Goal: Transaction & Acquisition: Purchase product/service

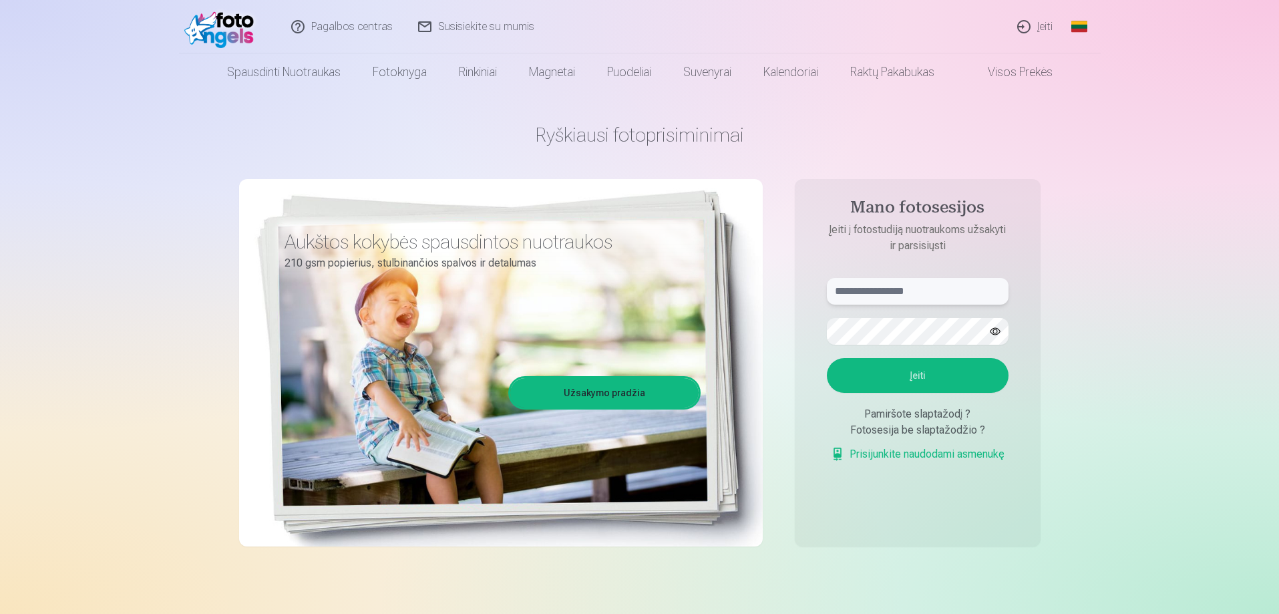
type input "**********"
click at [925, 287] on input "**********" at bounding box center [918, 291] width 182 height 27
click at [914, 370] on button "Įeiti" at bounding box center [918, 375] width 182 height 35
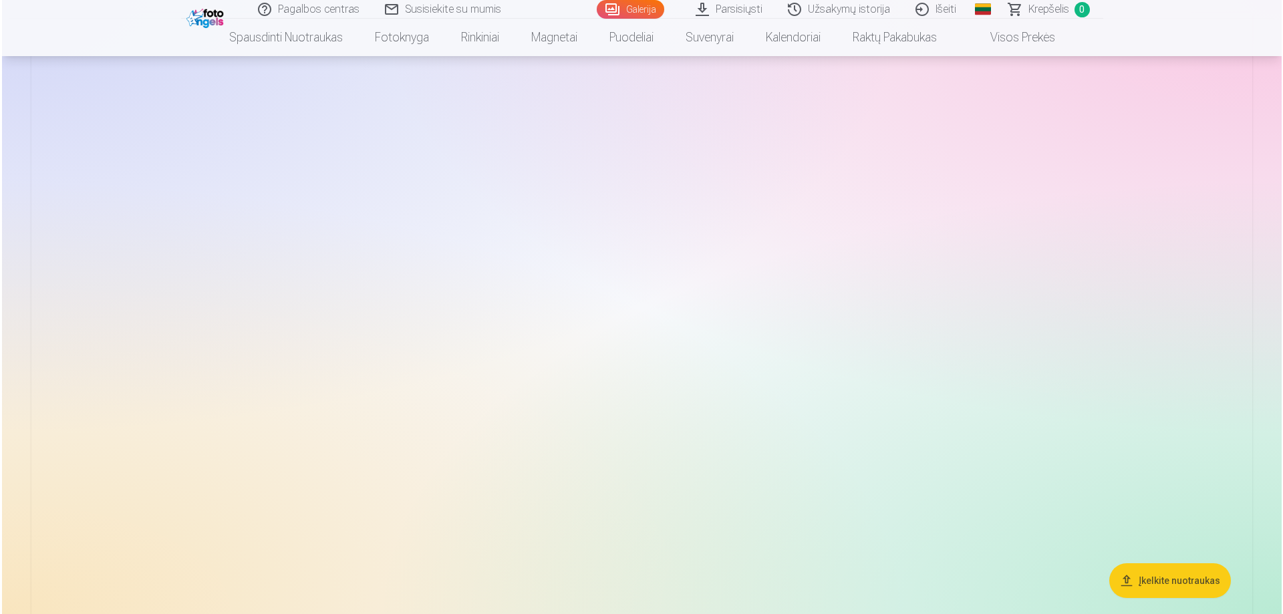
scroll to position [134, 0]
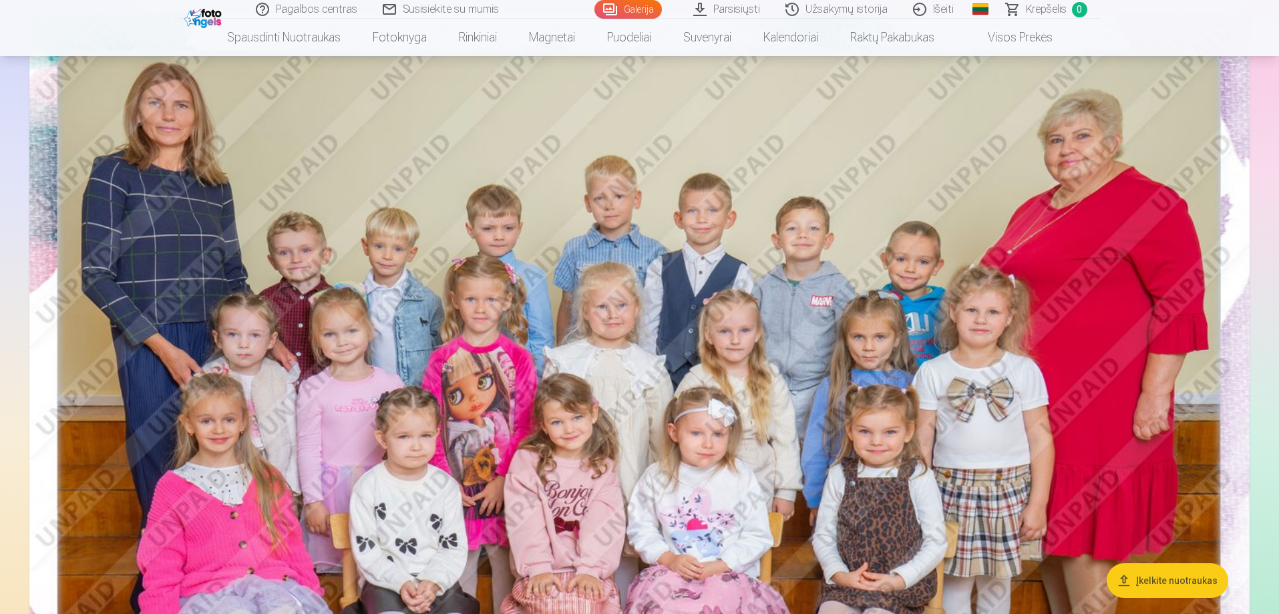
click at [635, 432] on img at bounding box center [639, 420] width 1220 height 814
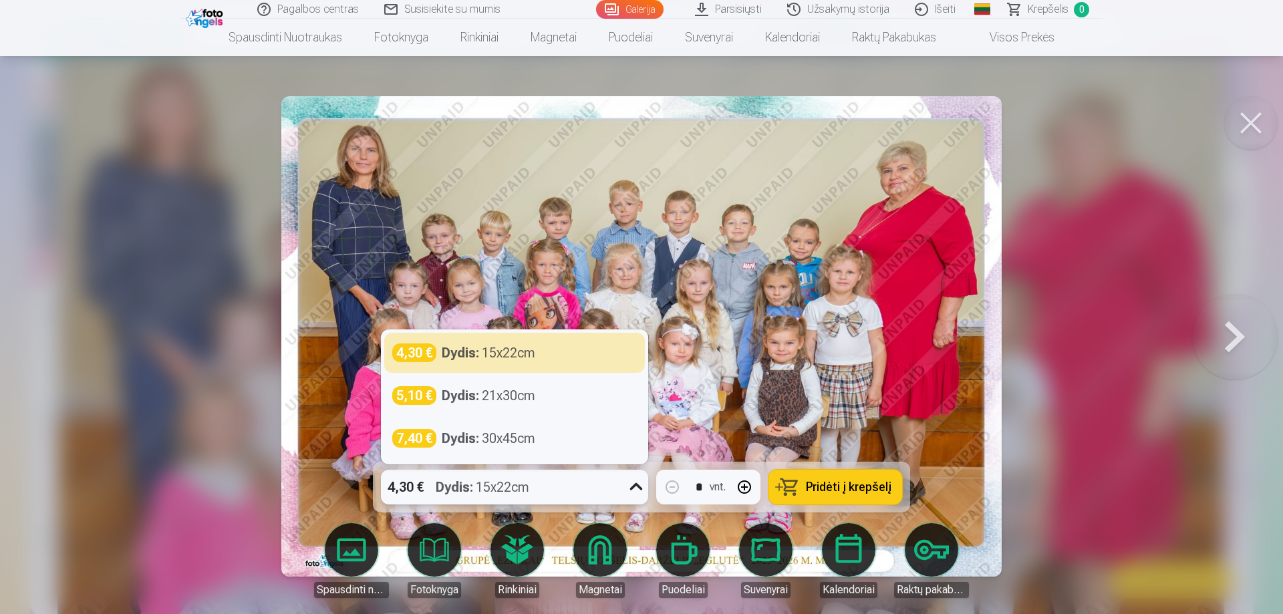
click at [634, 482] on icon at bounding box center [635, 486] width 21 height 21
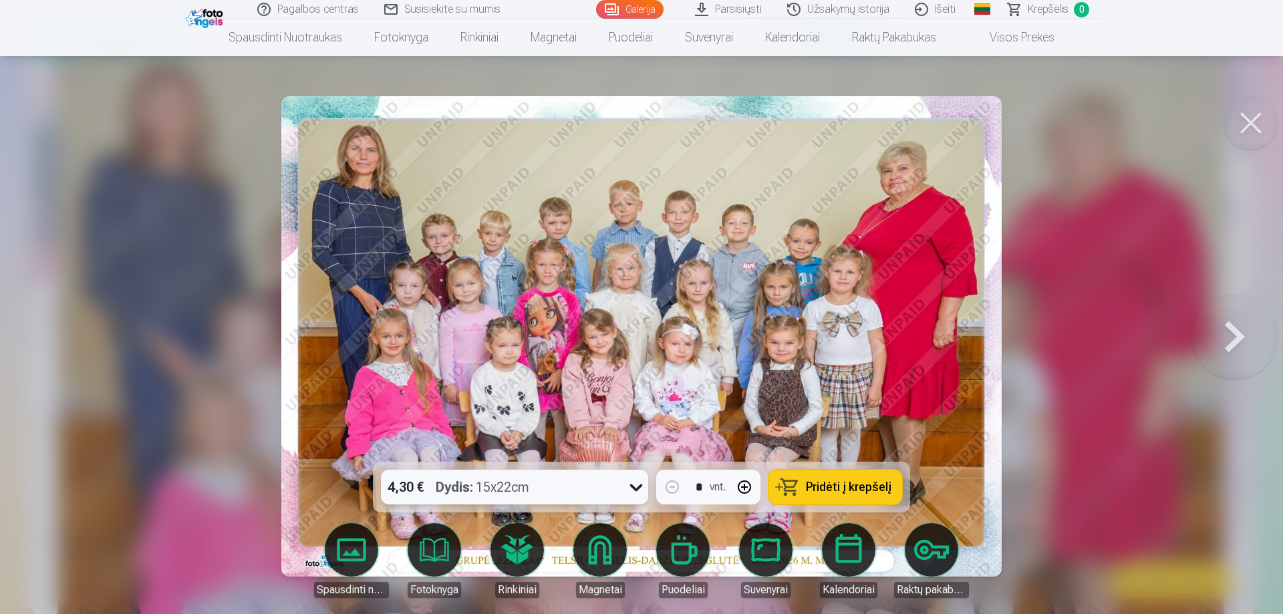
click at [634, 482] on icon at bounding box center [635, 486] width 21 height 21
click at [846, 488] on span "Pridėti į krepšelį" at bounding box center [849, 487] width 86 height 12
click at [1232, 336] on button at bounding box center [1235, 336] width 86 height 224
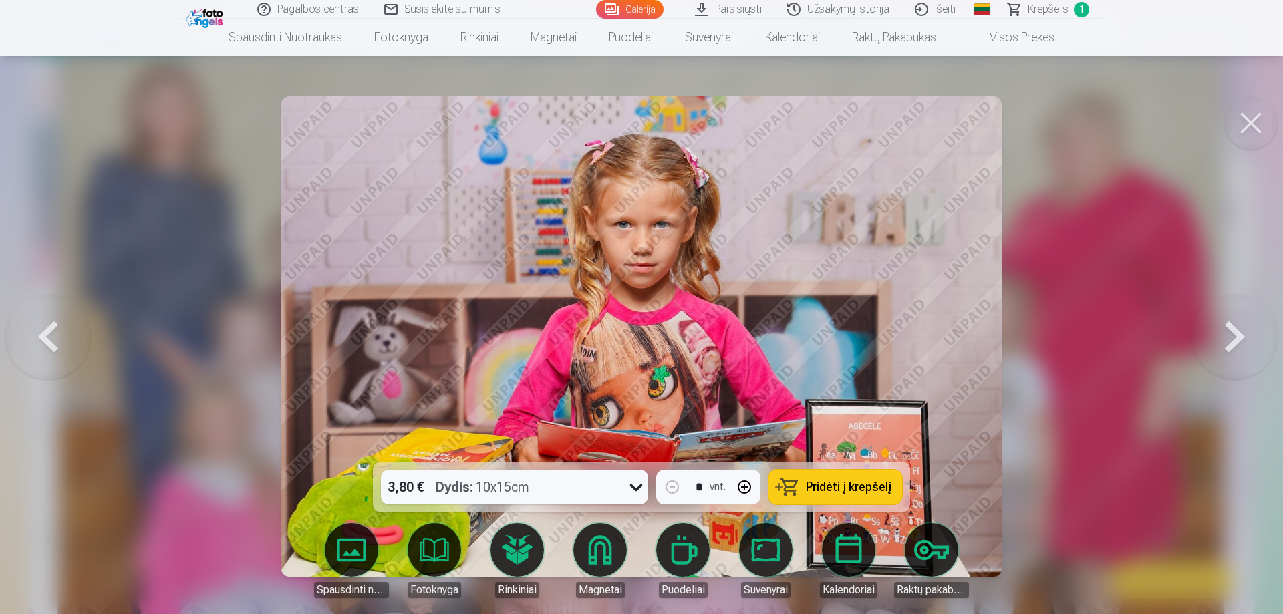
click at [638, 486] on icon at bounding box center [636, 487] width 13 height 7
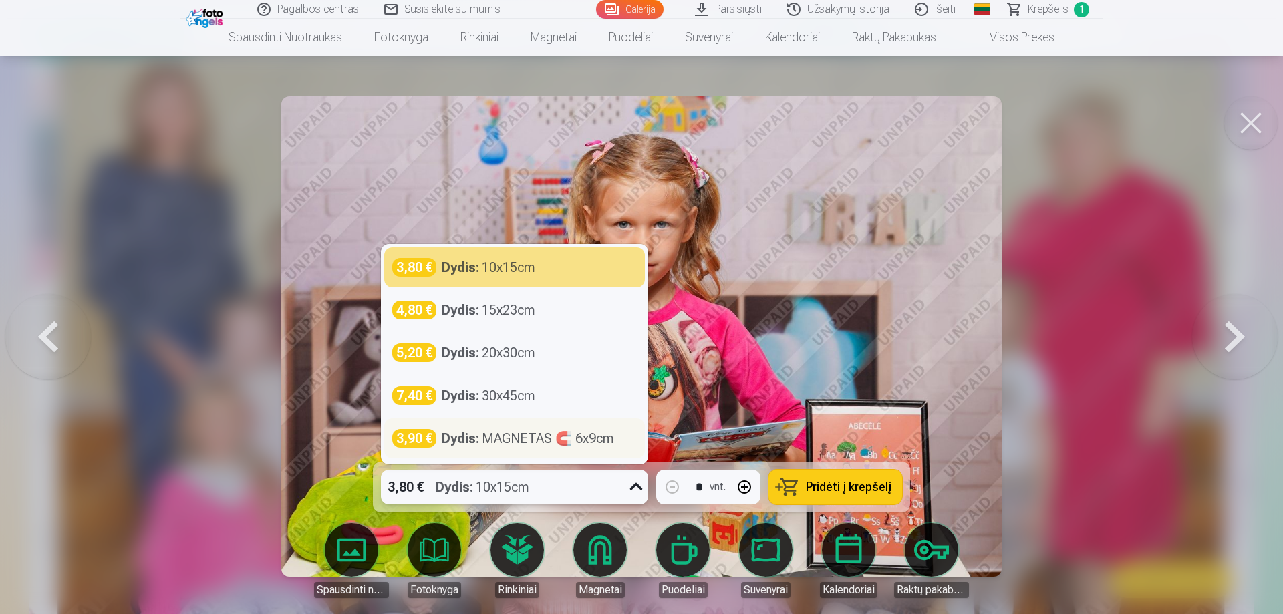
click at [594, 442] on div "Dydis : MAGNETAS 🧲 6x9cm" at bounding box center [528, 438] width 172 height 19
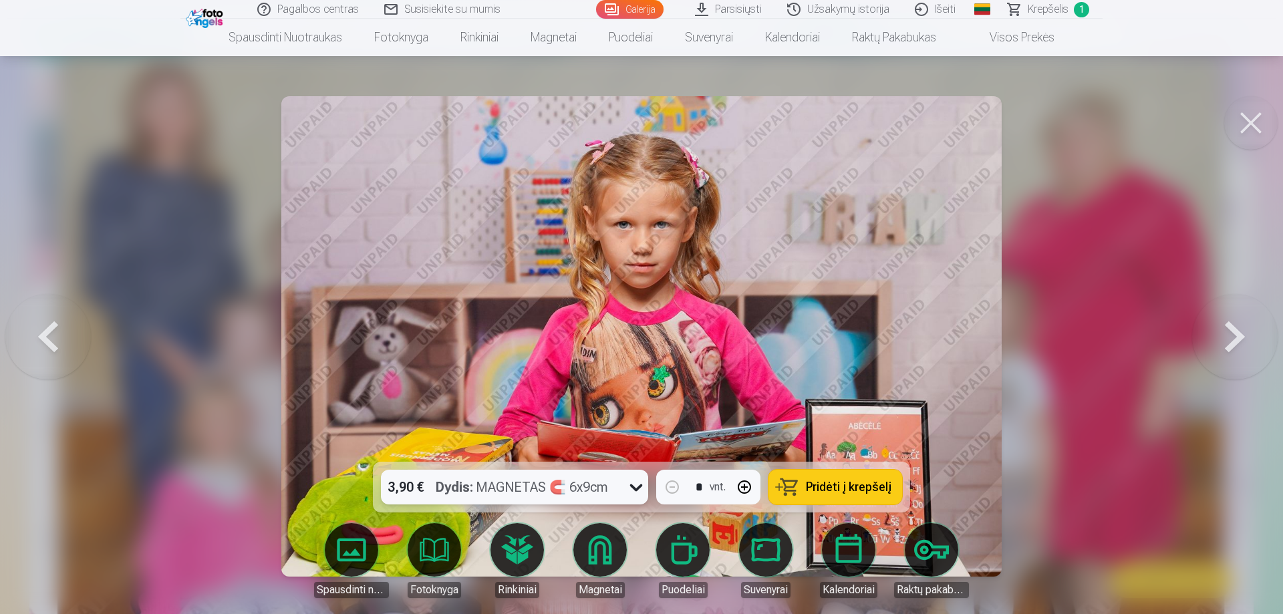
click at [636, 488] on icon at bounding box center [635, 486] width 21 height 21
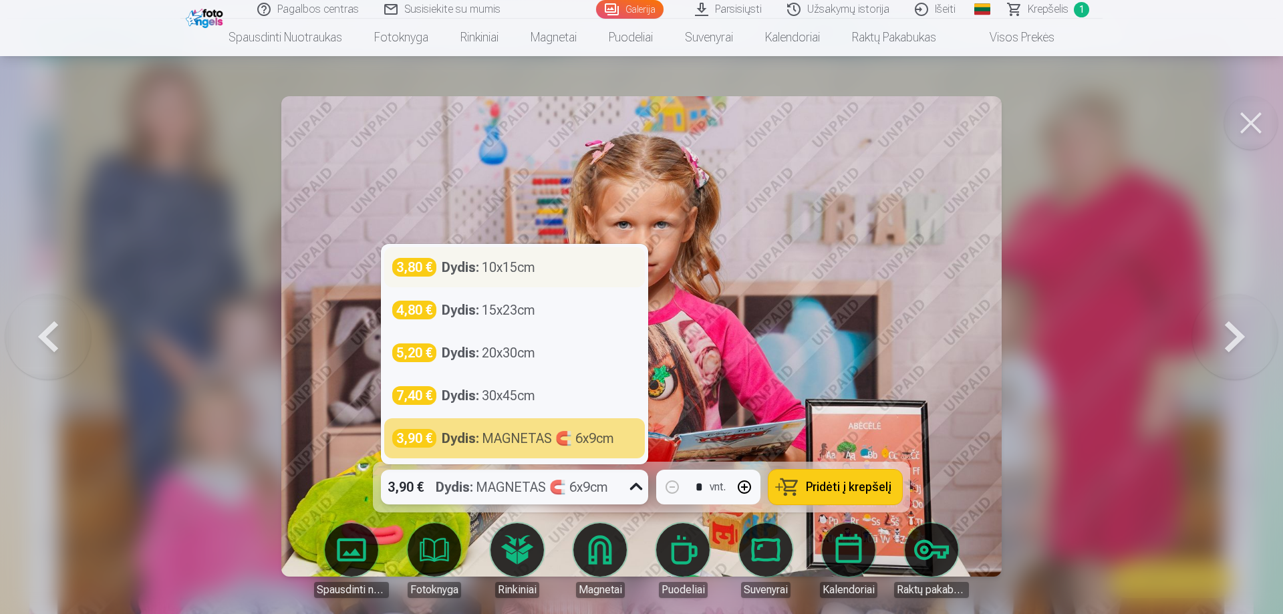
click at [534, 263] on div "Dydis : 10x15cm" at bounding box center [489, 267] width 94 height 19
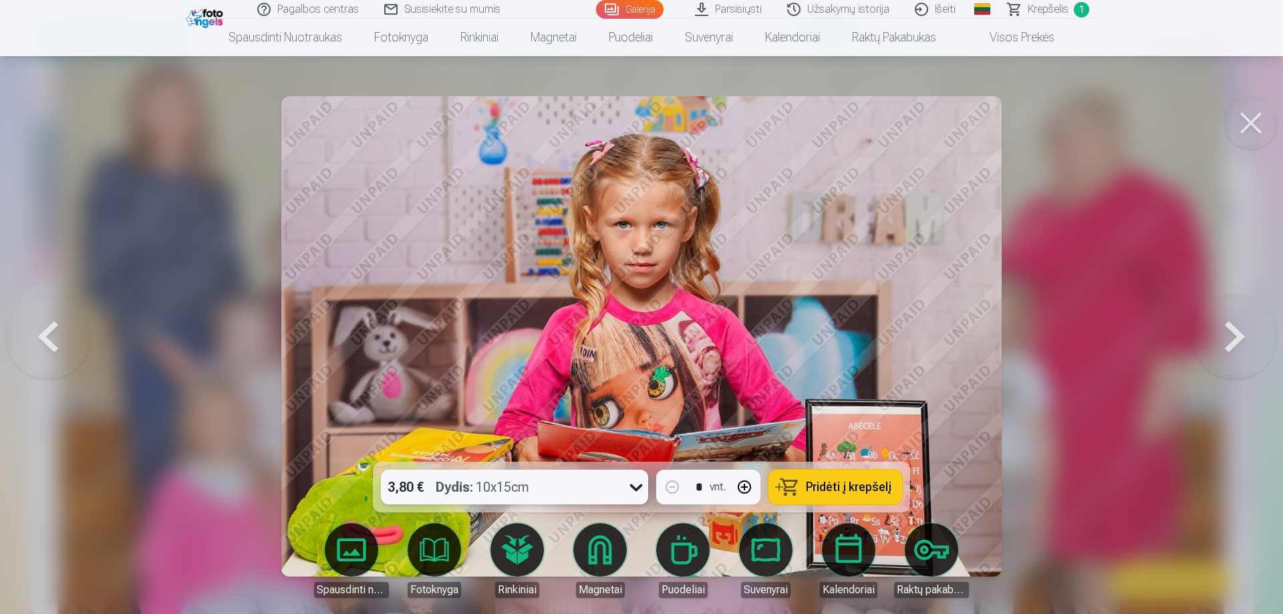
click at [843, 481] on span "Pridėti į krepšelį" at bounding box center [849, 487] width 86 height 12
click at [1236, 339] on button at bounding box center [1235, 336] width 86 height 224
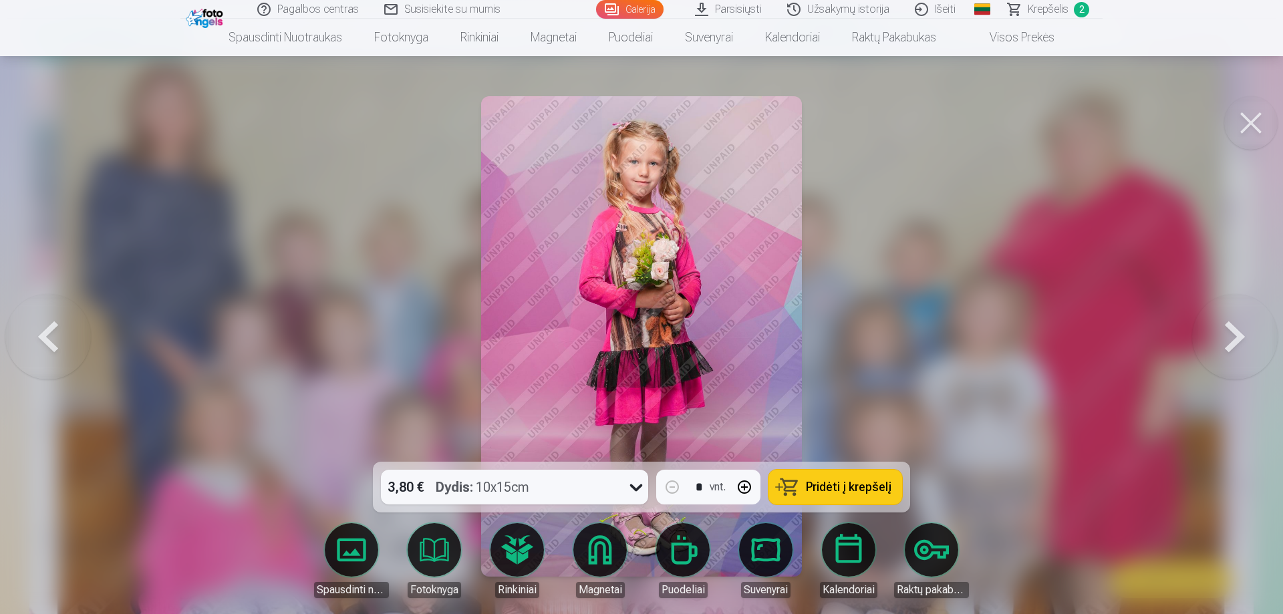
click at [1236, 339] on button at bounding box center [1235, 336] width 86 height 224
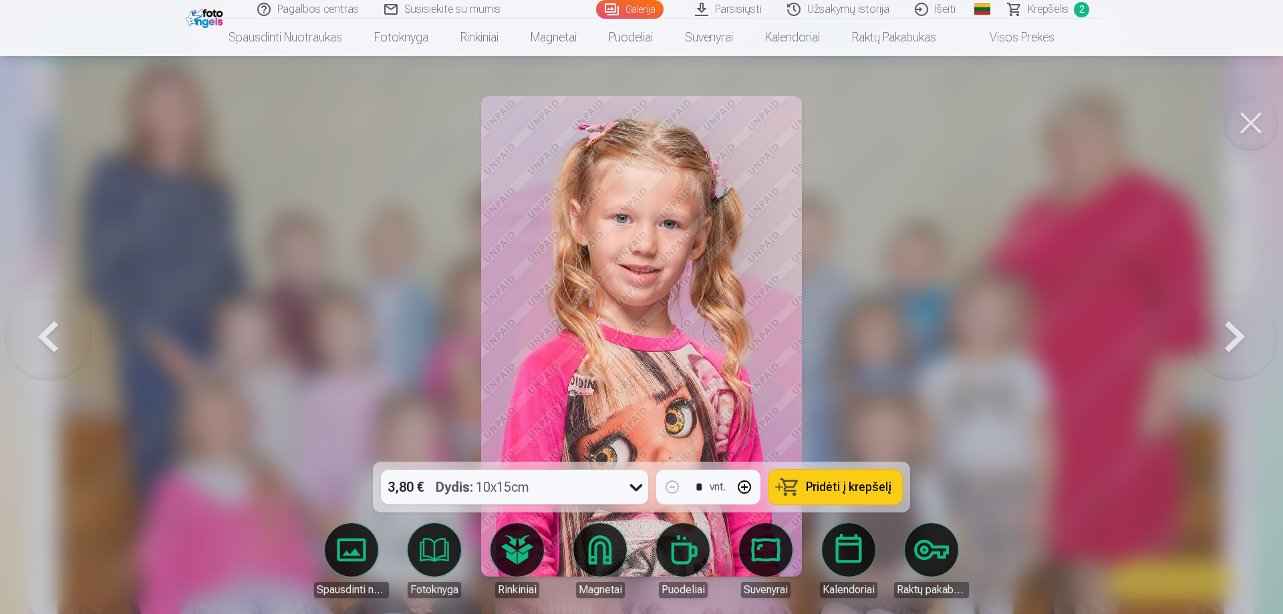
click at [1236, 339] on button at bounding box center [1235, 336] width 86 height 224
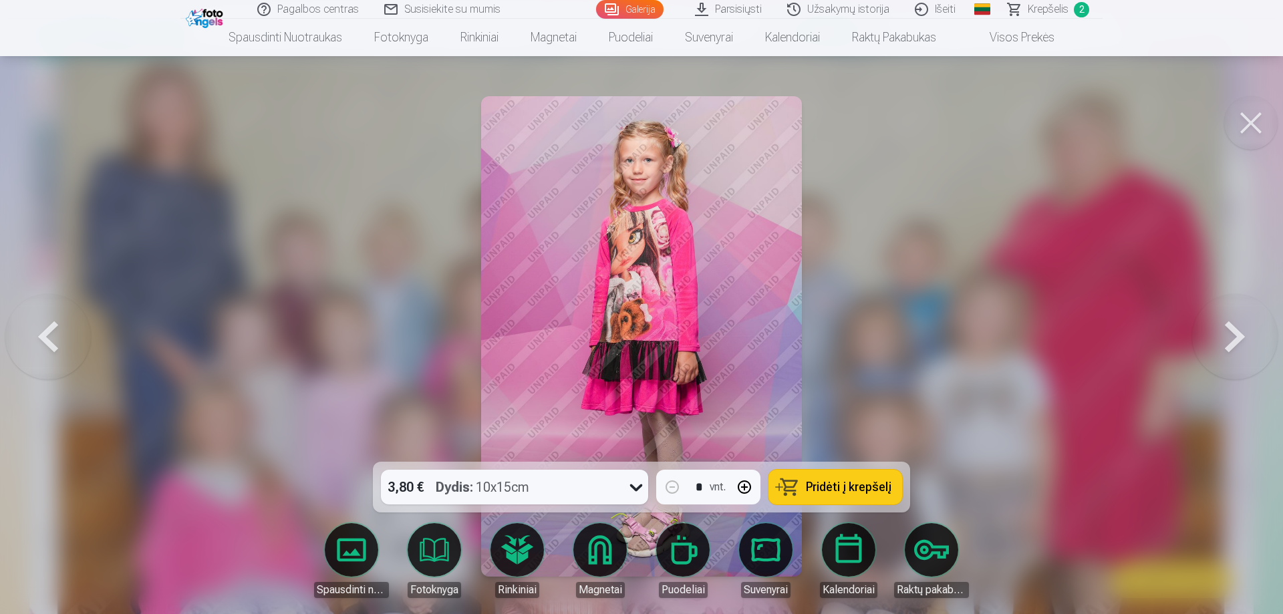
click at [1236, 339] on button at bounding box center [1235, 336] width 86 height 224
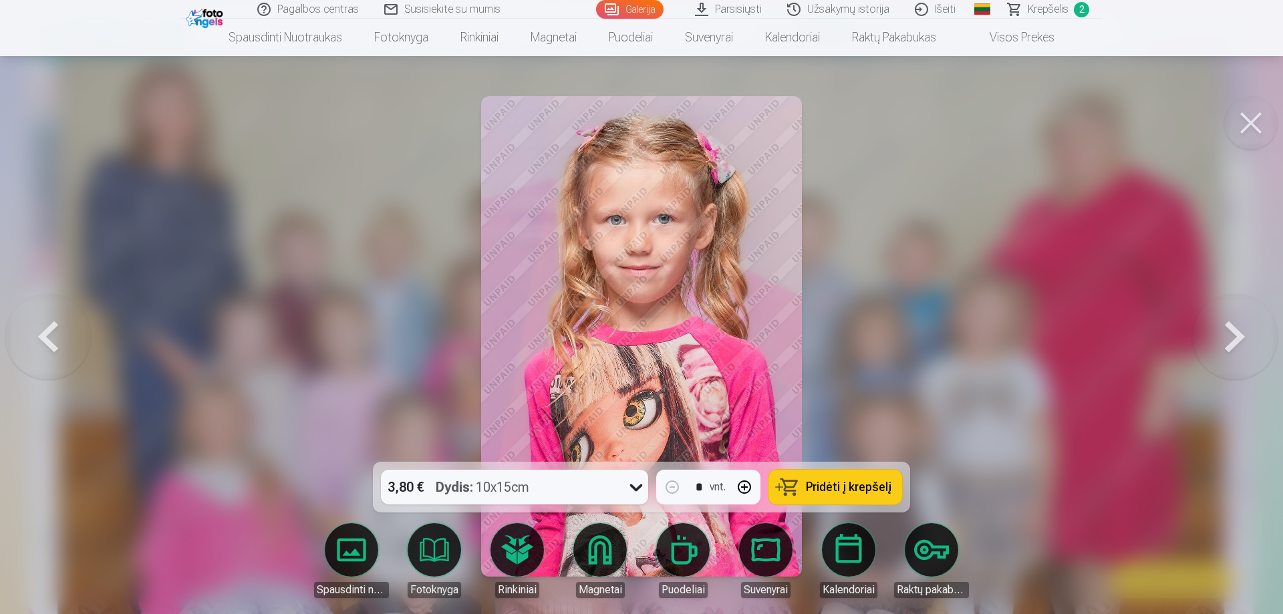
click at [1236, 339] on button at bounding box center [1235, 336] width 86 height 224
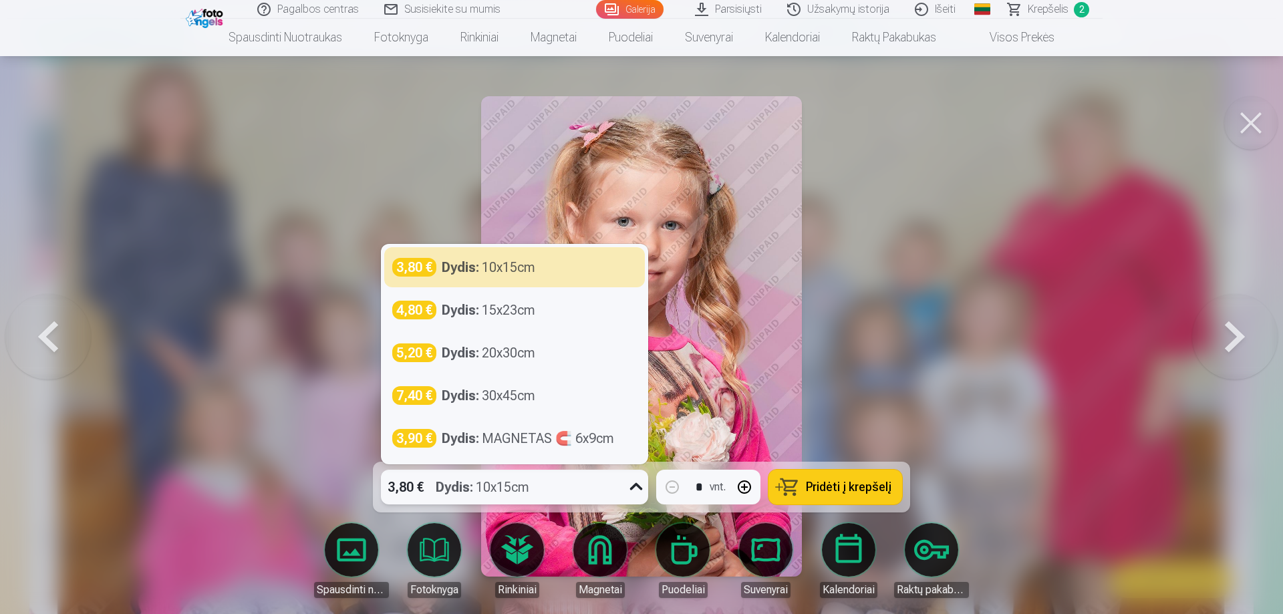
click at [635, 488] on icon at bounding box center [636, 486] width 13 height 7
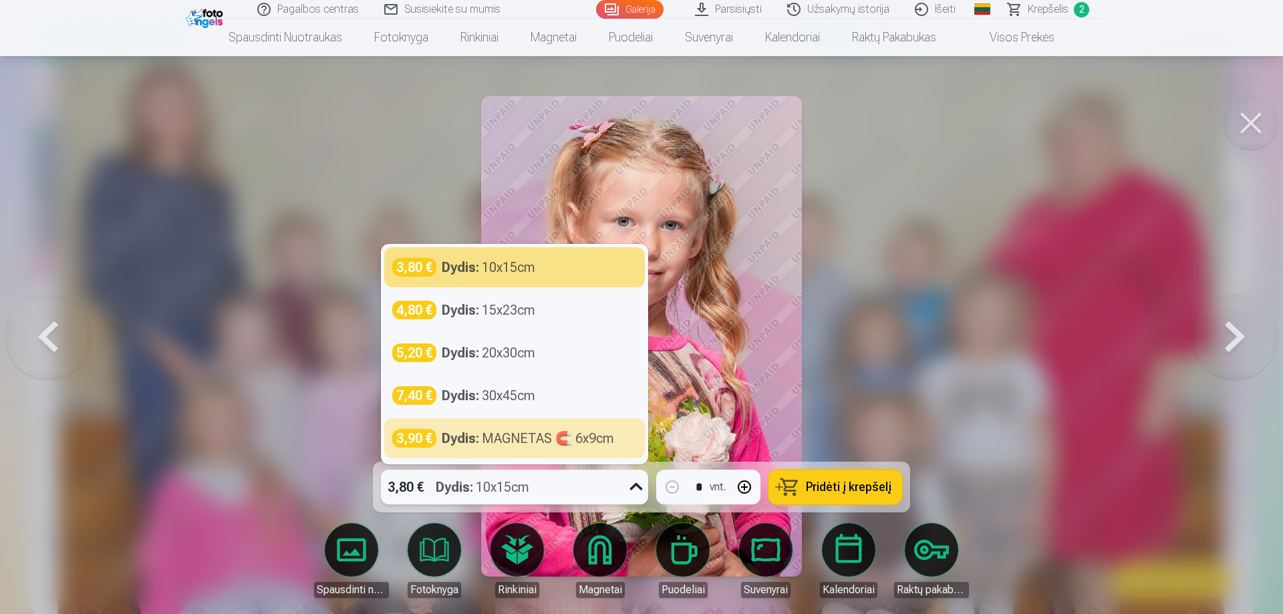
click at [515, 438] on div "Dydis : MAGNETAS 🧲 6x9cm" at bounding box center [528, 438] width 172 height 19
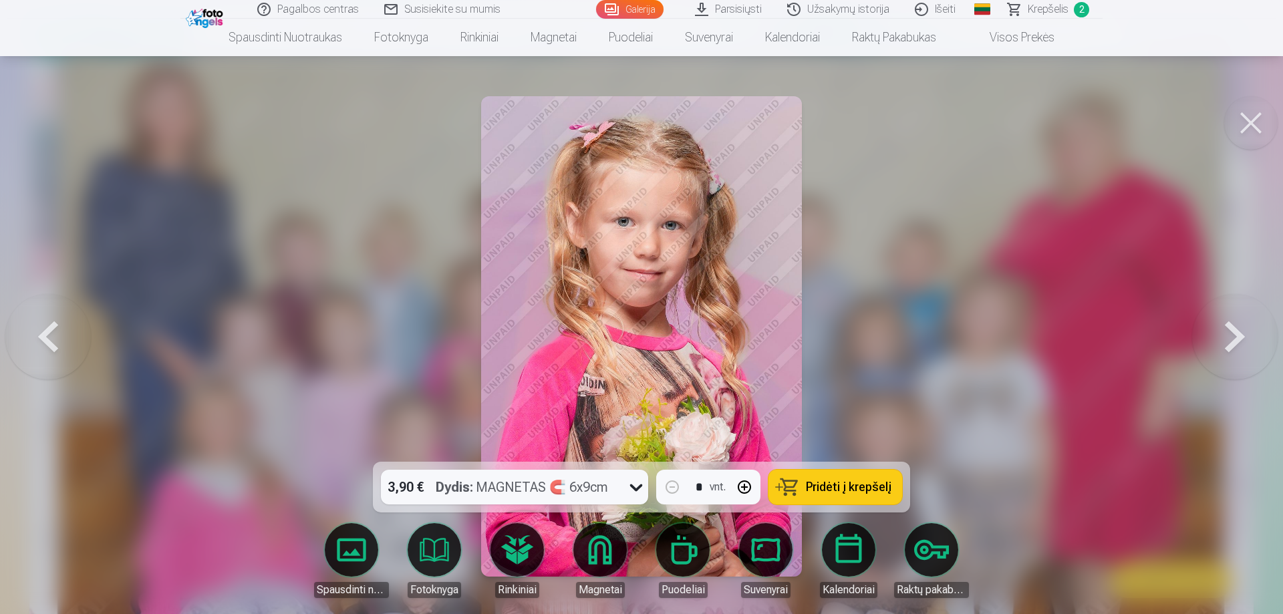
click at [879, 486] on span "Pridėti į krepšelį" at bounding box center [849, 487] width 86 height 12
click at [1243, 333] on button at bounding box center [1235, 336] width 86 height 224
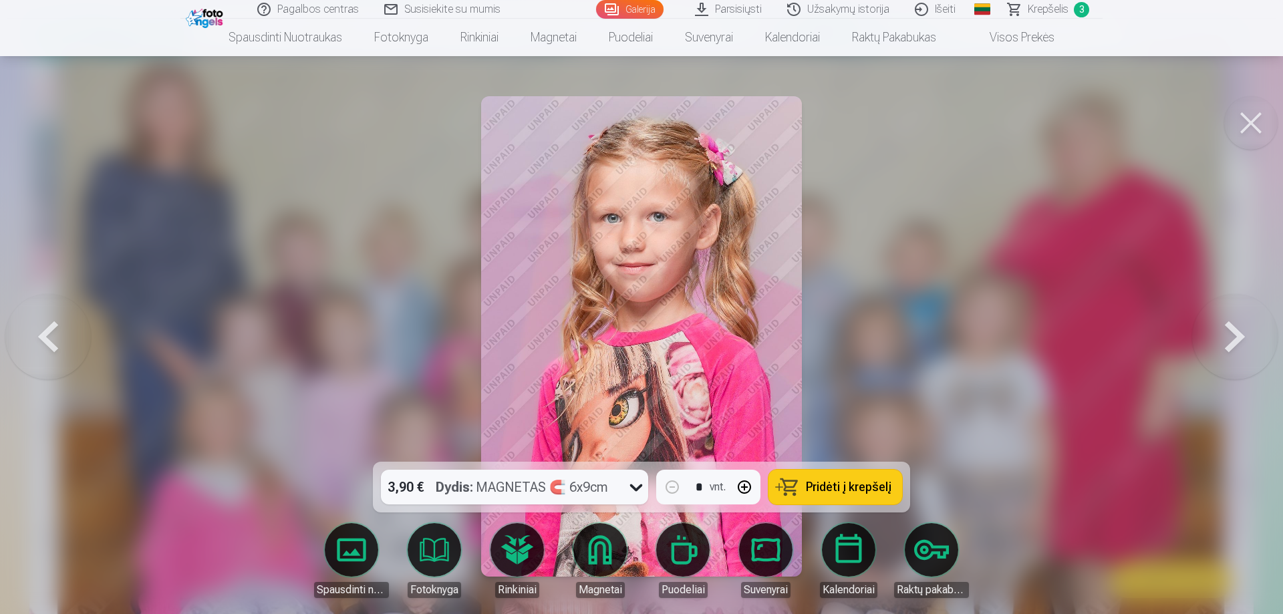
click at [1243, 333] on button at bounding box center [1235, 336] width 86 height 224
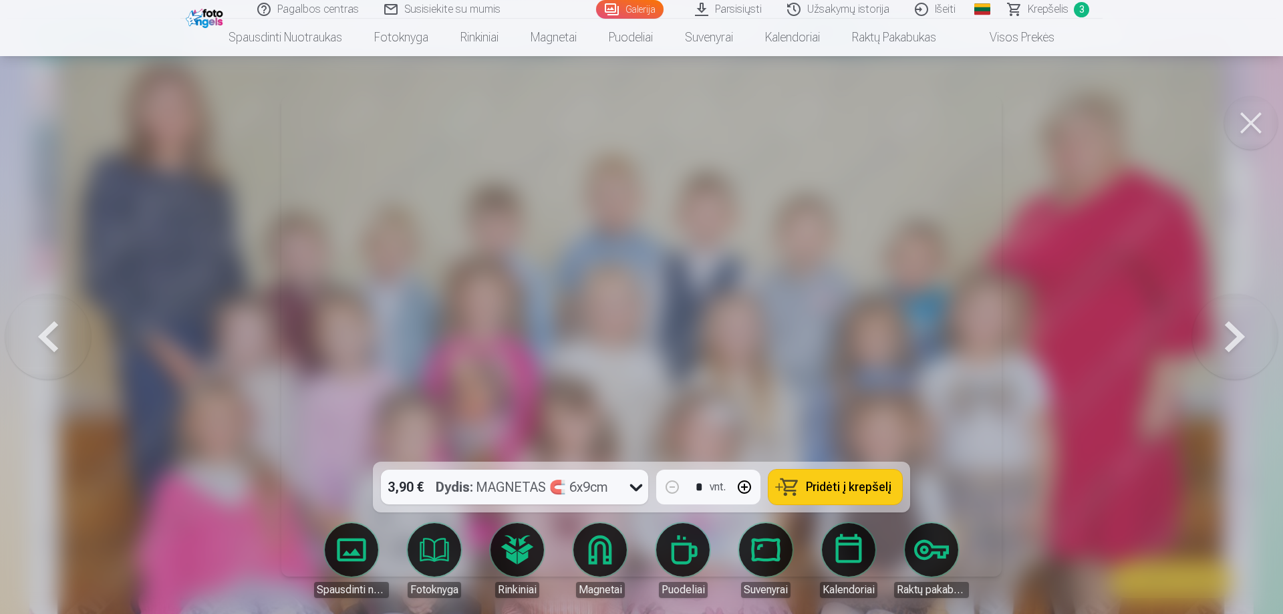
click at [1242, 335] on button at bounding box center [1235, 336] width 86 height 224
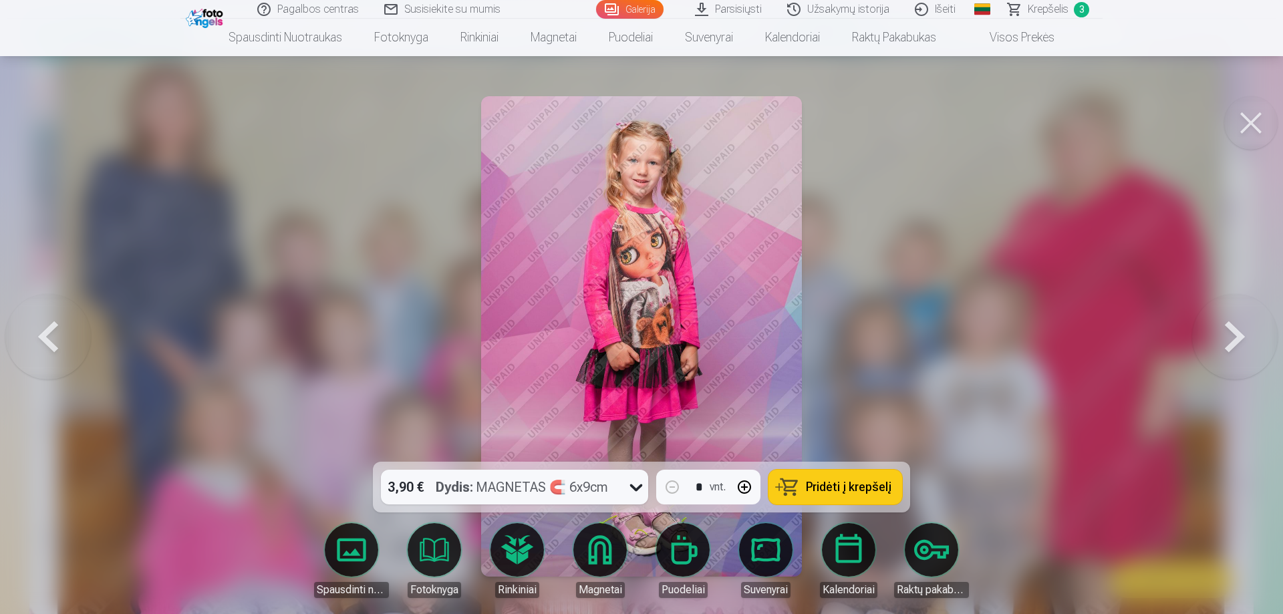
click at [1242, 335] on button at bounding box center [1235, 336] width 86 height 224
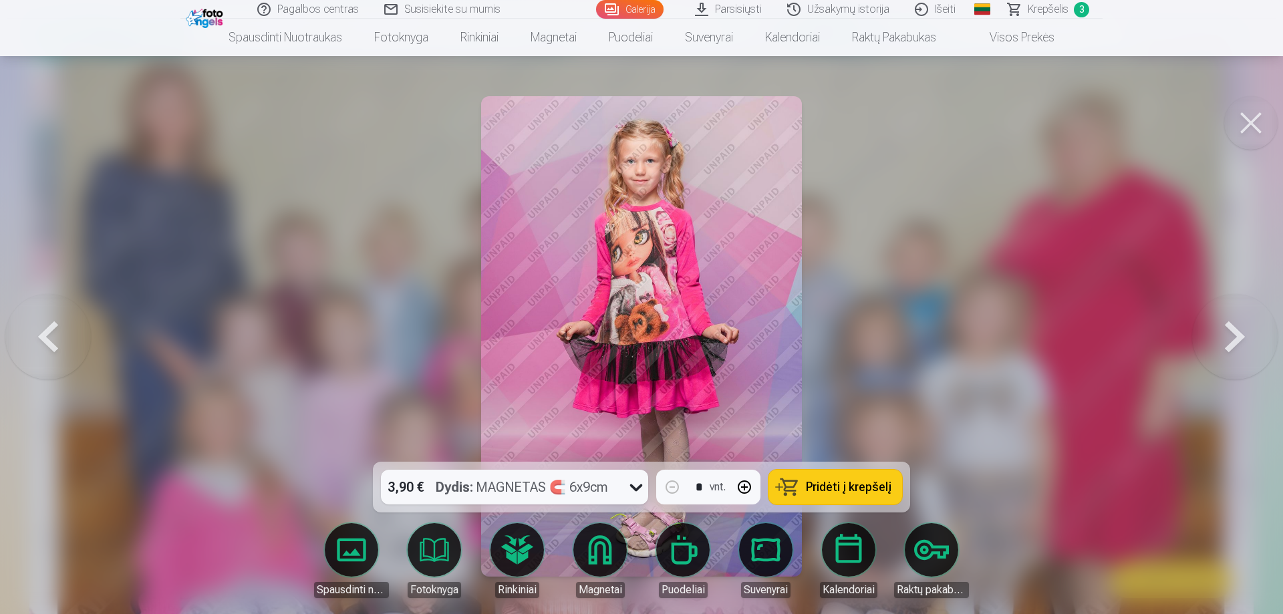
click at [1242, 335] on button at bounding box center [1235, 336] width 86 height 224
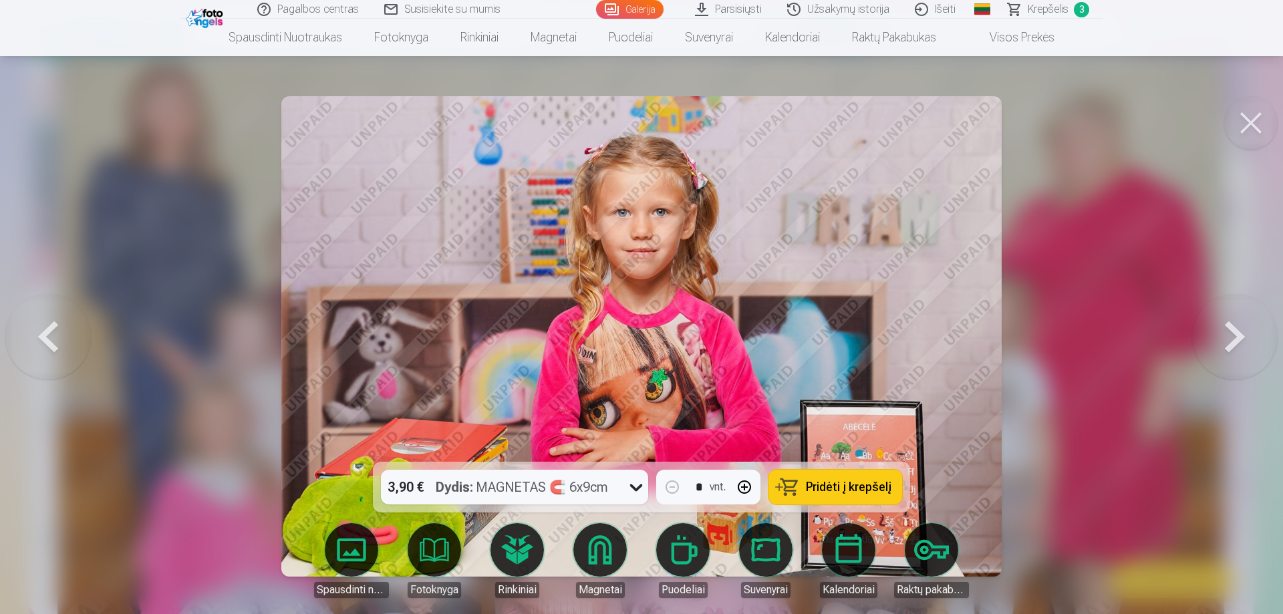
click at [826, 488] on span "Pridėti į krepšelį" at bounding box center [849, 487] width 86 height 12
click at [1226, 339] on button at bounding box center [1235, 336] width 86 height 224
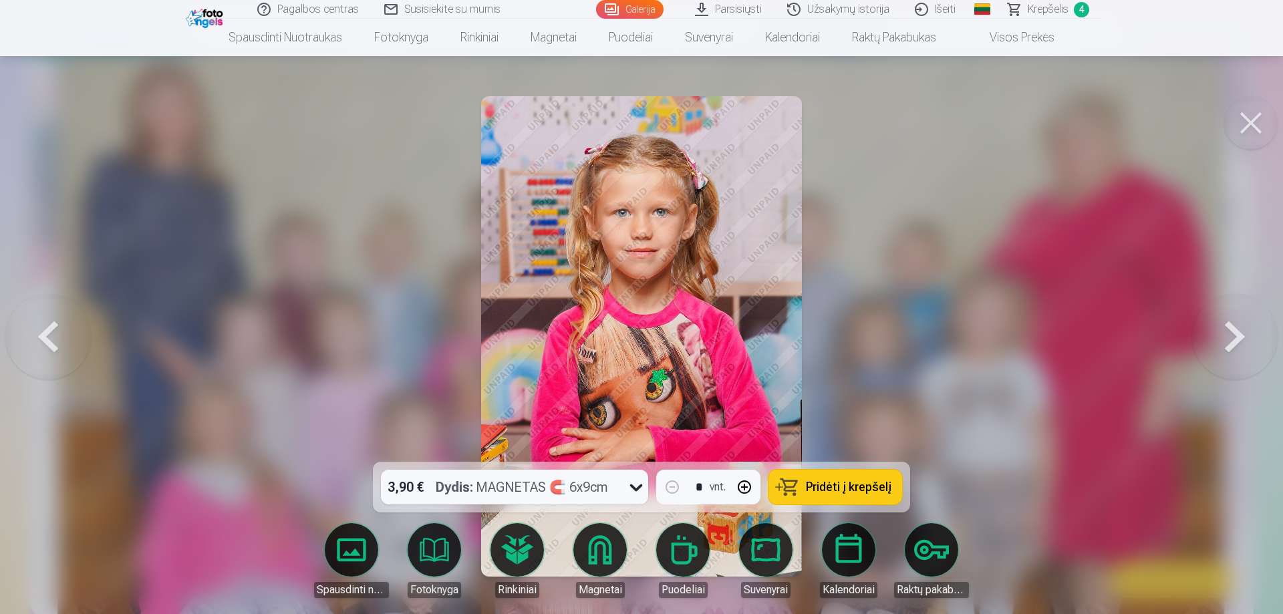
click at [864, 493] on span "Pridėti į krepšelį" at bounding box center [849, 487] width 86 height 12
click at [1228, 331] on button at bounding box center [1235, 336] width 86 height 224
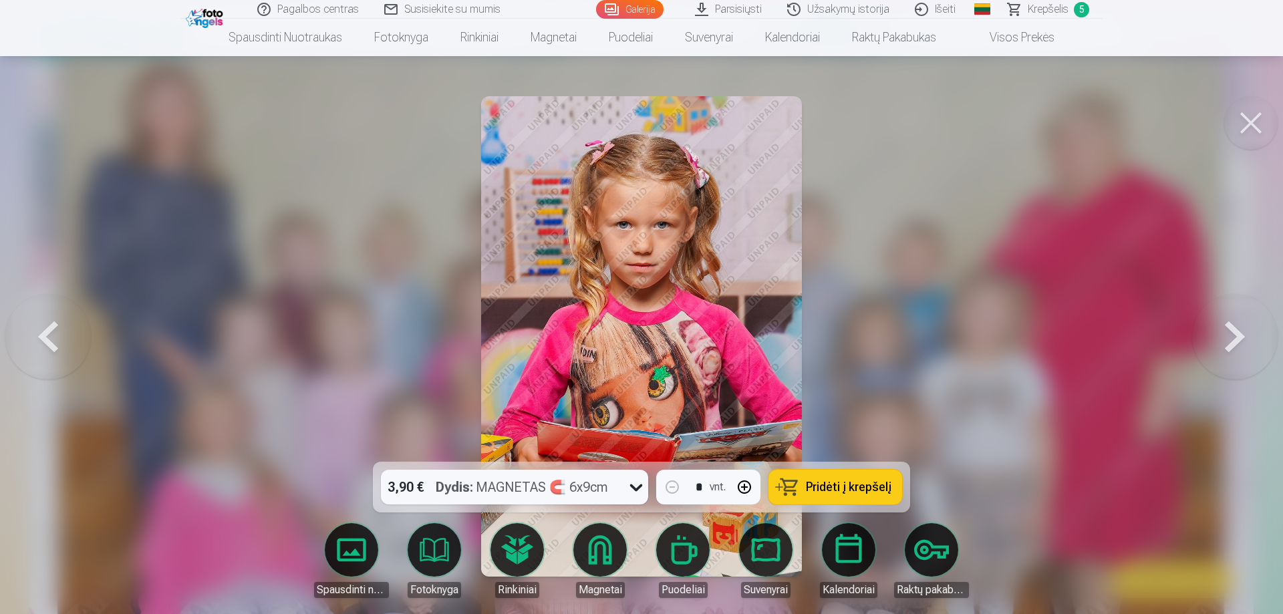
click at [623, 491] on div "3,90 € Dydis : MAGNETAS 🧲 6x9cm" at bounding box center [502, 487] width 242 height 35
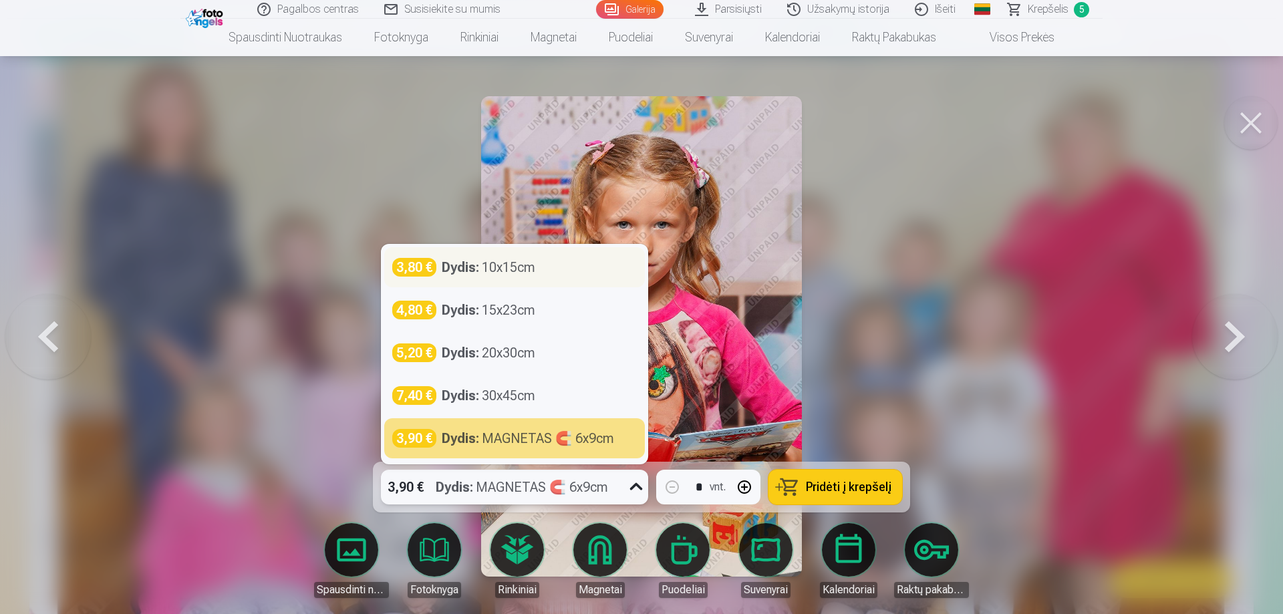
click at [530, 275] on div "Dydis : 10x15cm" at bounding box center [489, 267] width 94 height 19
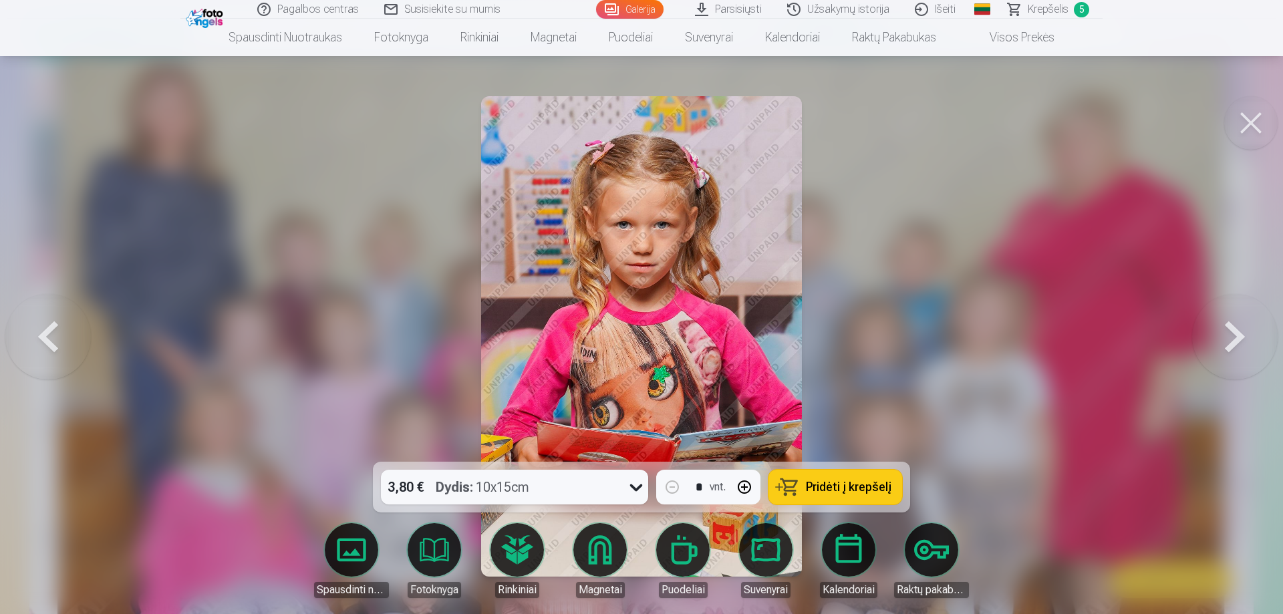
click at [867, 481] on span "Pridėti į krepšelį" at bounding box center [849, 487] width 86 height 12
click at [1238, 323] on button at bounding box center [1235, 336] width 86 height 224
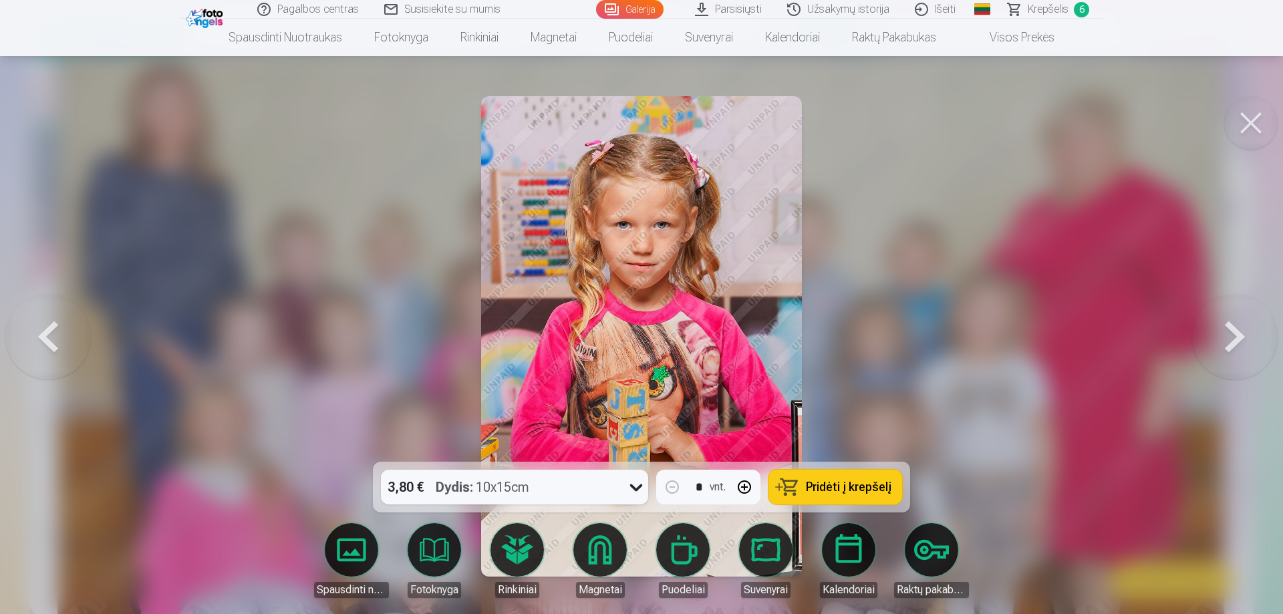
click at [1238, 323] on button at bounding box center [1235, 336] width 86 height 224
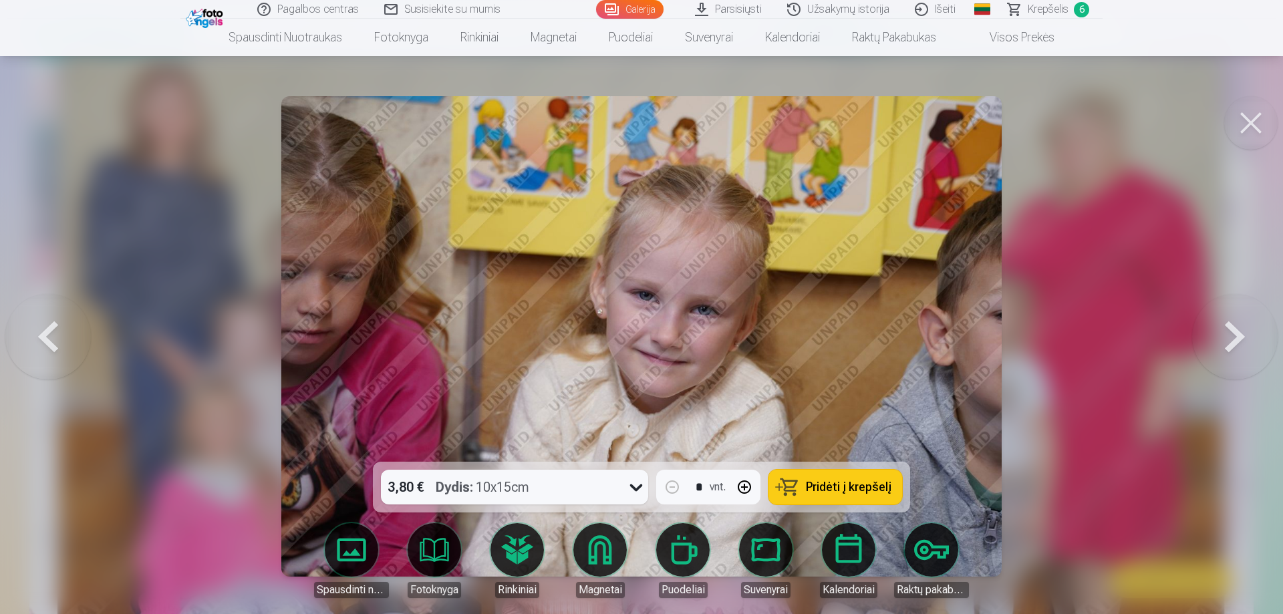
click at [1238, 323] on button at bounding box center [1235, 336] width 86 height 224
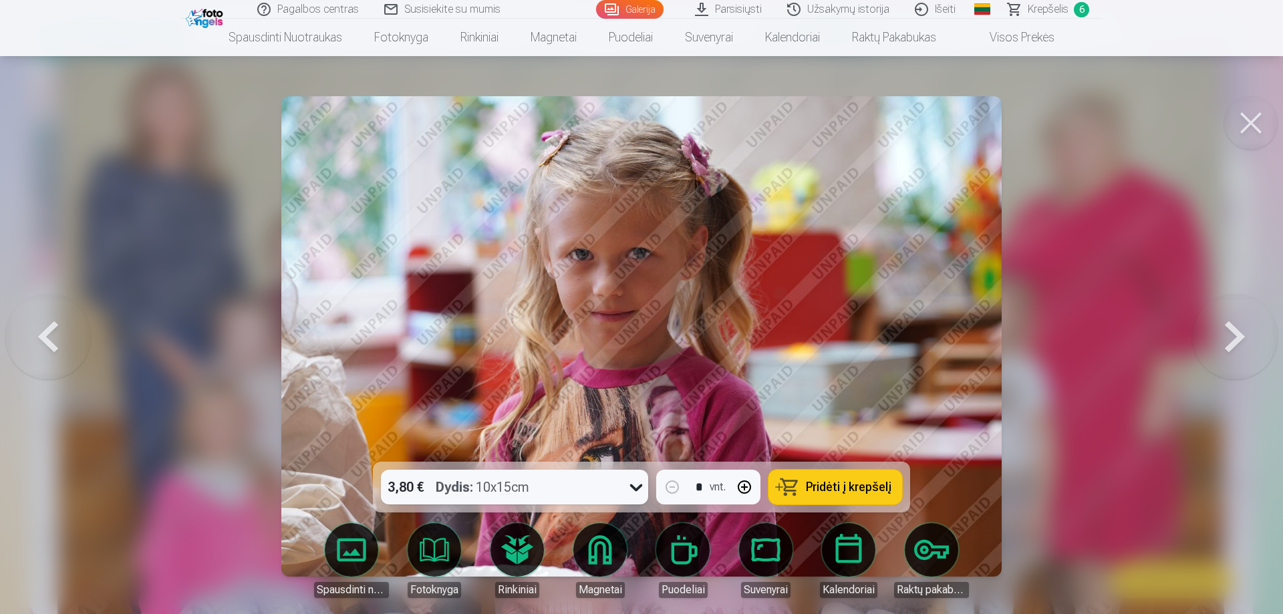
click at [1238, 323] on button at bounding box center [1235, 336] width 86 height 224
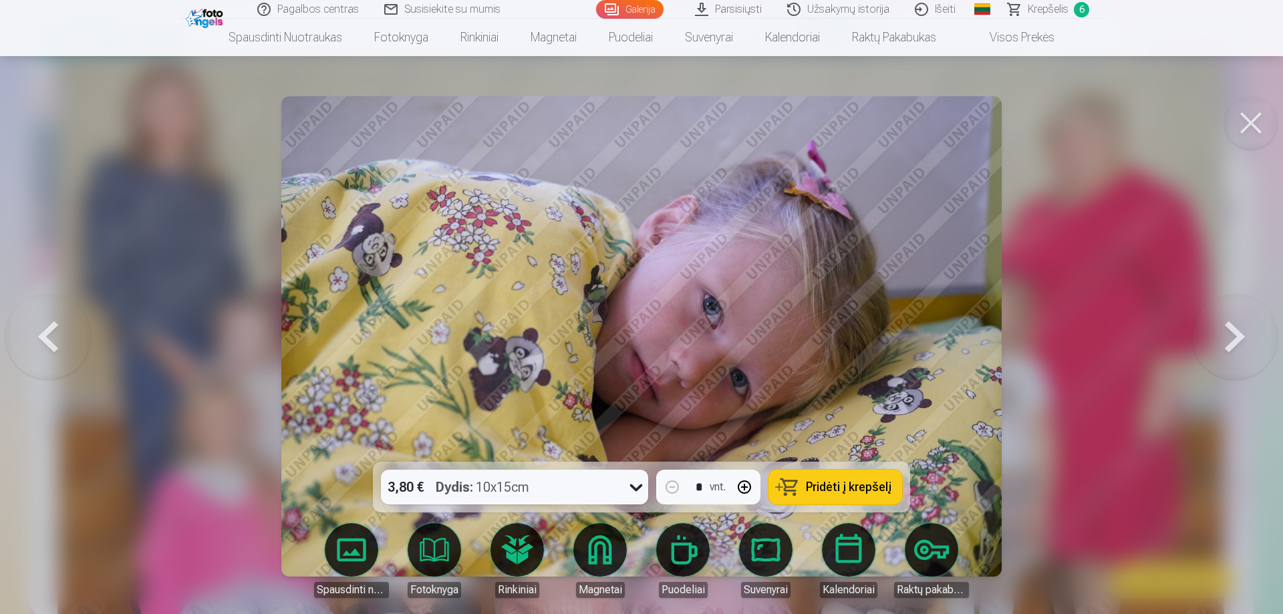
click at [1238, 323] on button at bounding box center [1235, 336] width 86 height 224
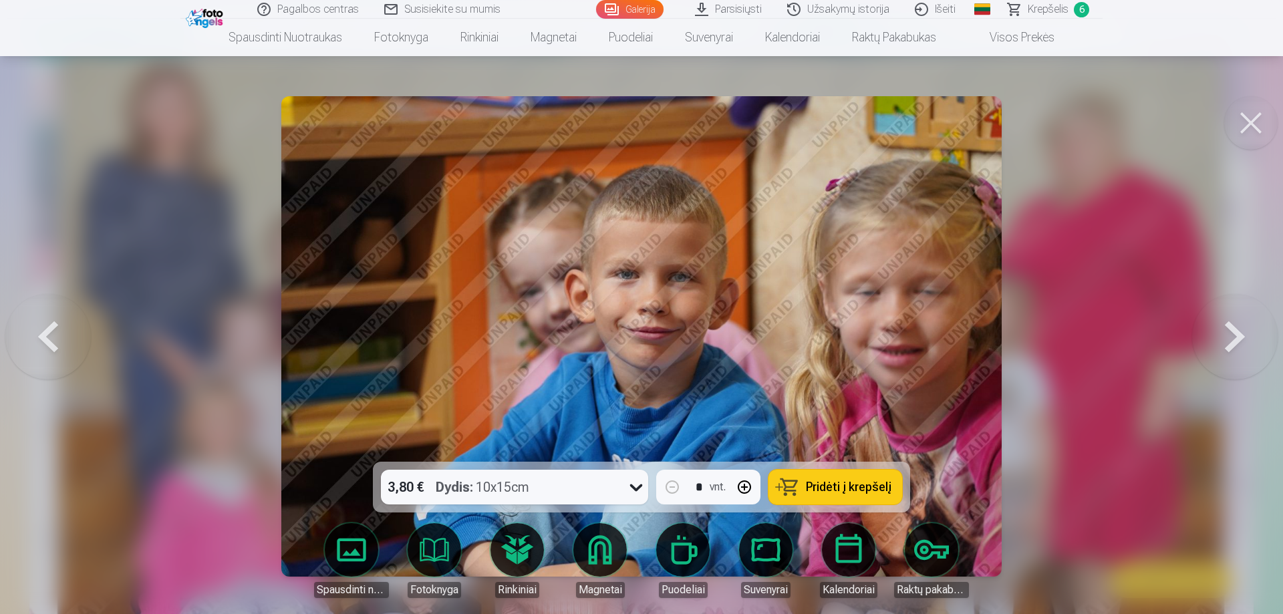
click at [1238, 323] on button at bounding box center [1235, 336] width 86 height 224
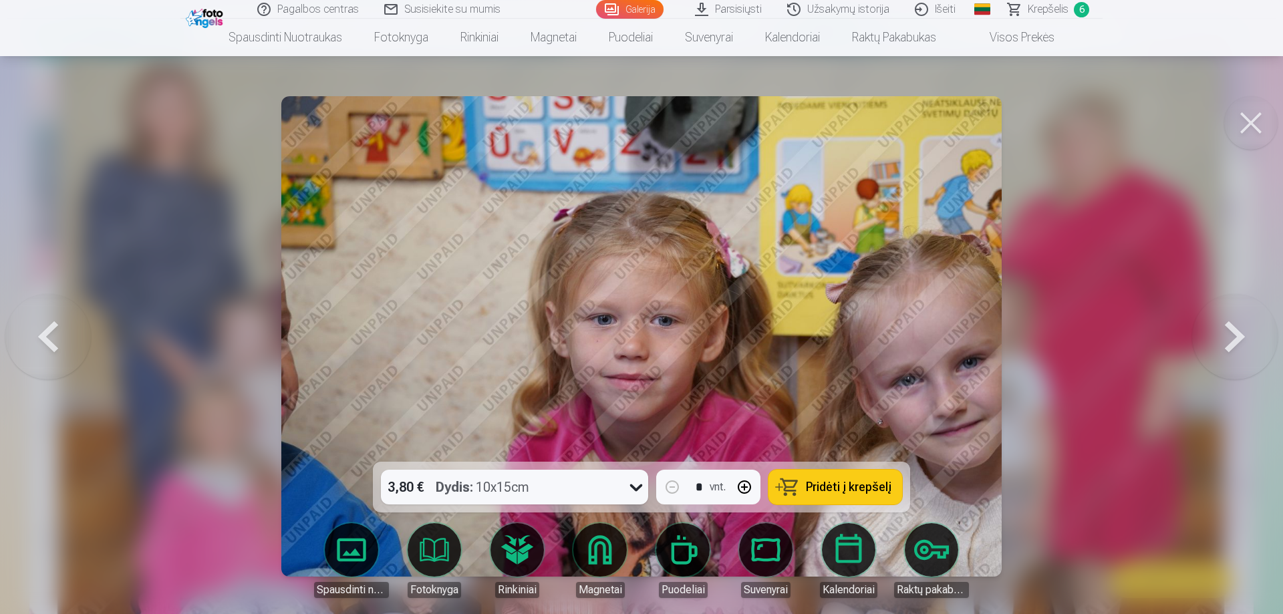
click at [1238, 323] on button at bounding box center [1235, 336] width 86 height 224
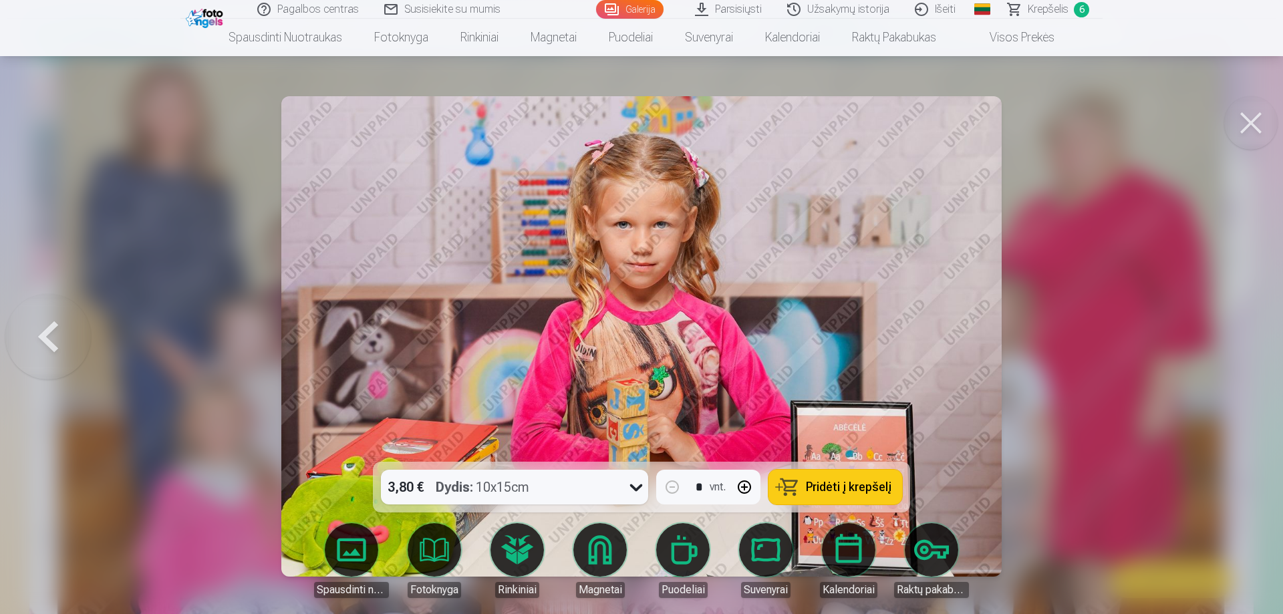
click at [1057, 10] on span "Krepšelis" at bounding box center [1047, 9] width 41 height 16
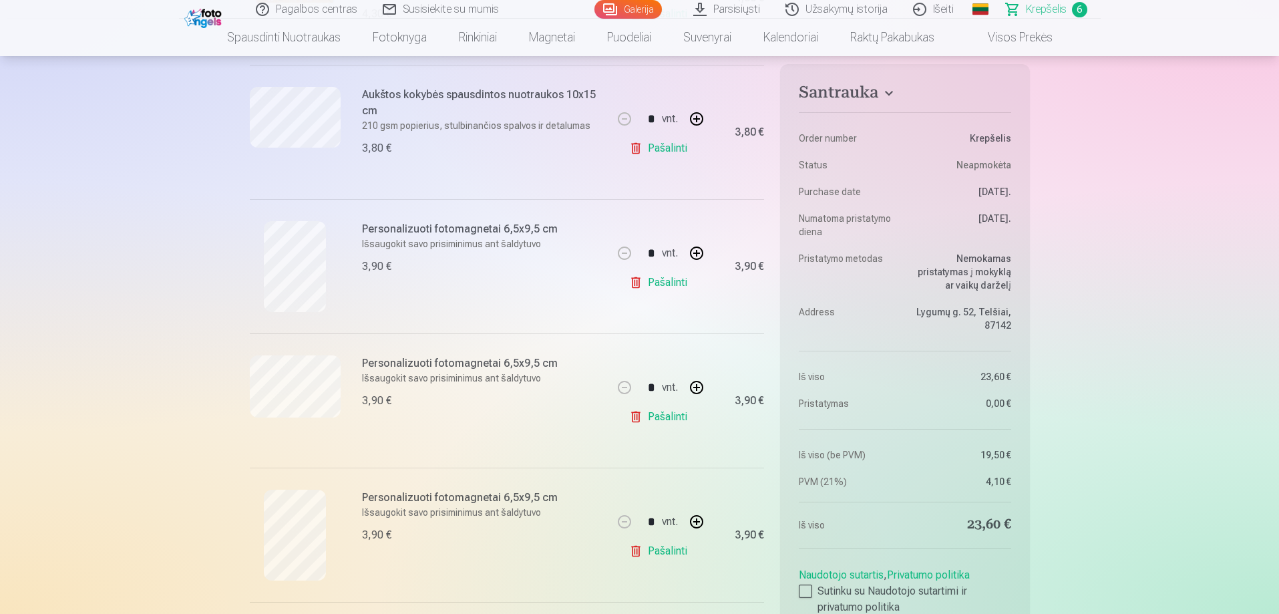
scroll to position [399, 0]
click at [665, 413] on link "Pašalinti" at bounding box center [660, 416] width 63 height 27
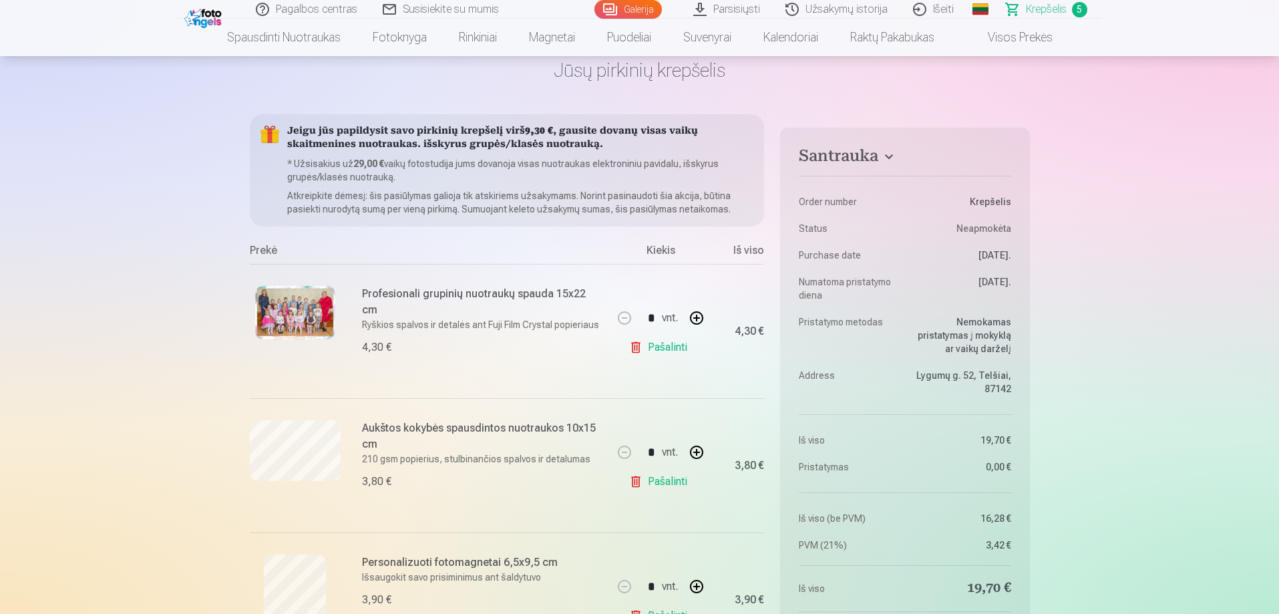
scroll to position [64, 0]
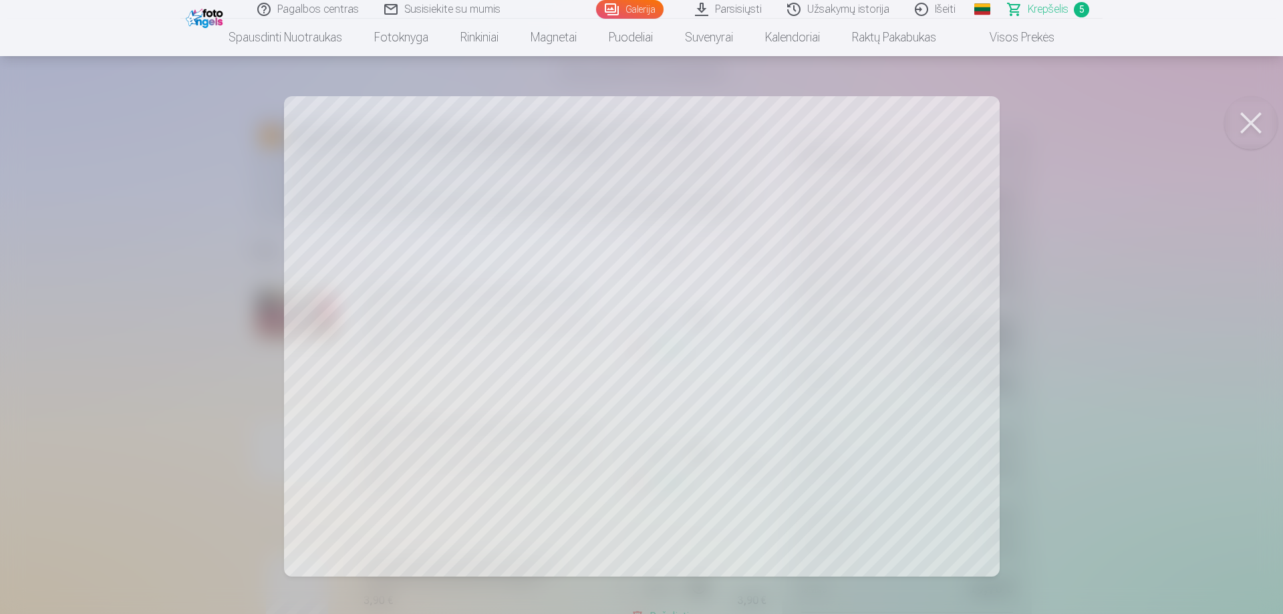
click at [1279, 120] on div at bounding box center [641, 307] width 1283 height 614
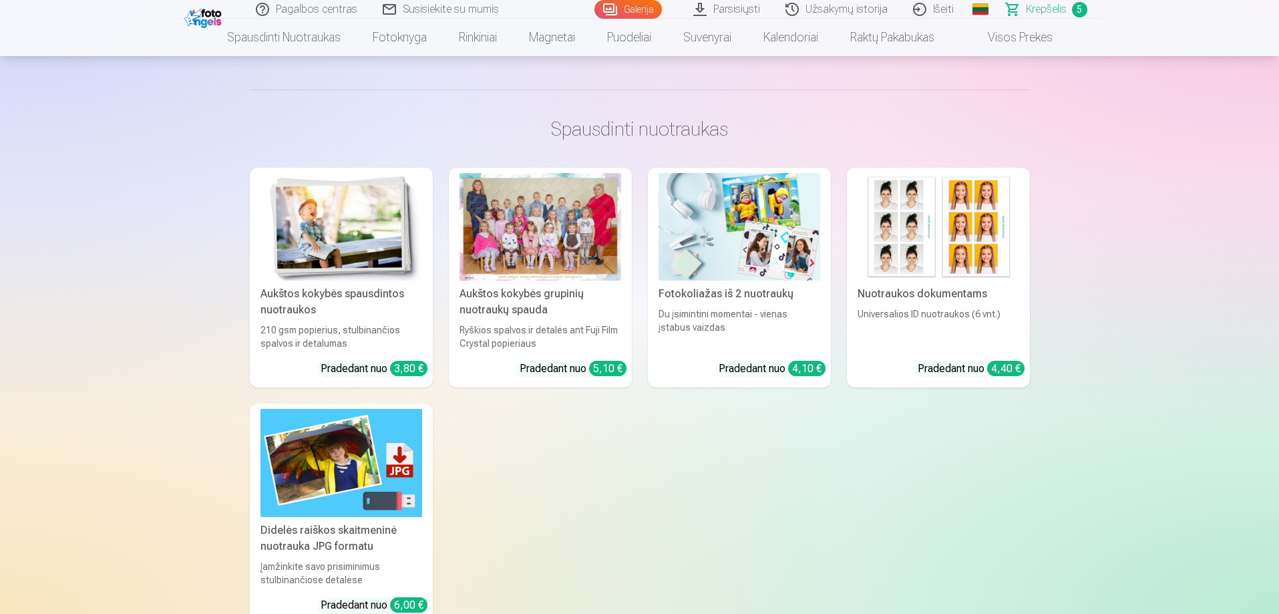
scroll to position [1601, 0]
click at [768, 240] on img at bounding box center [740, 226] width 162 height 108
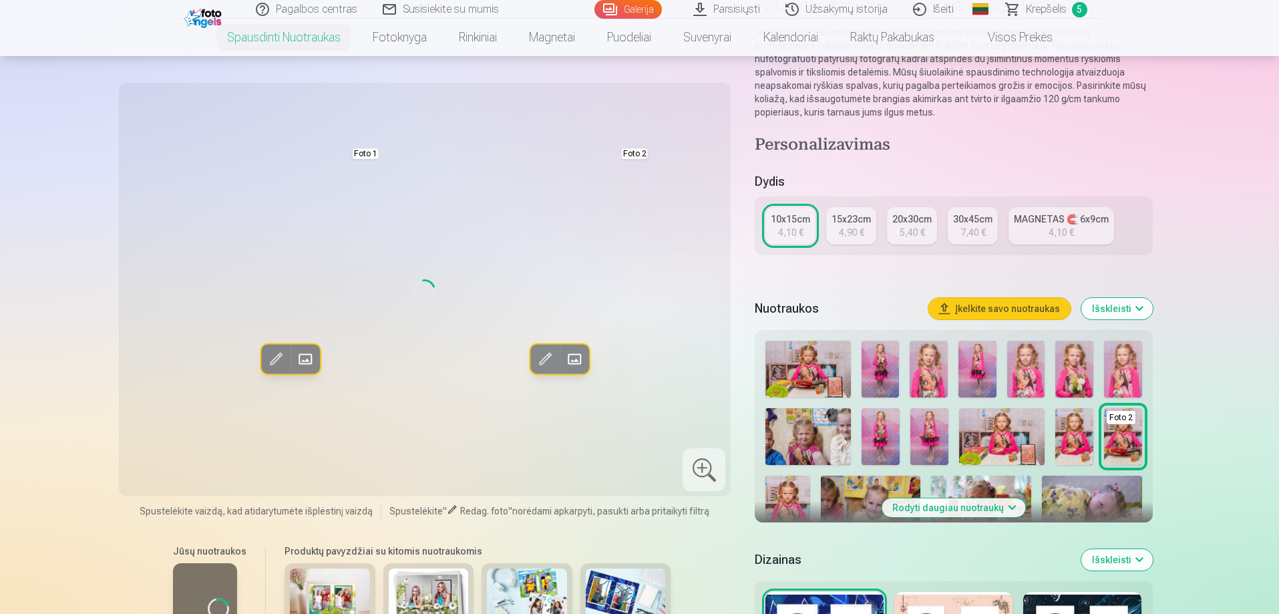
scroll to position [134, 0]
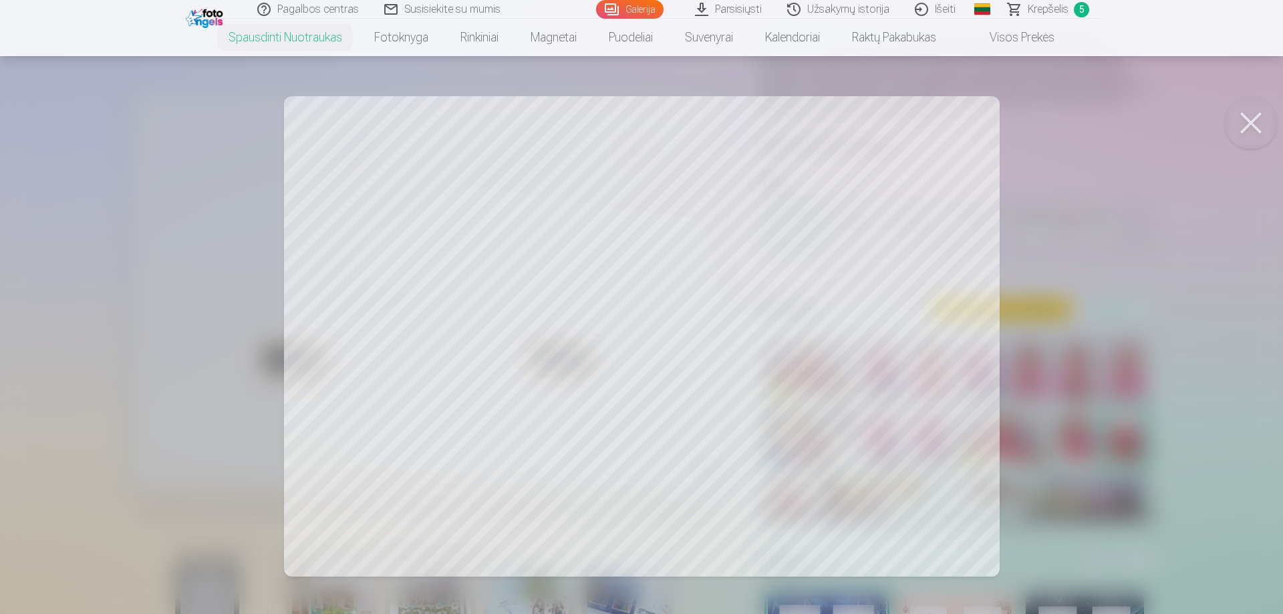
click at [1238, 113] on button at bounding box center [1250, 122] width 53 height 53
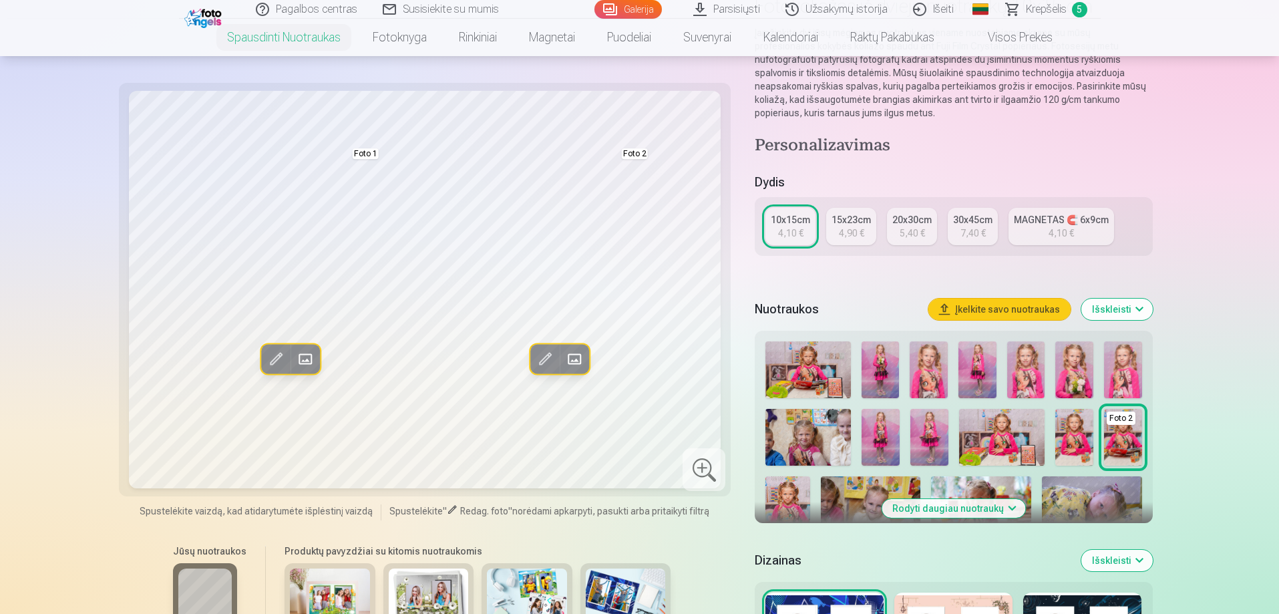
click at [877, 366] on img at bounding box center [881, 369] width 38 height 57
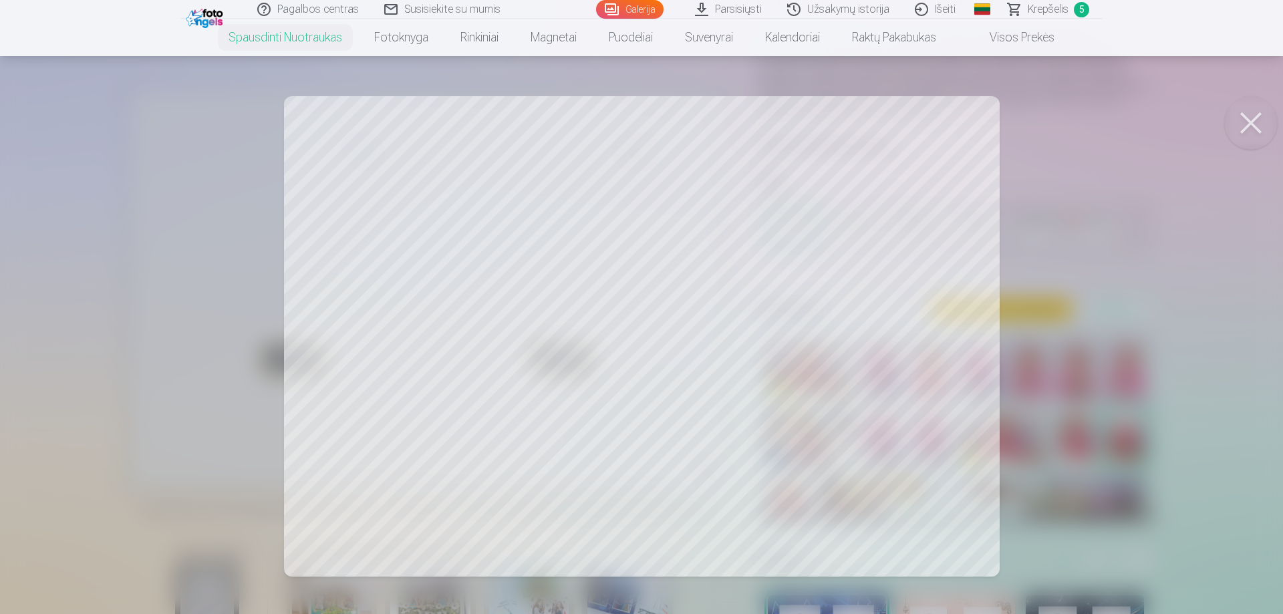
click at [556, 334] on div at bounding box center [641, 307] width 1283 height 614
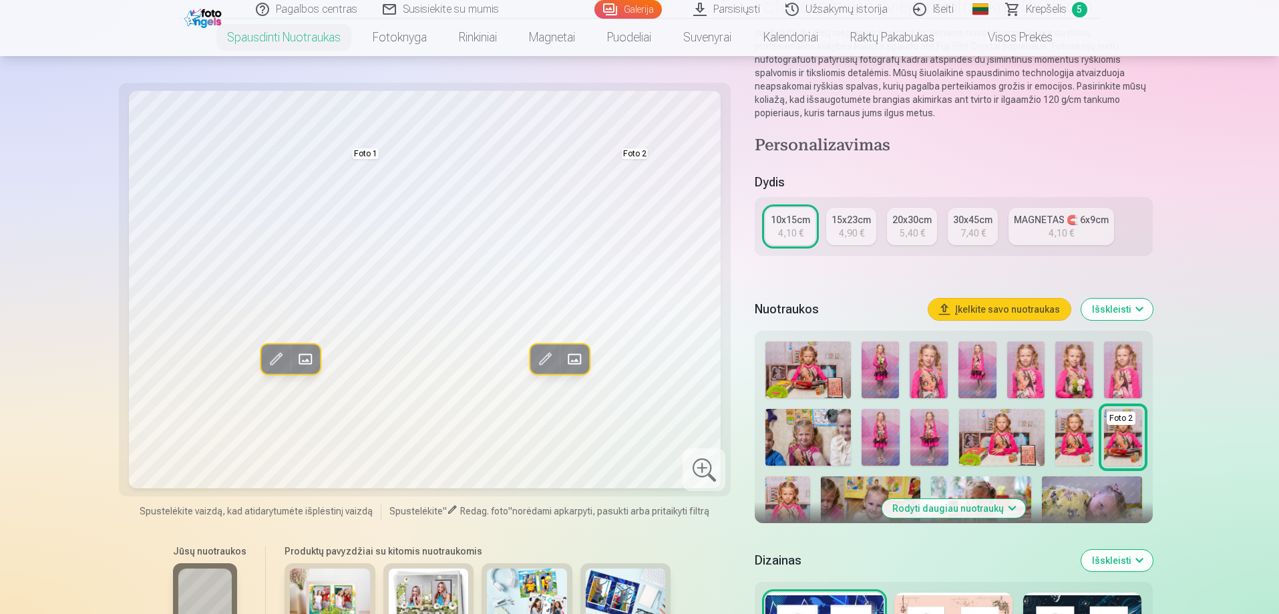
click at [973, 359] on img at bounding box center [978, 369] width 38 height 57
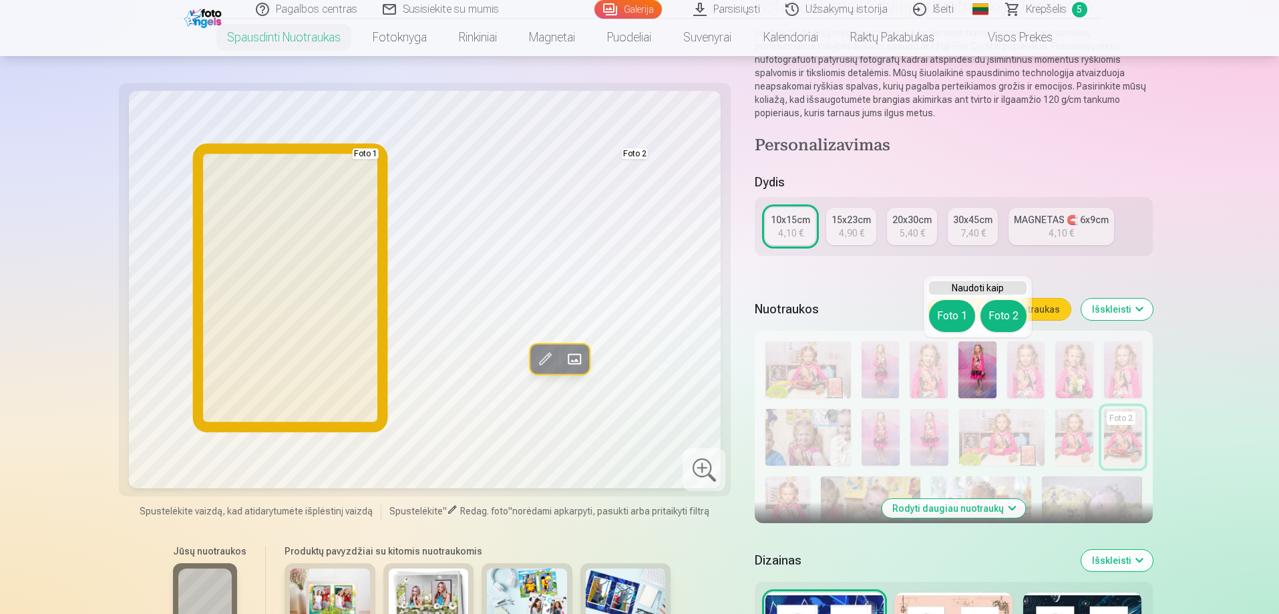
click at [950, 309] on button "Foto 1" at bounding box center [952, 316] width 46 height 32
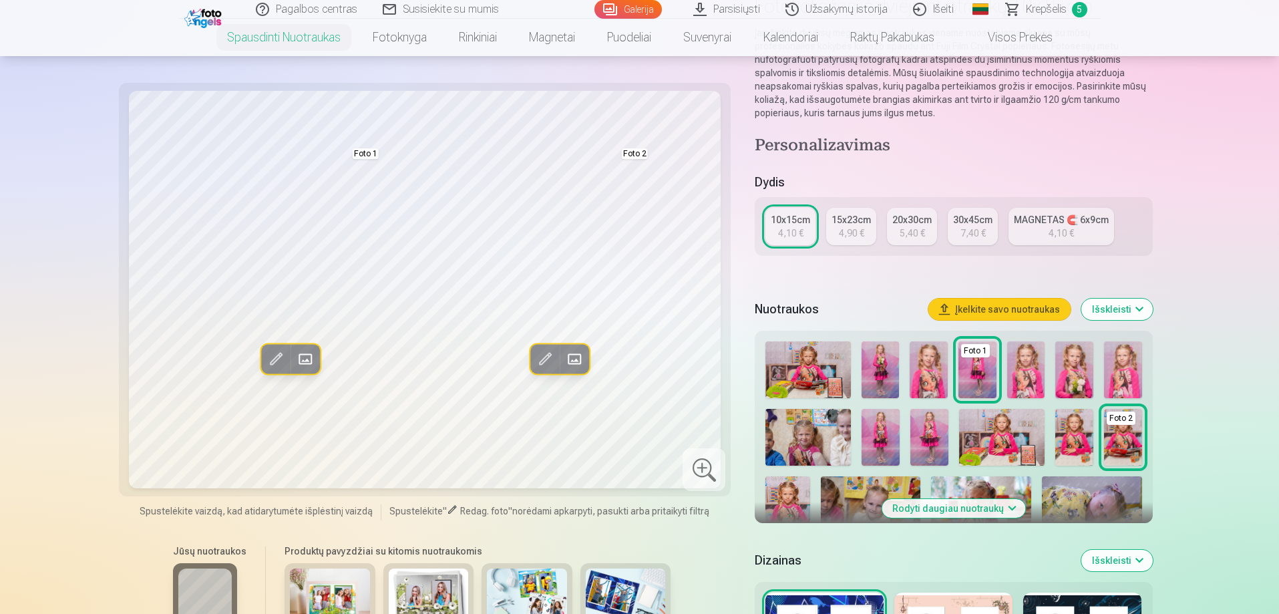
click at [868, 369] on img at bounding box center [881, 369] width 38 height 57
click at [970, 369] on img at bounding box center [978, 369] width 38 height 57
click at [886, 379] on img at bounding box center [881, 369] width 38 height 57
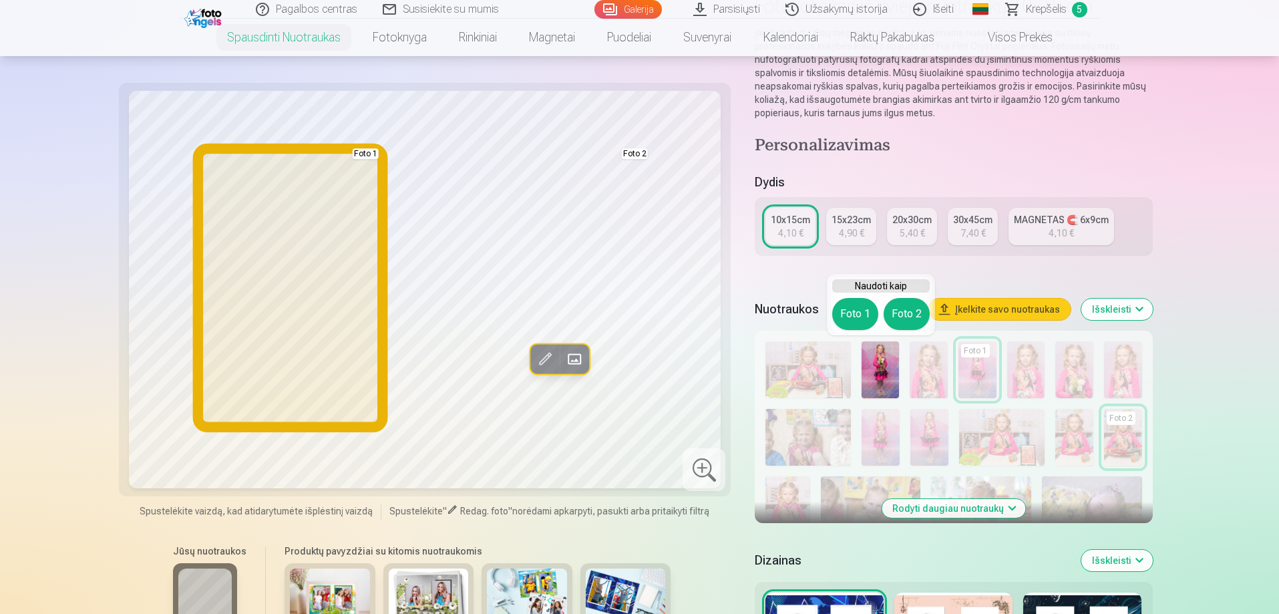
click at [864, 321] on button "Foto 1" at bounding box center [855, 314] width 46 height 32
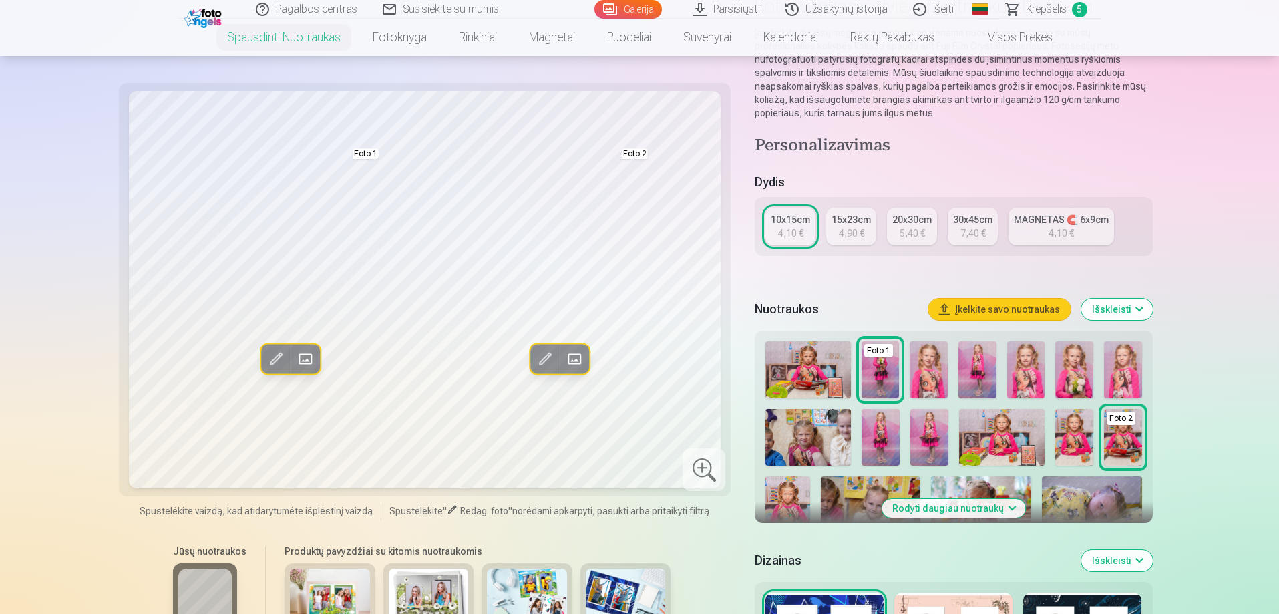
click at [1078, 378] on img at bounding box center [1074, 369] width 38 height 57
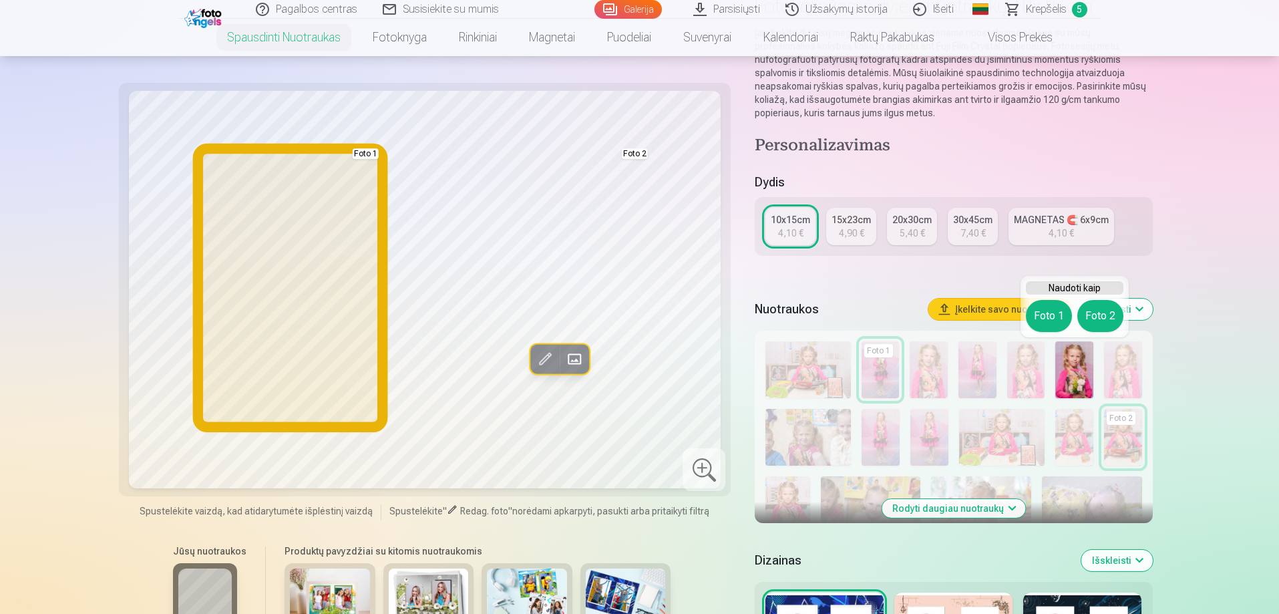
click at [1047, 315] on button "Foto 1" at bounding box center [1049, 316] width 46 height 32
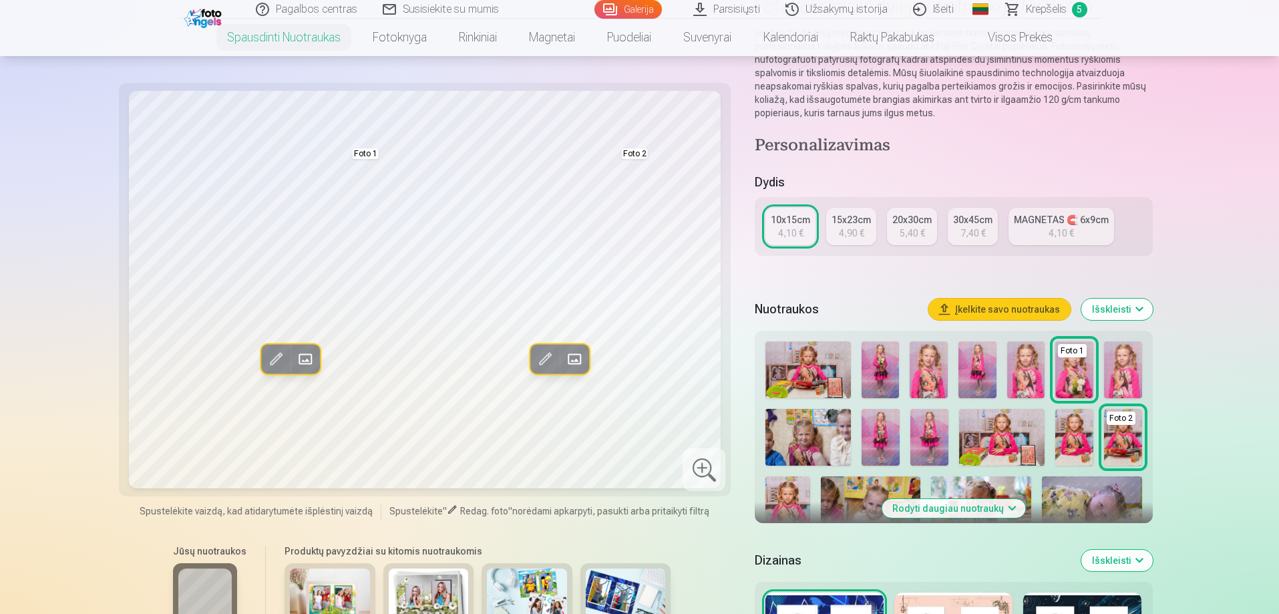
click at [927, 433] on img at bounding box center [929, 437] width 38 height 57
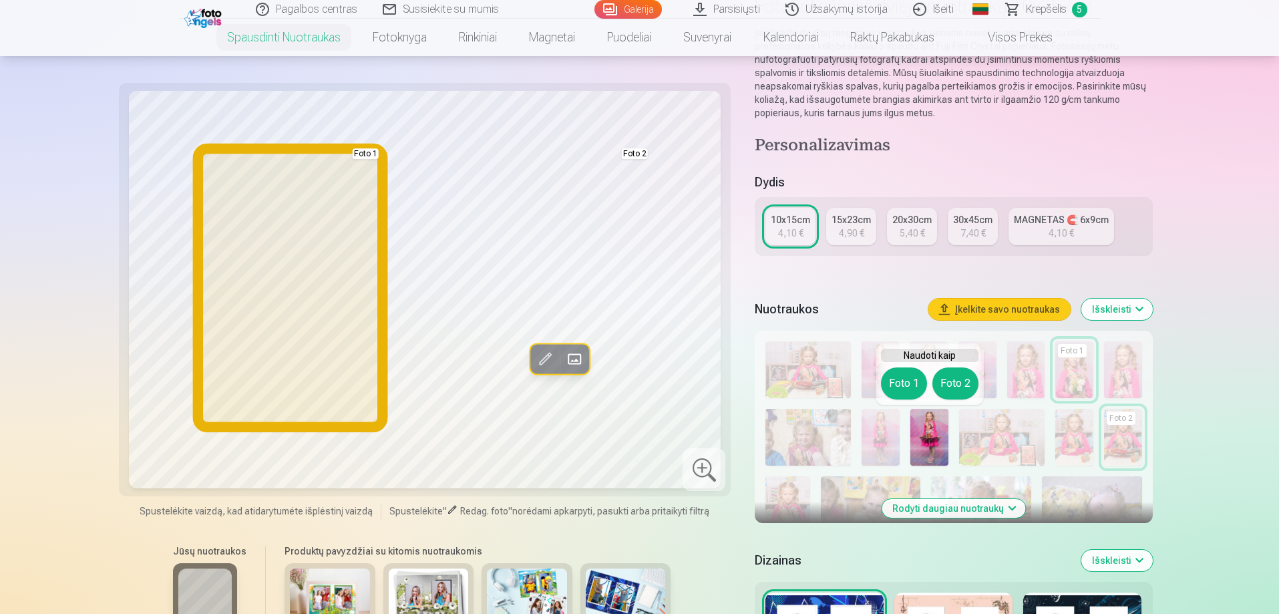
click at [898, 385] on button "Foto 1" at bounding box center [904, 383] width 46 height 32
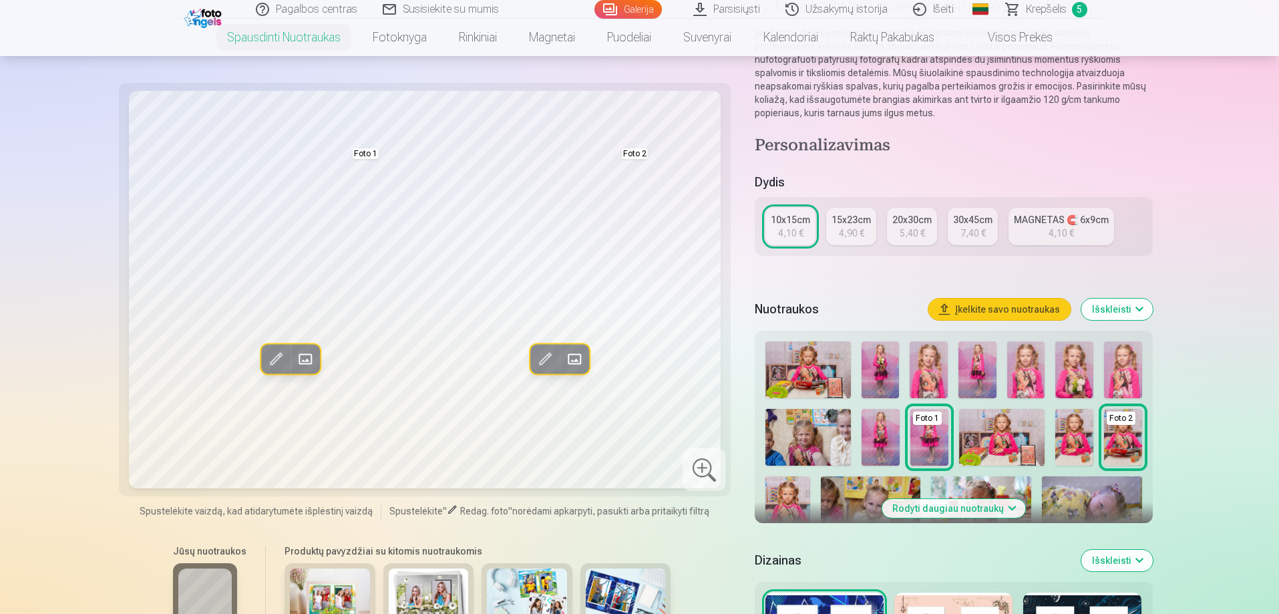
click at [882, 436] on img at bounding box center [881, 437] width 38 height 57
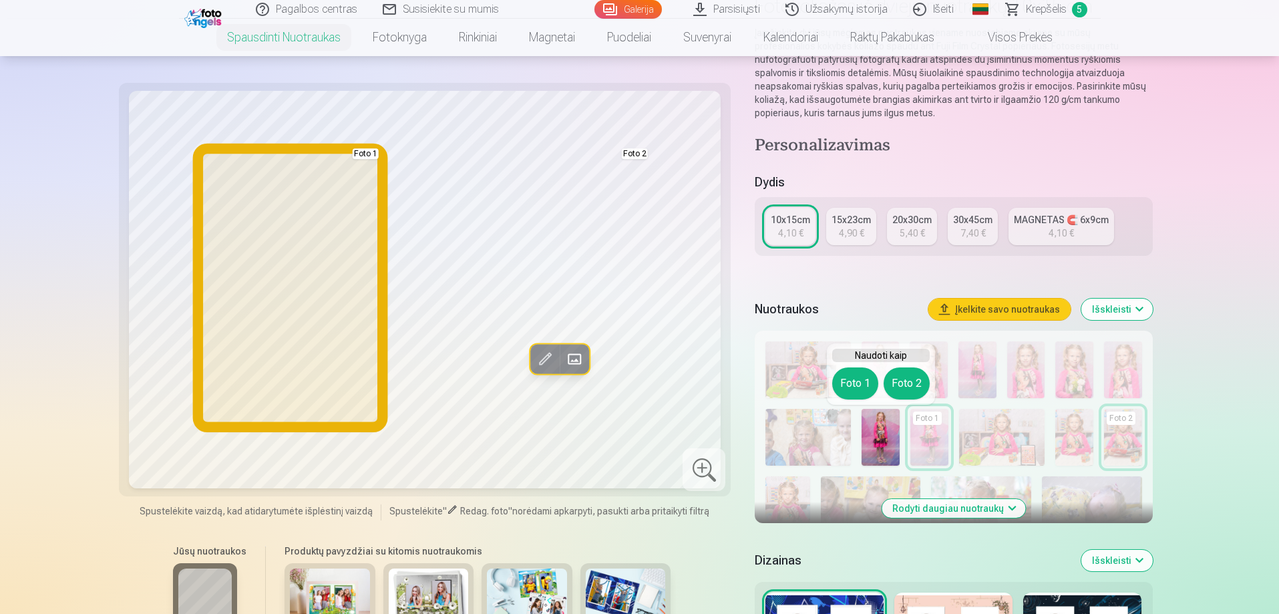
click at [863, 377] on button "Foto 1" at bounding box center [855, 383] width 46 height 32
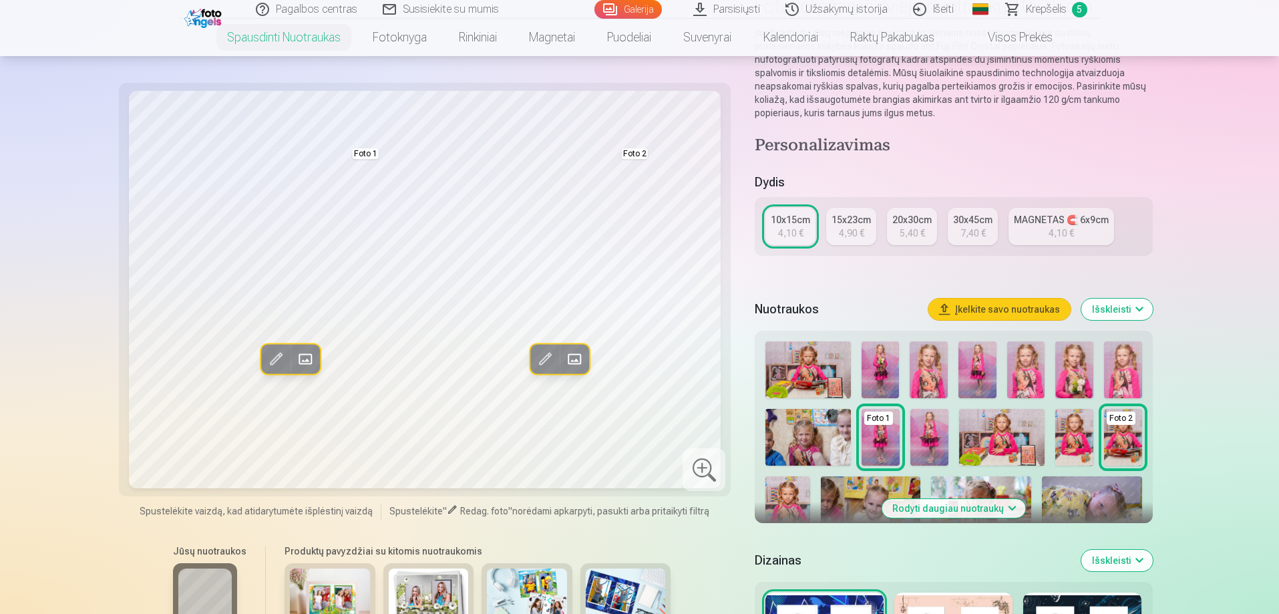
click at [990, 500] on button "Rodyti daugiau nuotraukų" at bounding box center [954, 508] width 144 height 19
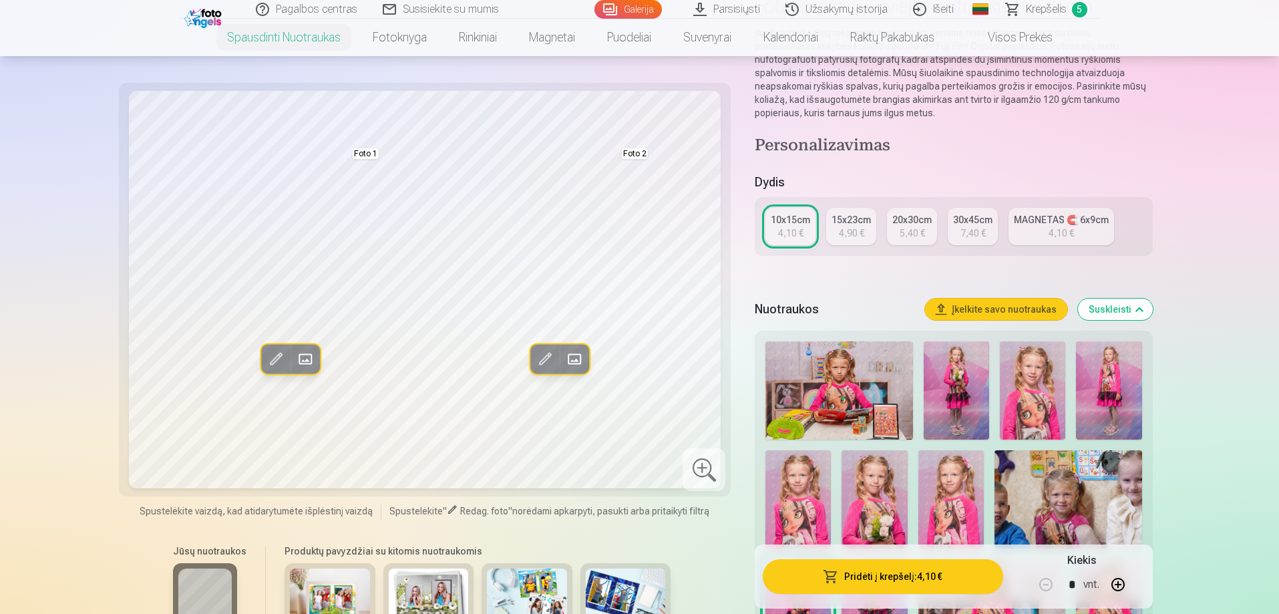
click at [974, 410] on img at bounding box center [956, 390] width 65 height 98
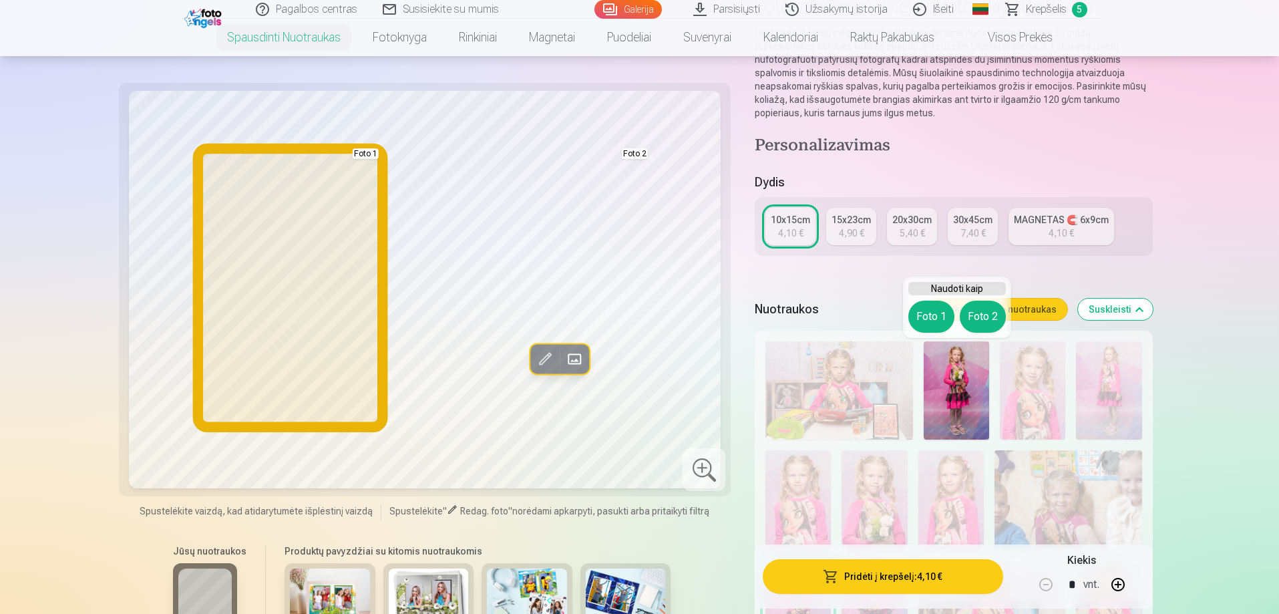
click at [933, 319] on button "Foto 1" at bounding box center [931, 317] width 46 height 32
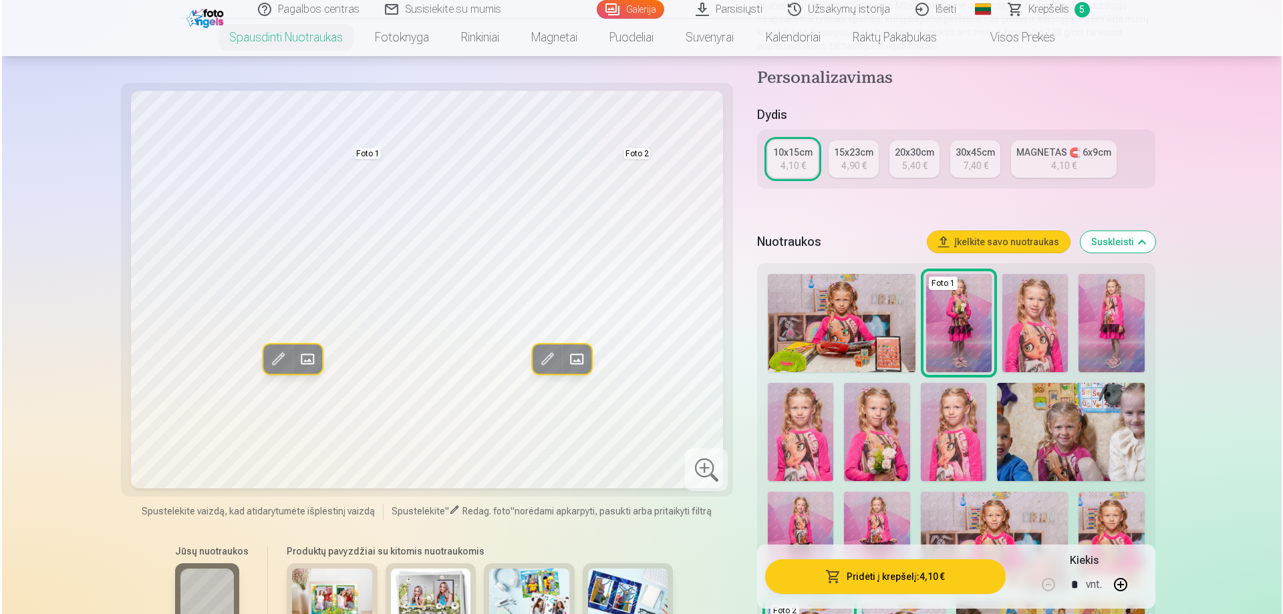
scroll to position [201, 0]
click at [1113, 332] on img at bounding box center [1108, 324] width 65 height 98
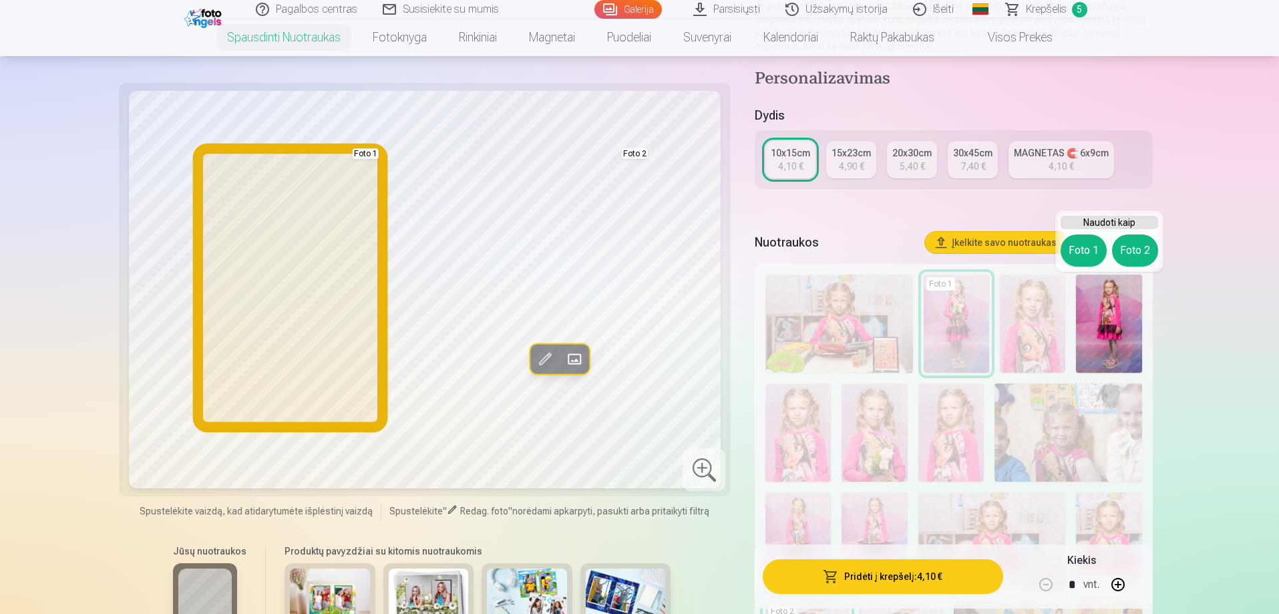
click at [1085, 256] on button "Foto 1" at bounding box center [1084, 250] width 46 height 32
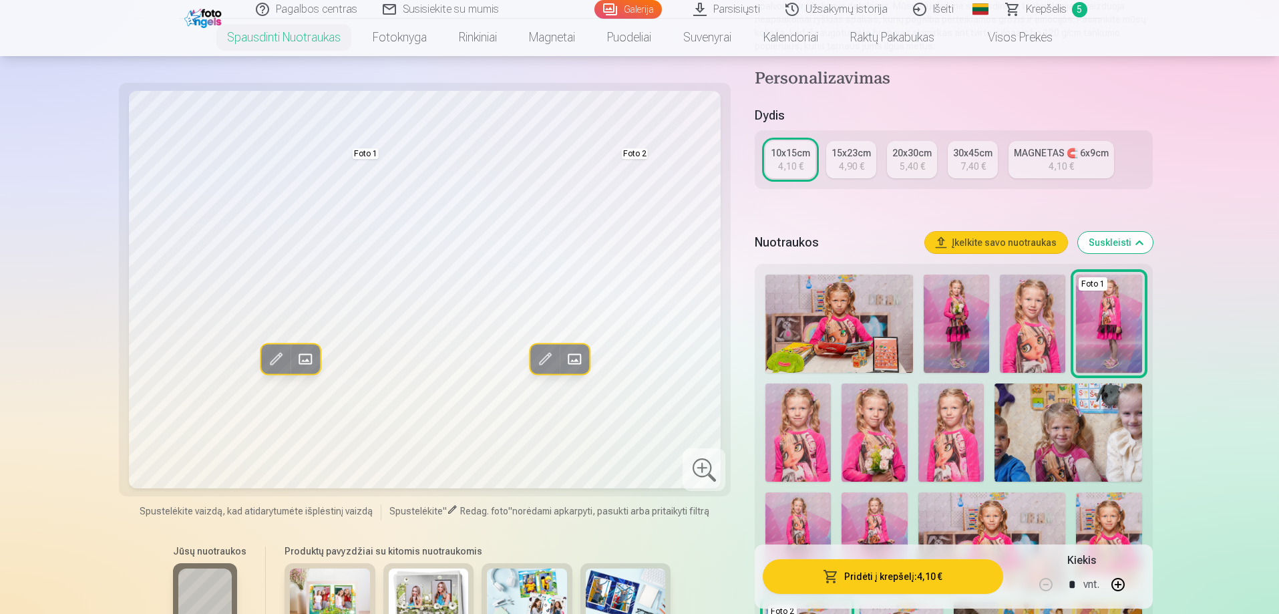
click at [878, 440] on img at bounding box center [874, 432] width 65 height 98
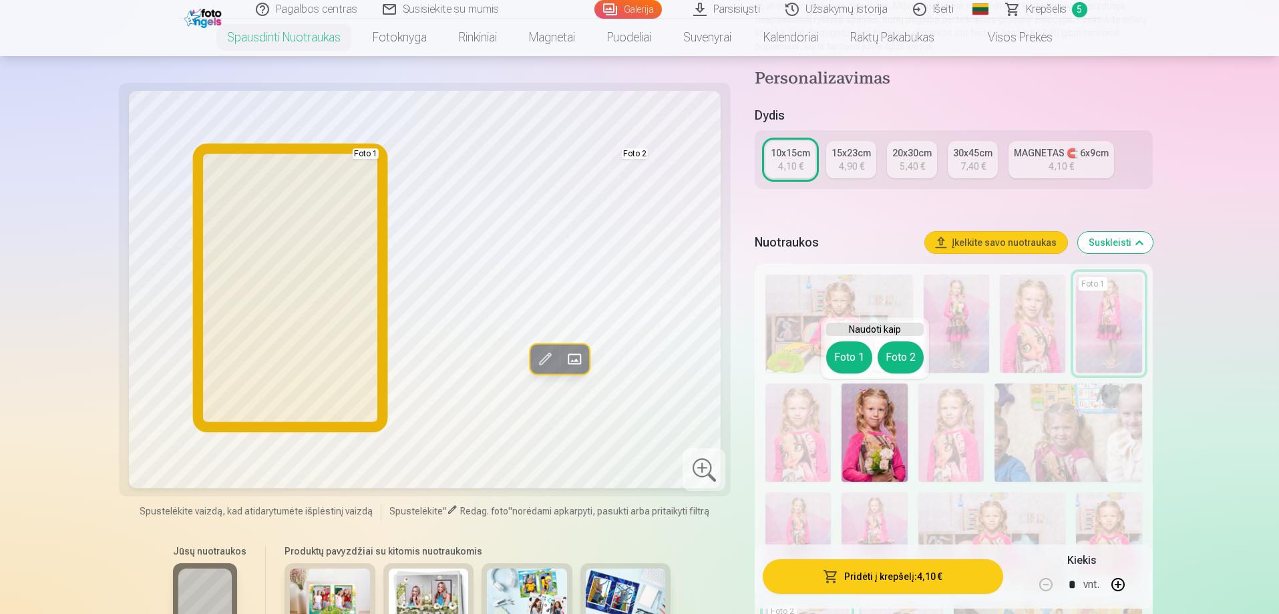
click at [845, 358] on button "Foto 1" at bounding box center [849, 357] width 46 height 32
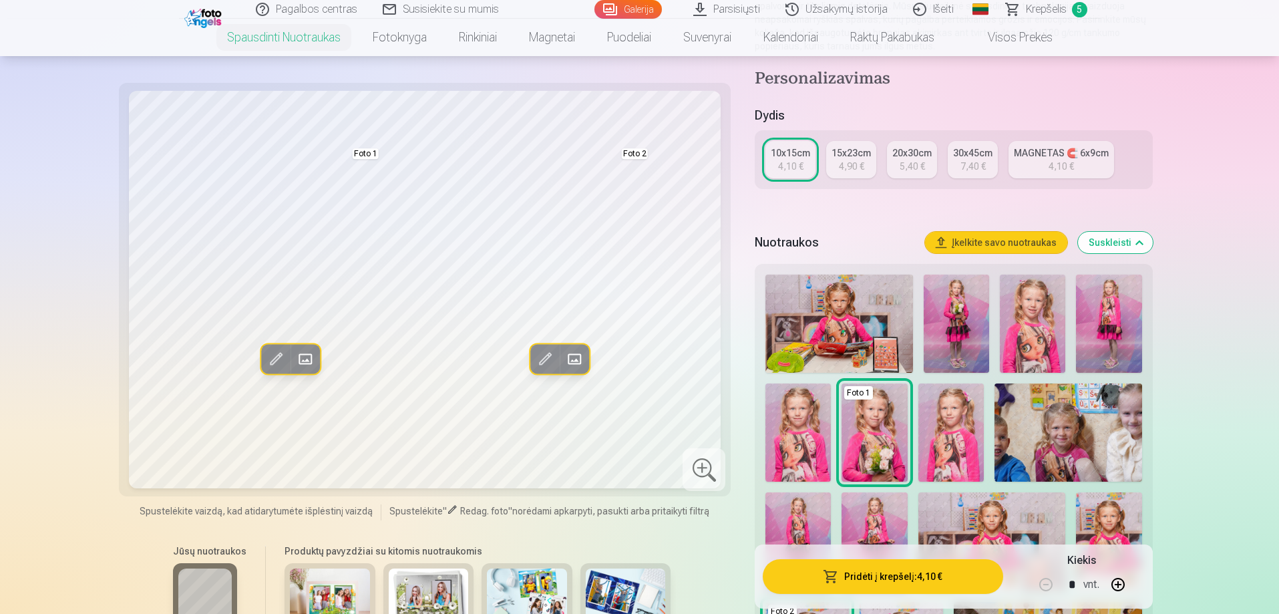
click at [964, 579] on button "Pridėti į krepšelį : 4,10 €" at bounding box center [883, 576] width 240 height 35
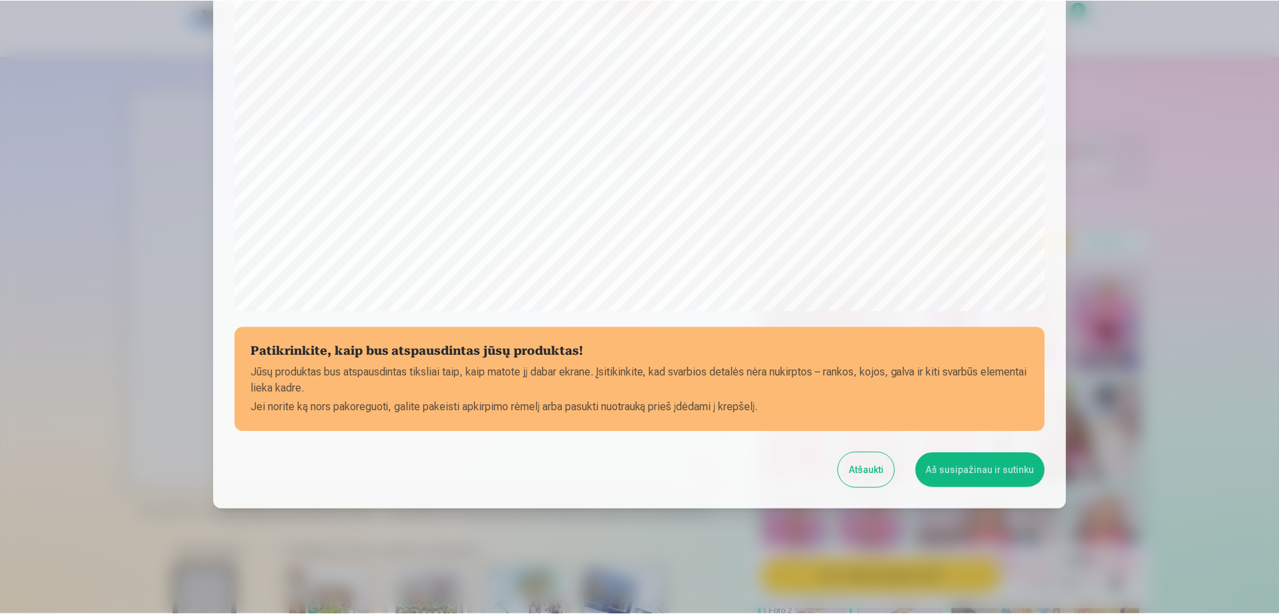
scroll to position [347, 0]
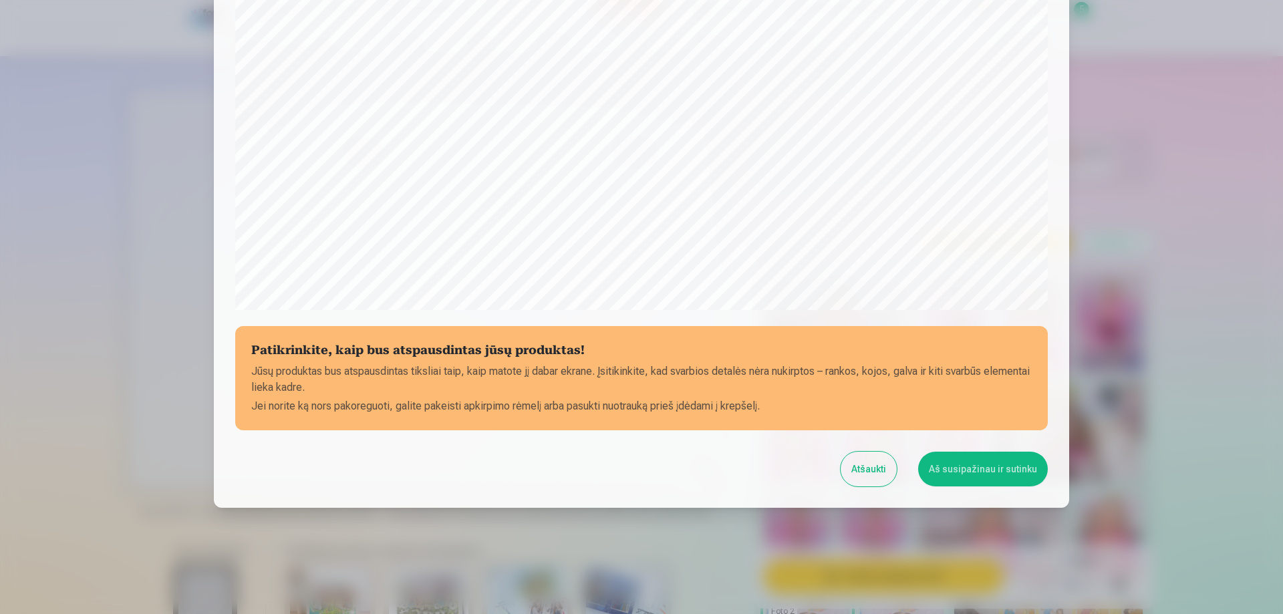
click at [978, 467] on button "Aš susipažinau ir sutinku" at bounding box center [983, 469] width 130 height 35
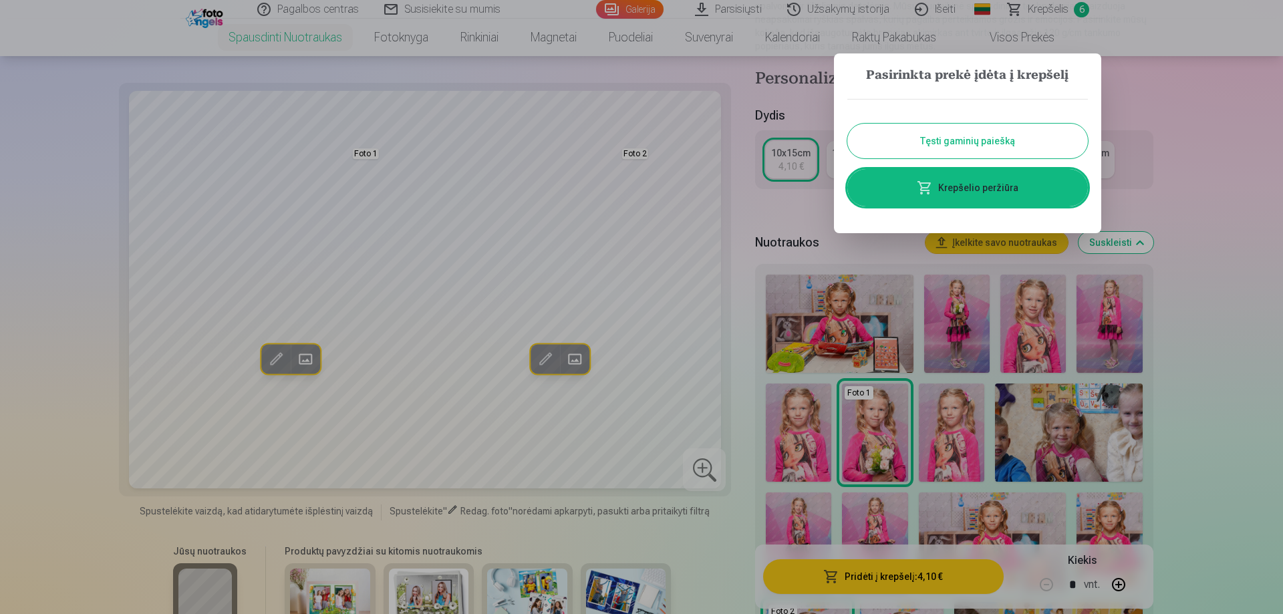
click at [1014, 175] on link "Krepšelio peržiūra" at bounding box center [967, 187] width 240 height 37
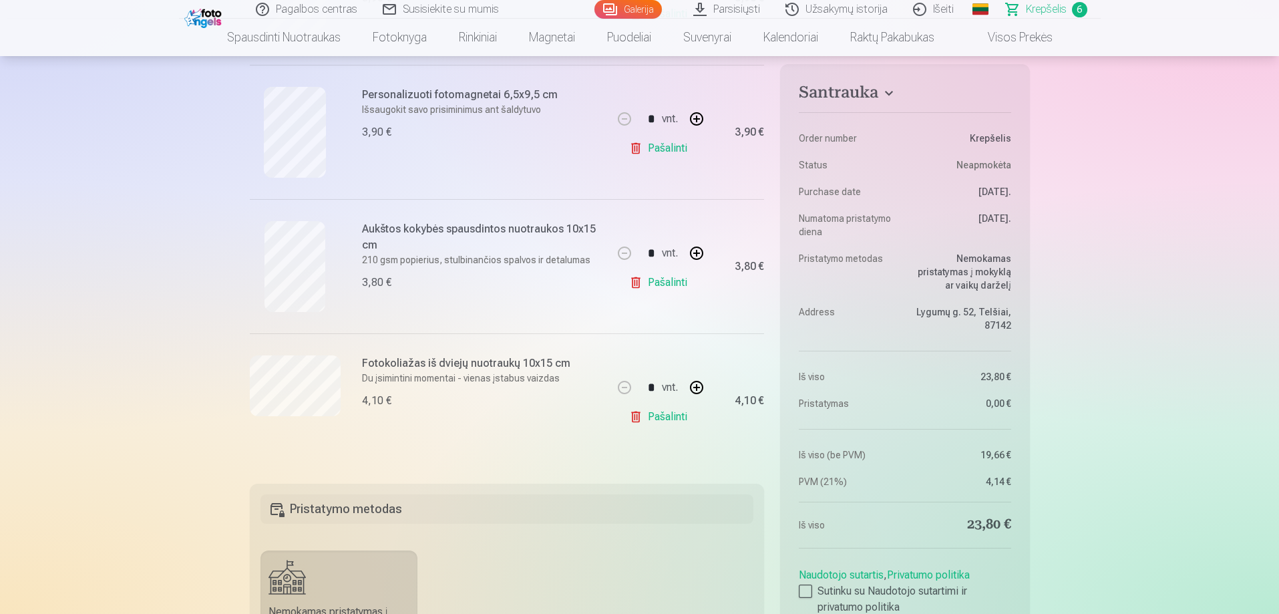
scroll to position [667, 0]
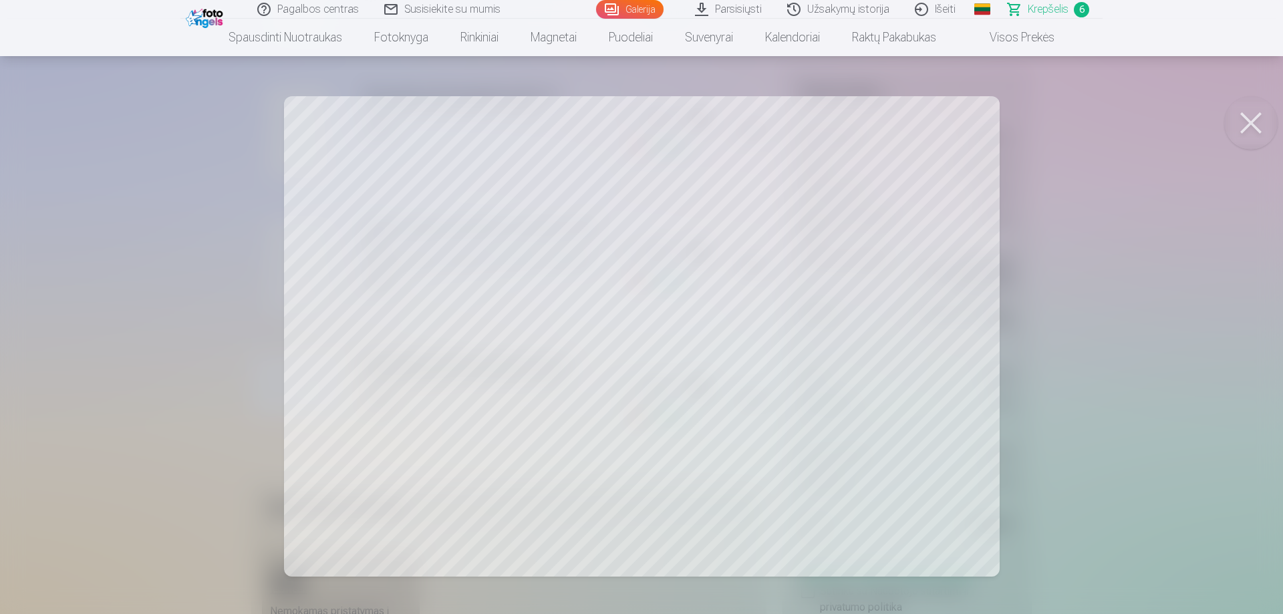
click at [347, 382] on div at bounding box center [641, 307] width 1283 height 614
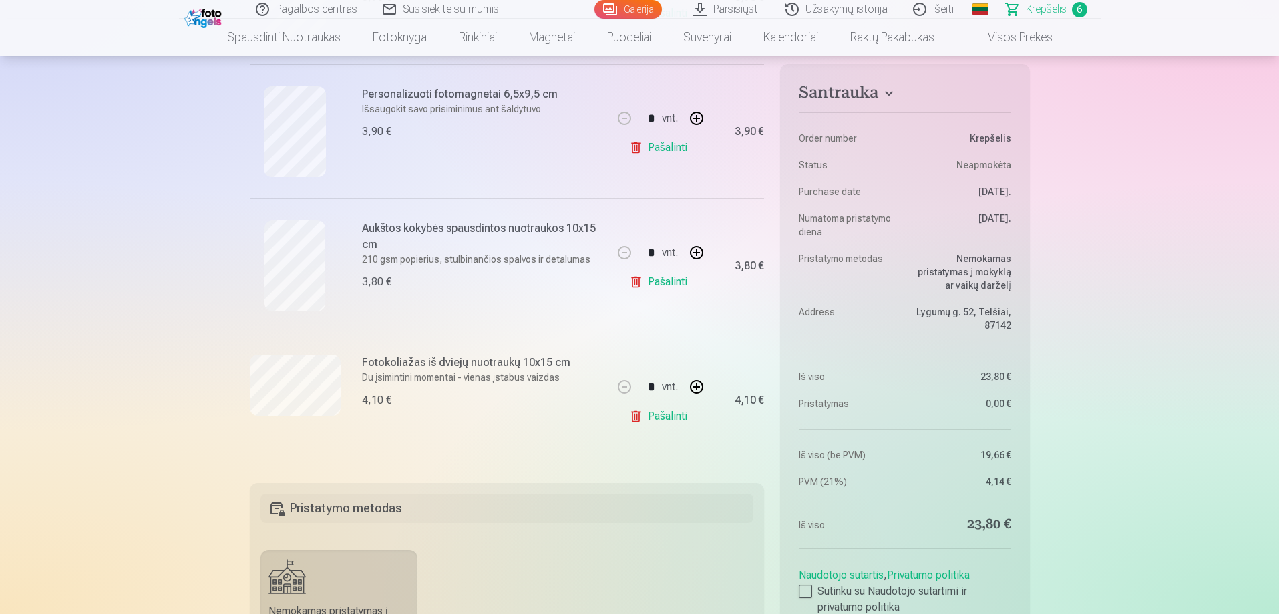
click at [668, 420] on link "Pašalinti" at bounding box center [660, 416] width 63 height 27
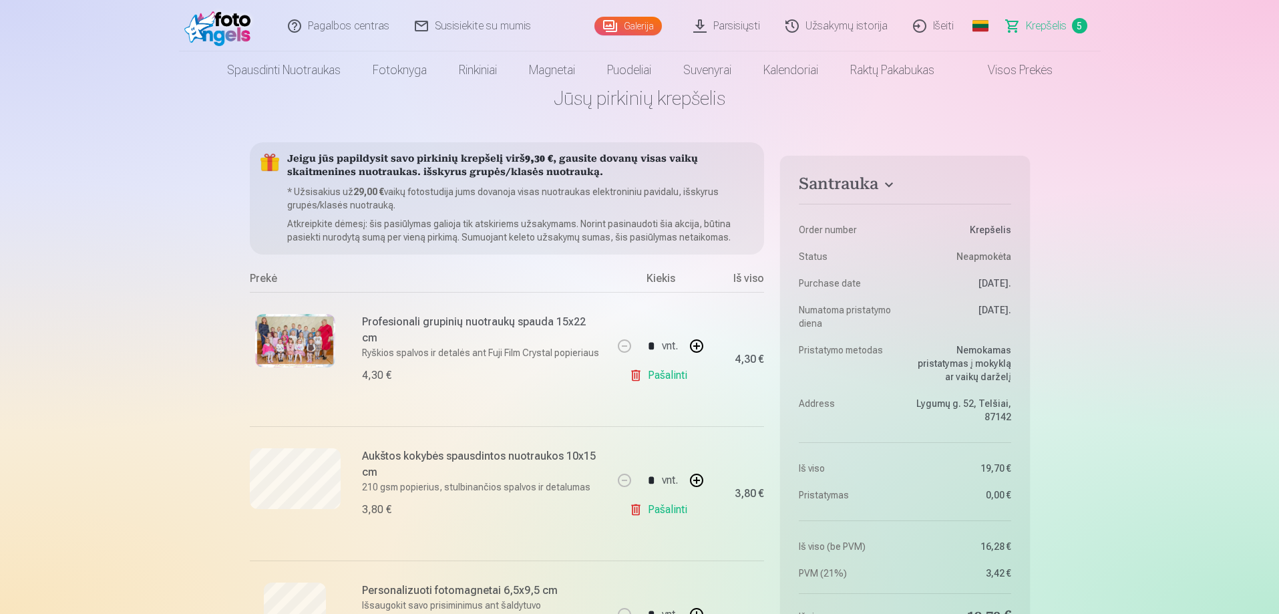
scroll to position [0, 0]
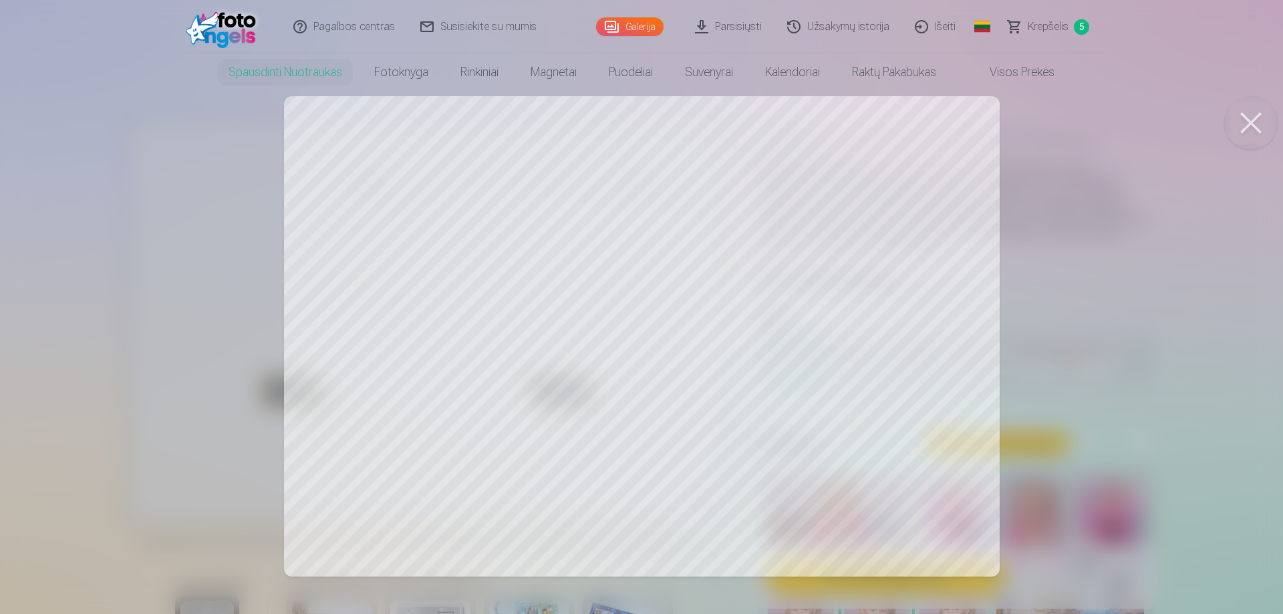
click at [622, 323] on div at bounding box center [641, 307] width 1283 height 614
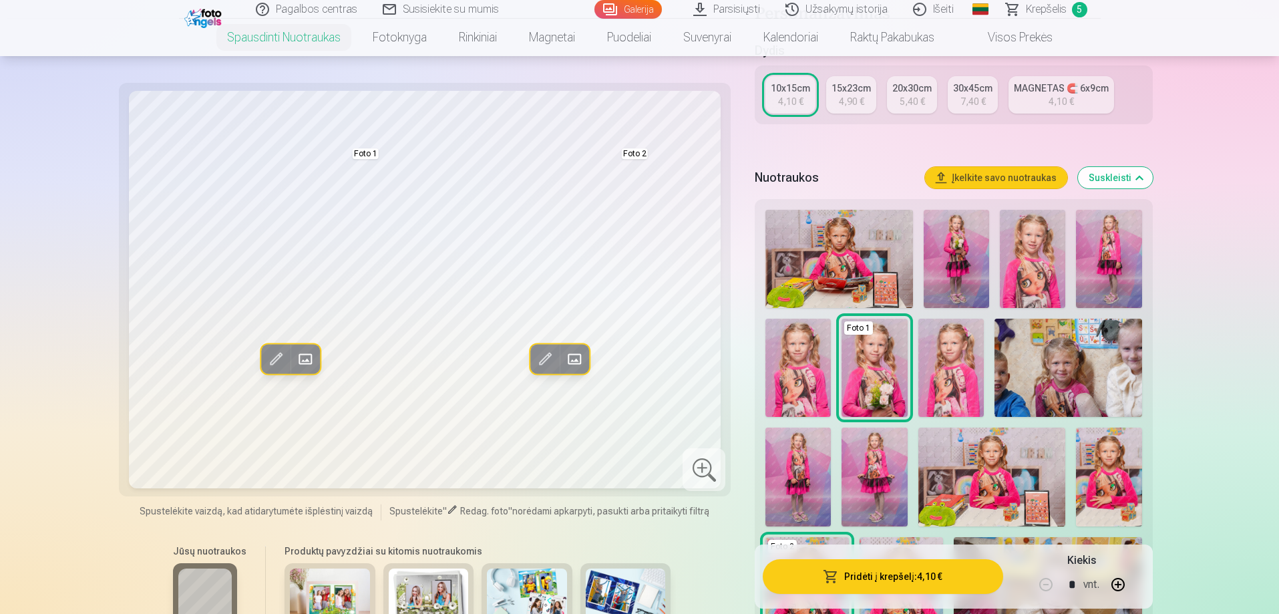
scroll to position [267, 0]
click at [338, 585] on img at bounding box center [330, 594] width 80 height 53
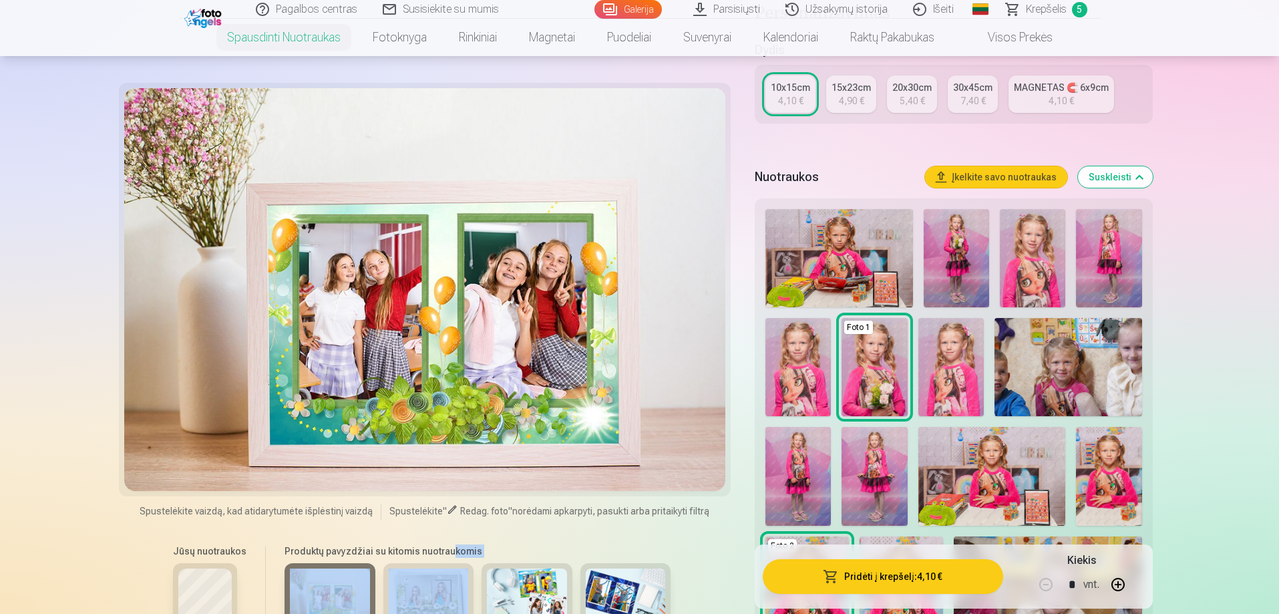
drag, startPoint x: 440, startPoint y: 564, endPoint x: 450, endPoint y: 542, distance: 23.6
click at [450, 542] on div "Produktų pavyzdžiai su kitomis nuotraukomis" at bounding box center [477, 592] width 413 height 112
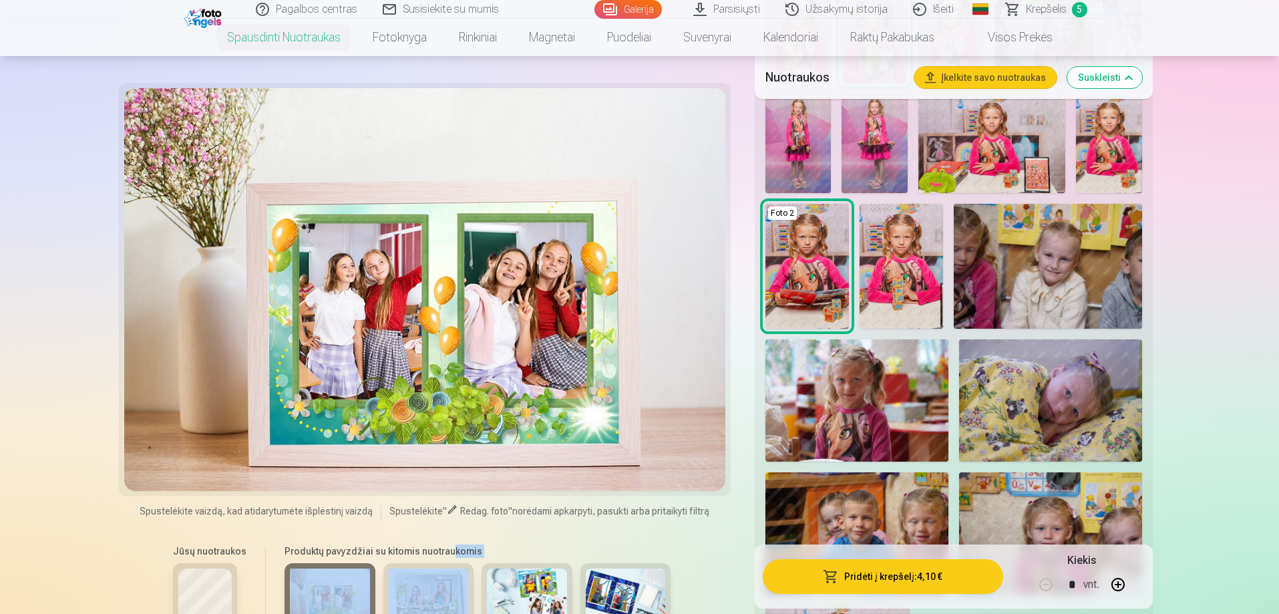
scroll to position [601, 0]
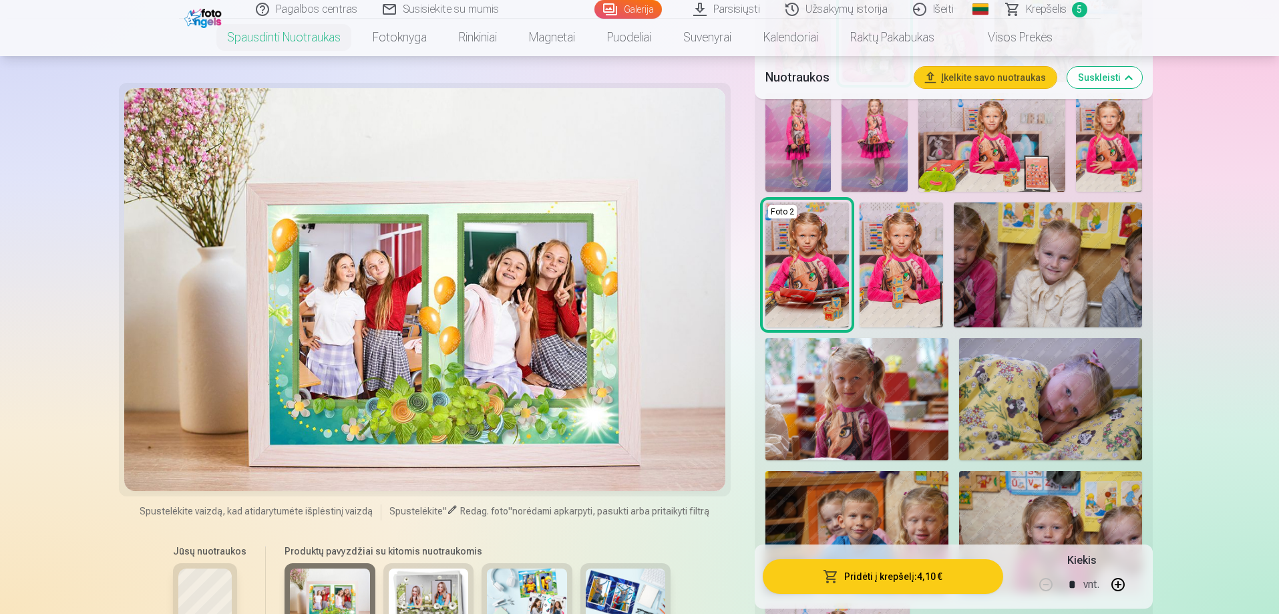
drag, startPoint x: 730, startPoint y: 558, endPoint x: 731, endPoint y: 518, distance: 40.1
click at [731, 521] on div "Redag. foto Pakeisti Foto 1 Redag. foto Pakeisti Foto 2 Spustelėkite vaizdą, ka…" at bounding box center [640, 302] width 1026 height 1561
click at [701, 321] on div at bounding box center [425, 289] width 602 height 403
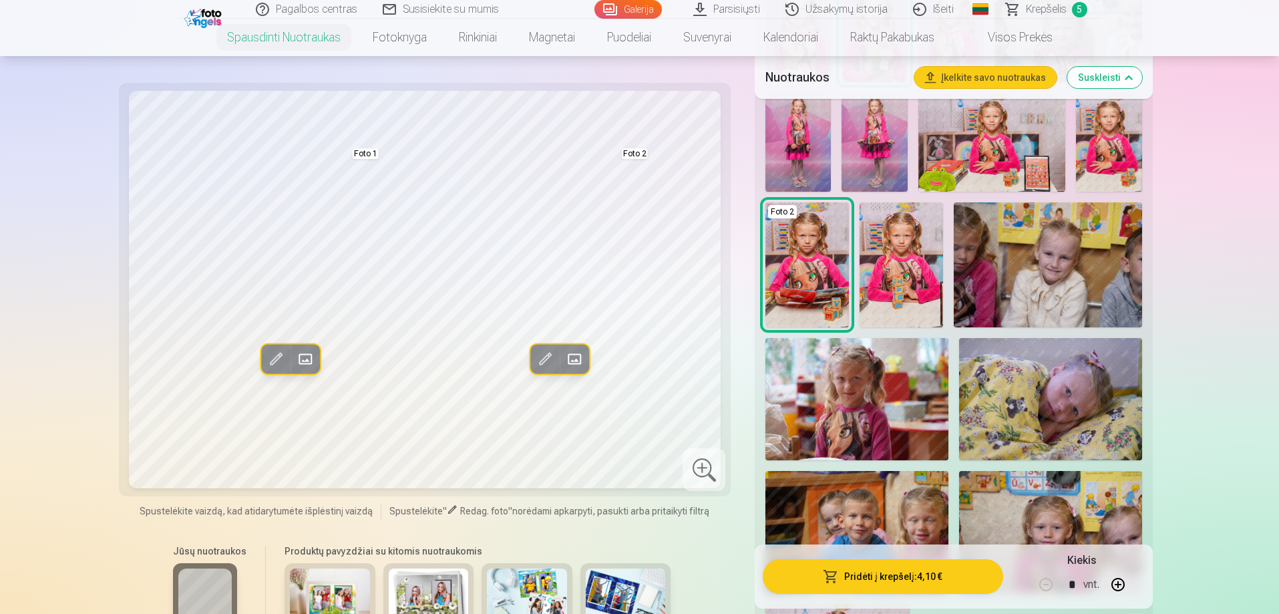
click at [534, 593] on img at bounding box center [527, 594] width 80 height 53
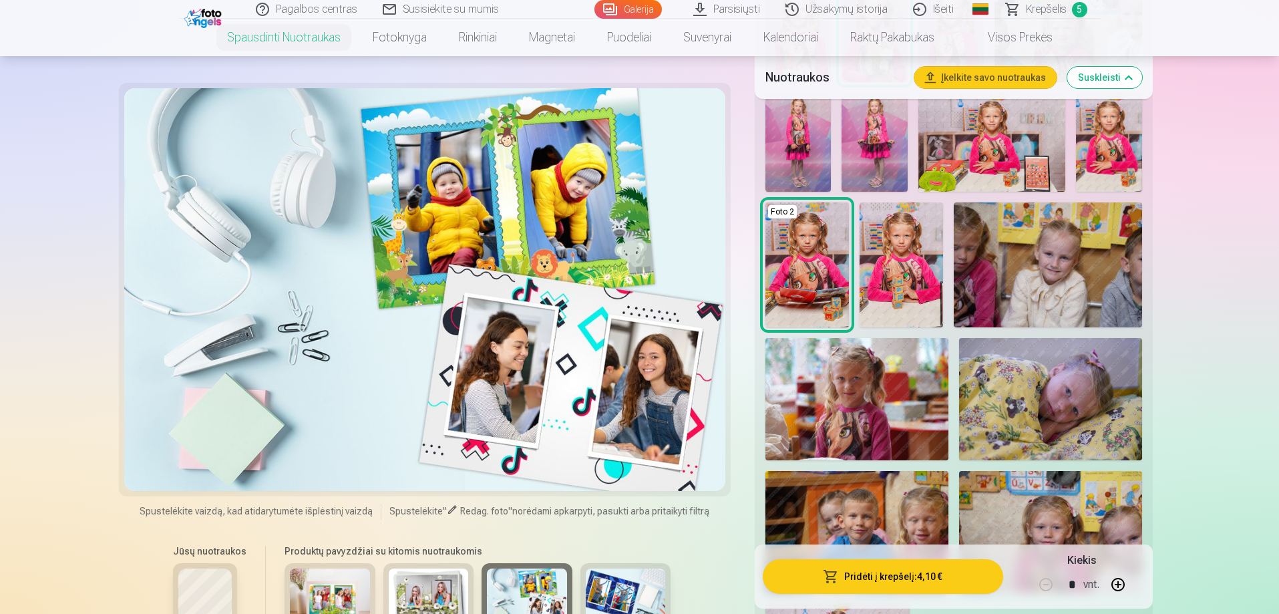
click at [624, 587] on img at bounding box center [626, 594] width 80 height 53
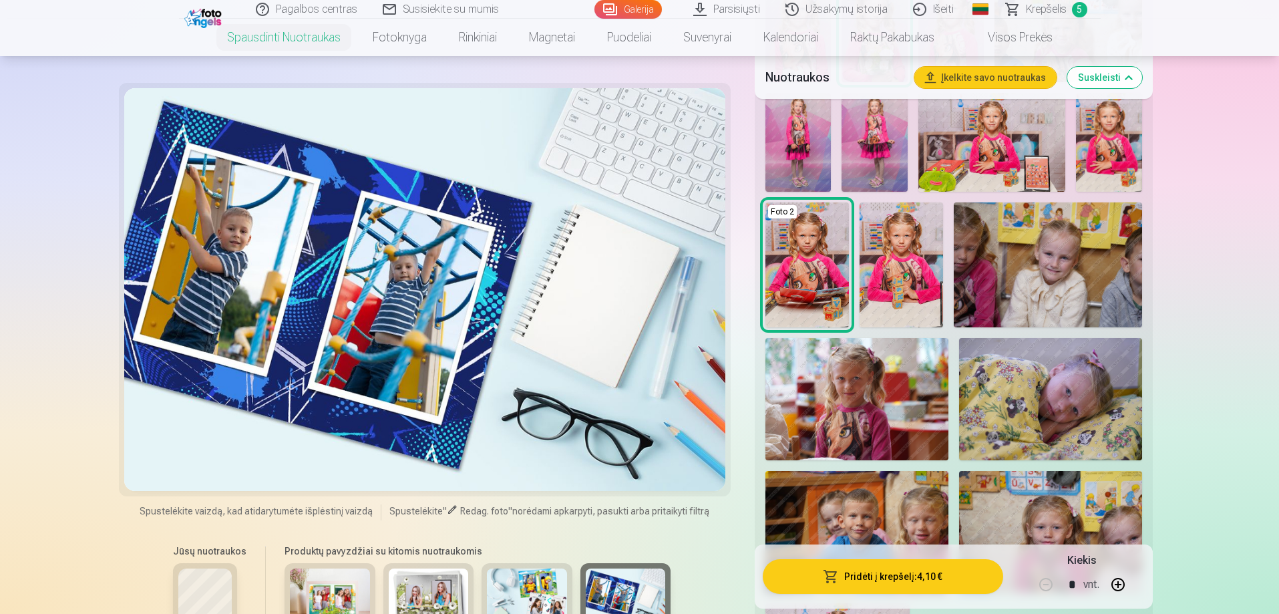
click at [322, 599] on img at bounding box center [330, 594] width 80 height 53
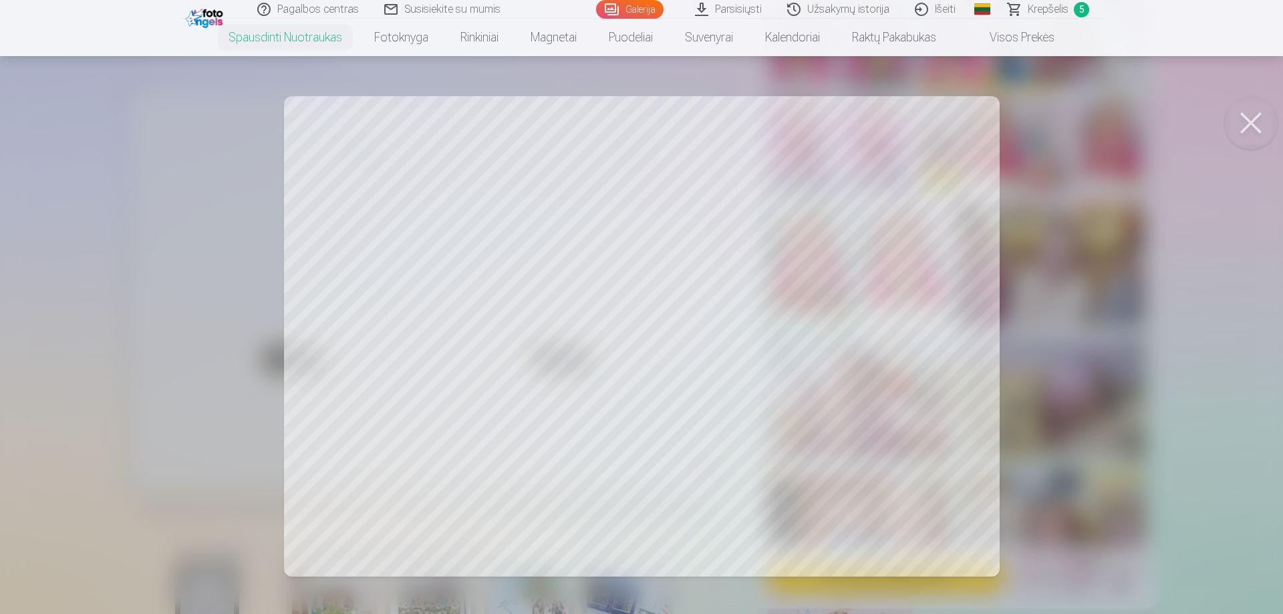
click at [649, 519] on div at bounding box center [641, 307] width 1283 height 614
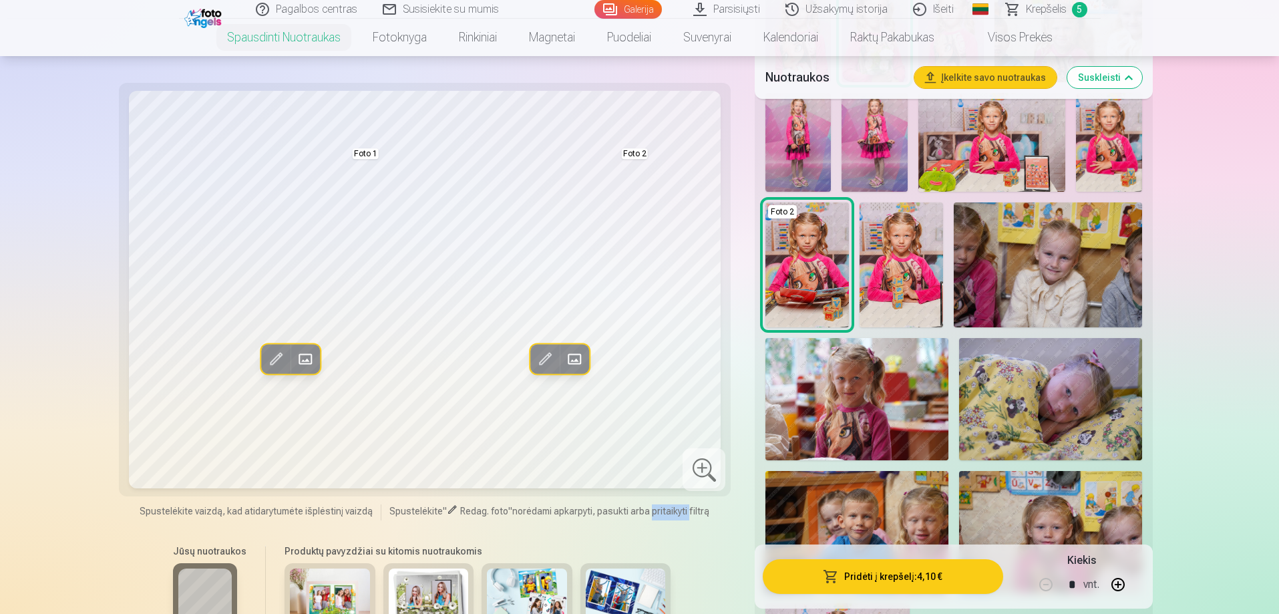
click at [649, 519] on div "Spustelėkite vaizdą, kad atidarytumėte išplėstinį vaizdą Spustelėkite " Redag. …" at bounding box center [425, 512] width 597 height 16
click at [700, 548] on div "Jūsų nuotraukos Produktų pavyzdžiai su kitomis nuotraukomis" at bounding box center [425, 592] width 597 height 112
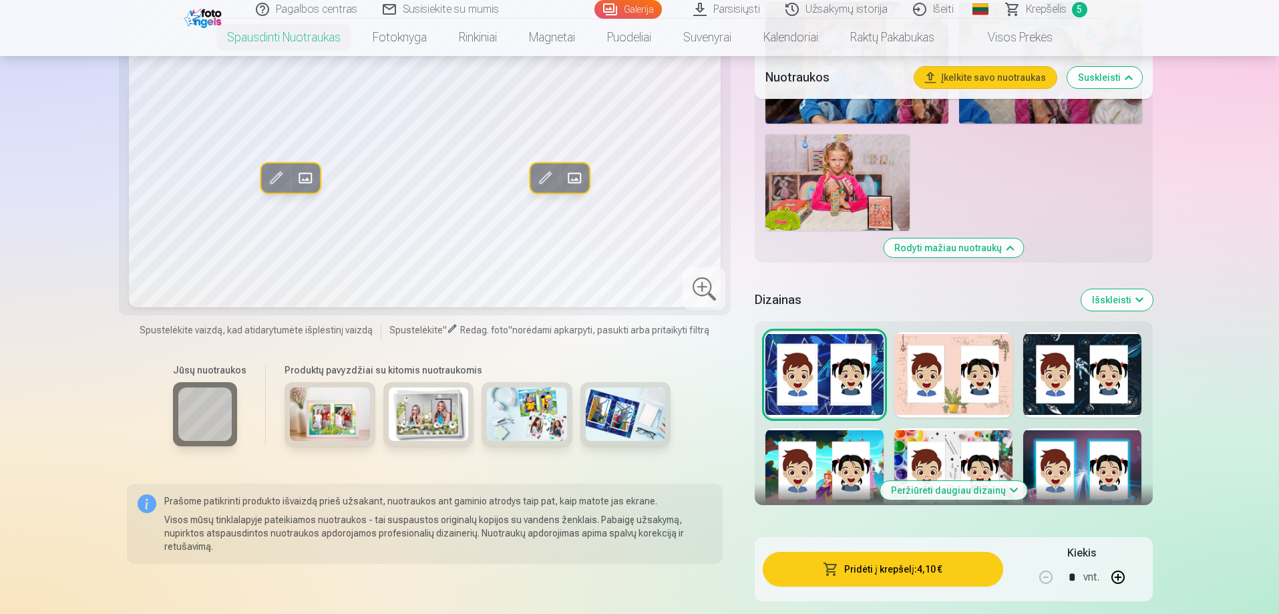
scroll to position [1069, 0]
click at [981, 387] on div at bounding box center [953, 376] width 118 height 86
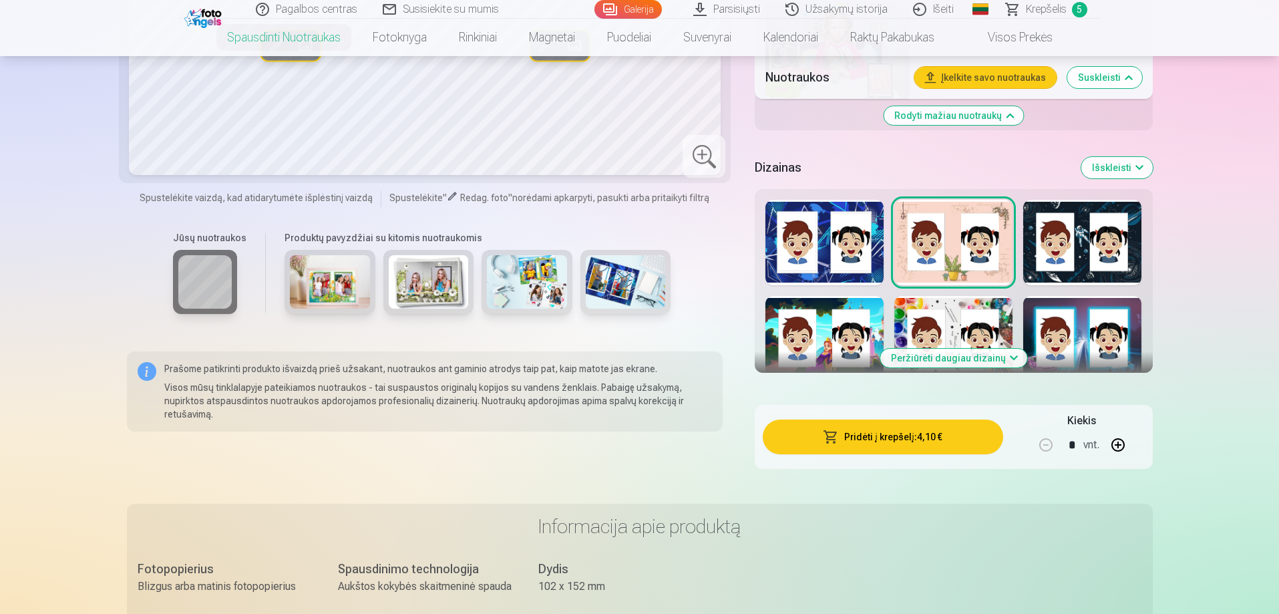
scroll to position [1202, 0]
click at [967, 358] on button "Peržiūrėti daugiau dizainų" at bounding box center [953, 357] width 147 height 19
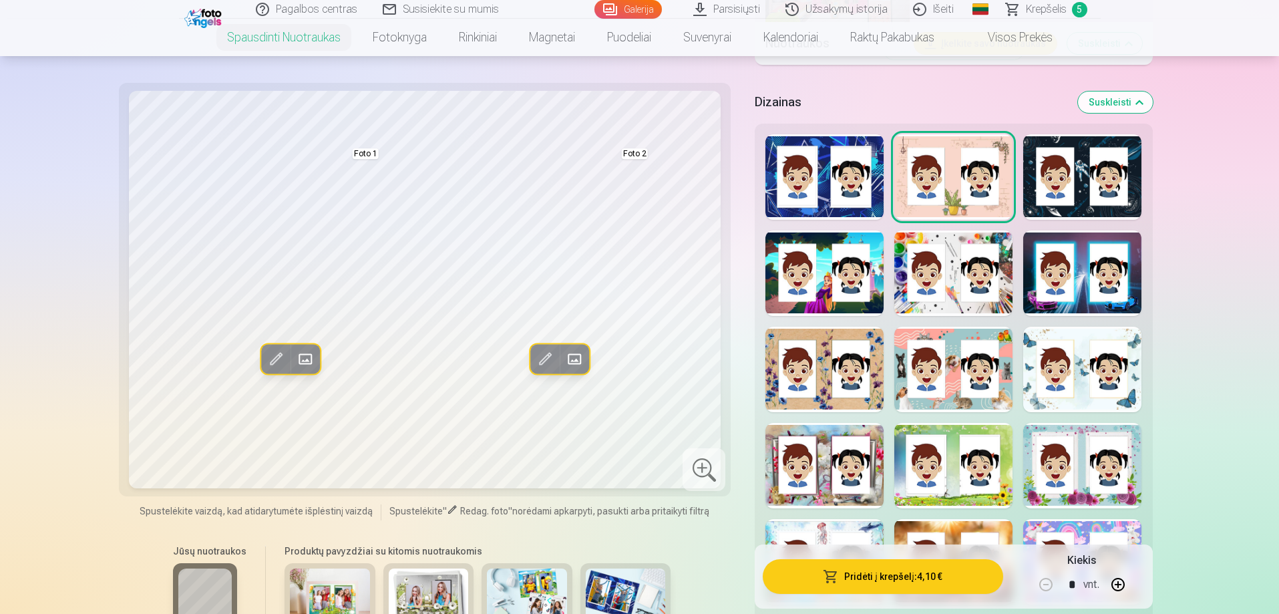
scroll to position [1268, 0]
click at [916, 363] on div at bounding box center [953, 369] width 118 height 86
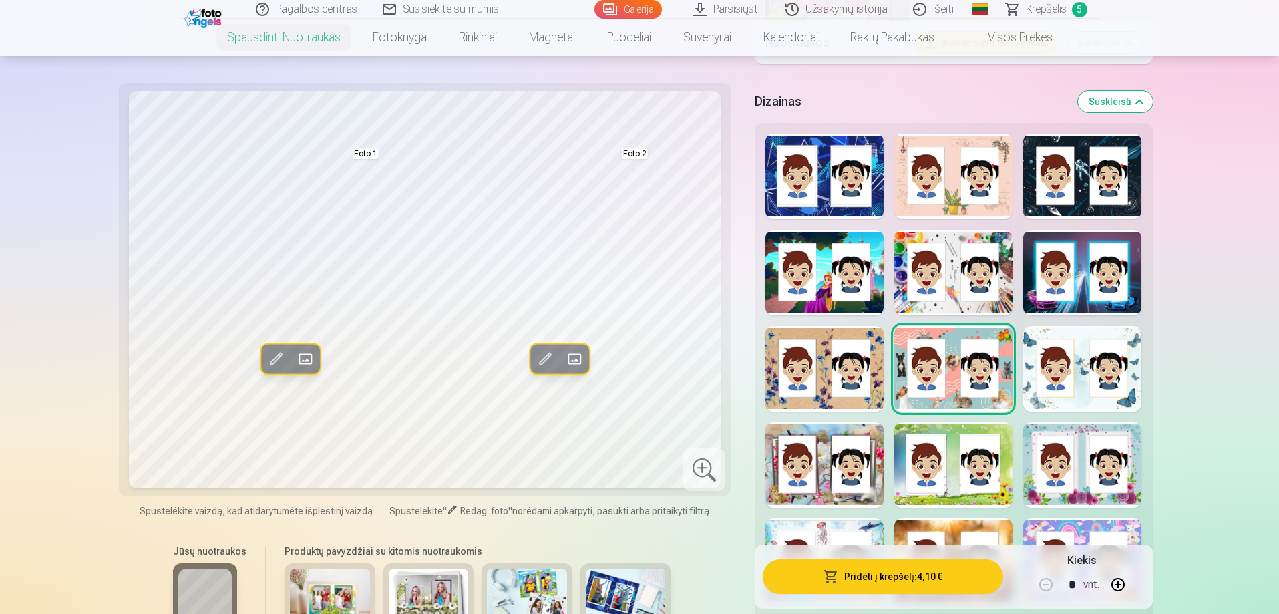
click at [925, 294] on div at bounding box center [953, 273] width 118 height 86
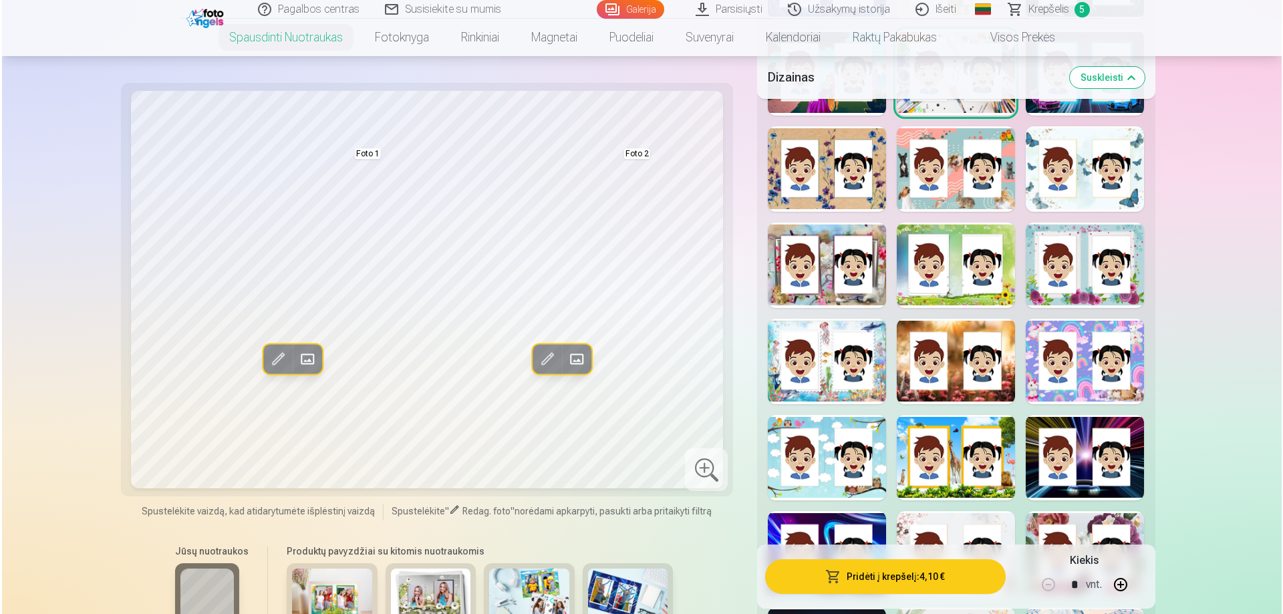
scroll to position [1468, 0]
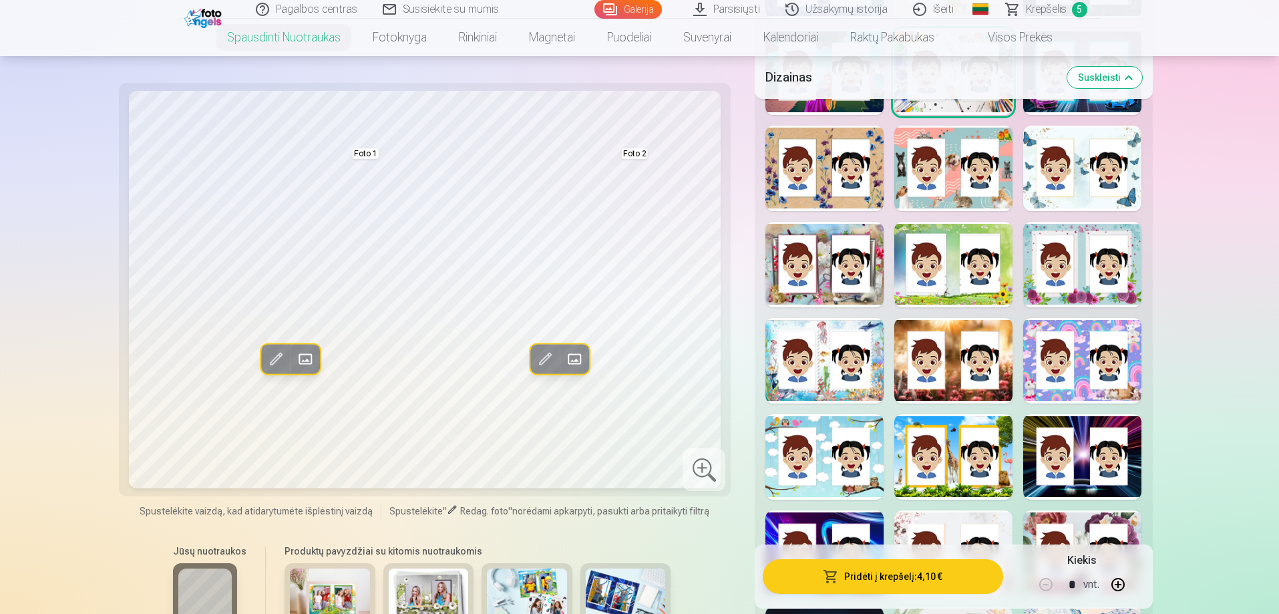
click at [1078, 192] on div at bounding box center [1082, 169] width 118 height 86
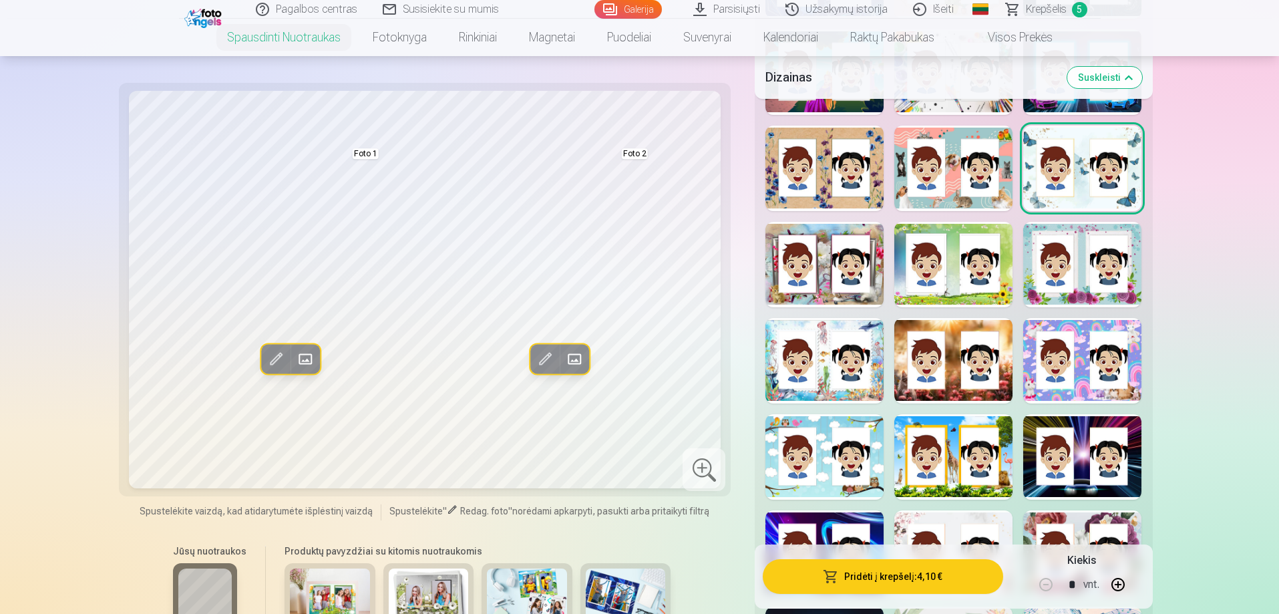
click at [906, 581] on button "Pridėti į krepšelį : 4,10 €" at bounding box center [883, 576] width 240 height 35
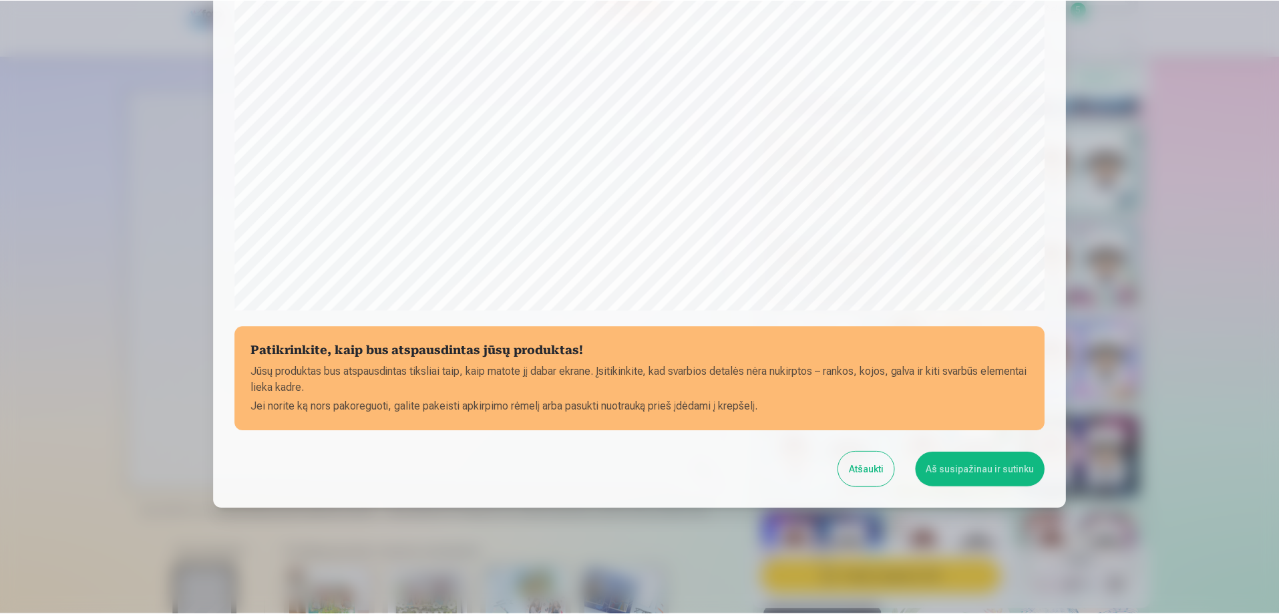
scroll to position [348, 0]
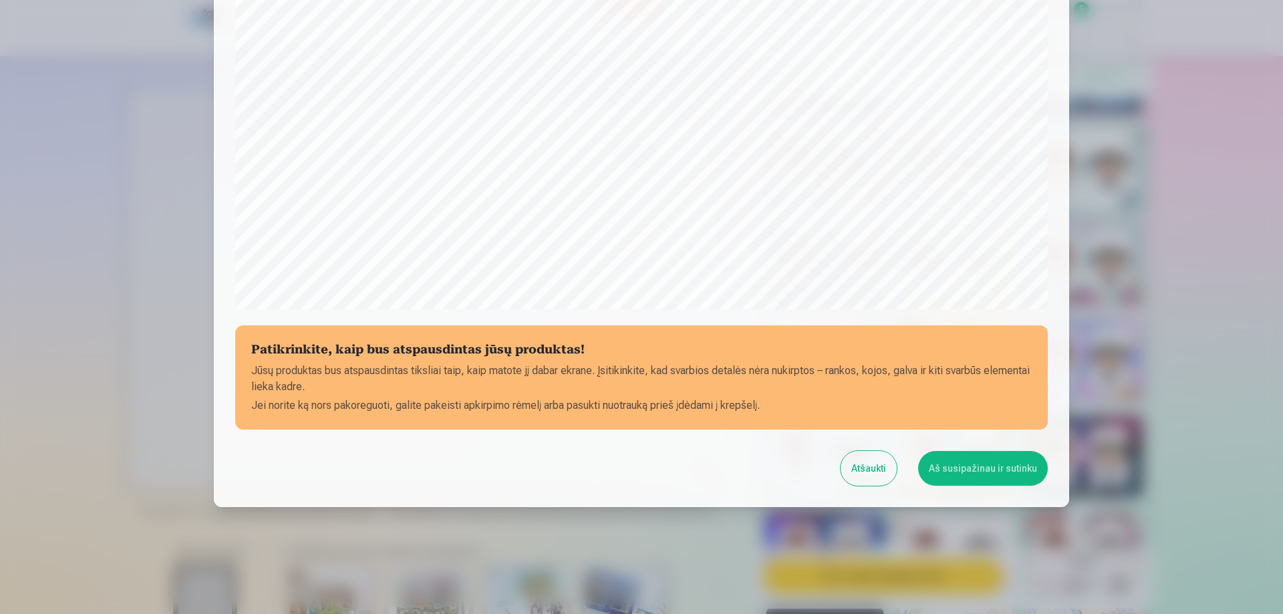
click at [994, 463] on button "Aš susipažinau ir sutinku" at bounding box center [983, 468] width 130 height 35
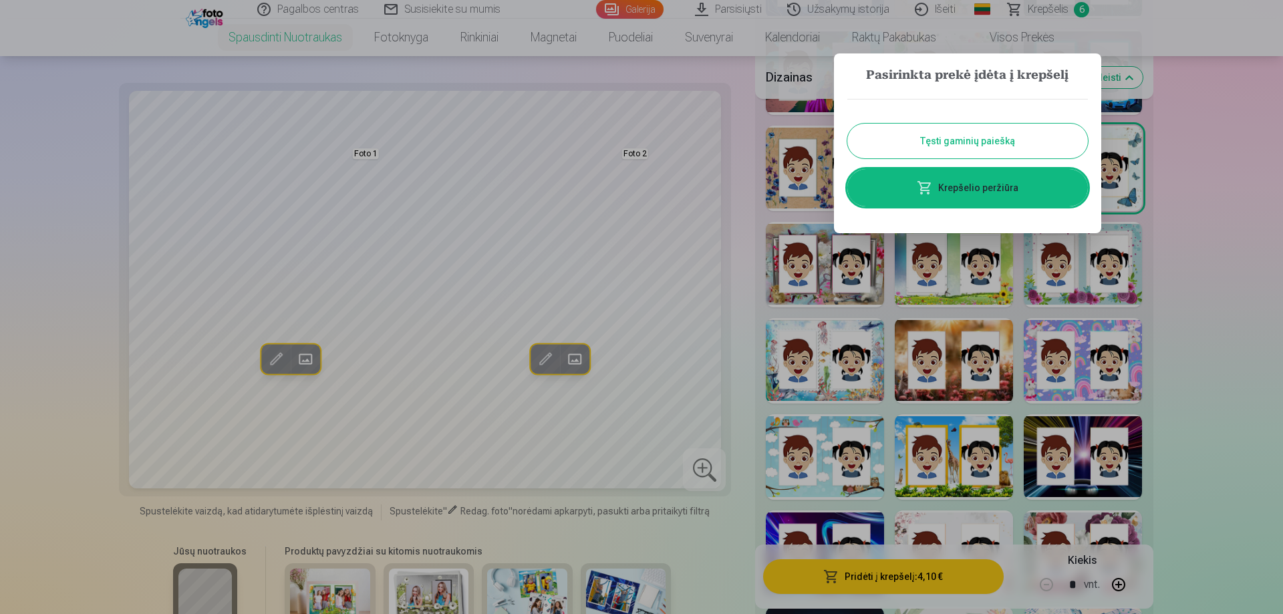
click at [1012, 134] on button "Tęsti gaminių paiešką" at bounding box center [967, 141] width 240 height 35
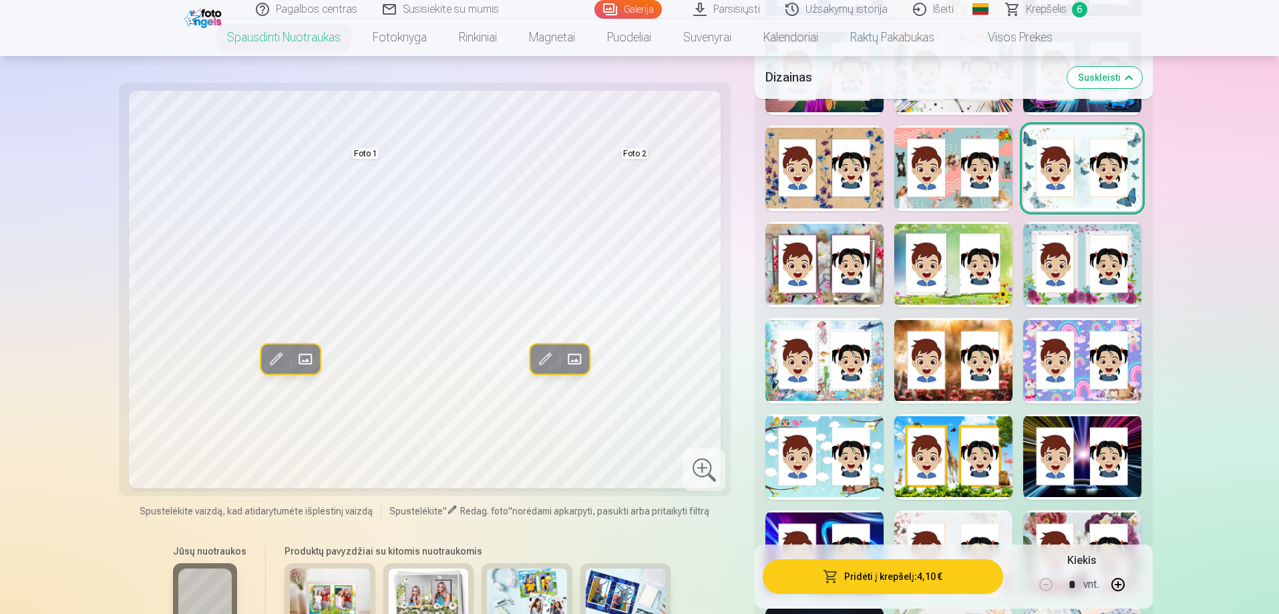
click at [1086, 361] on div at bounding box center [1082, 361] width 118 height 86
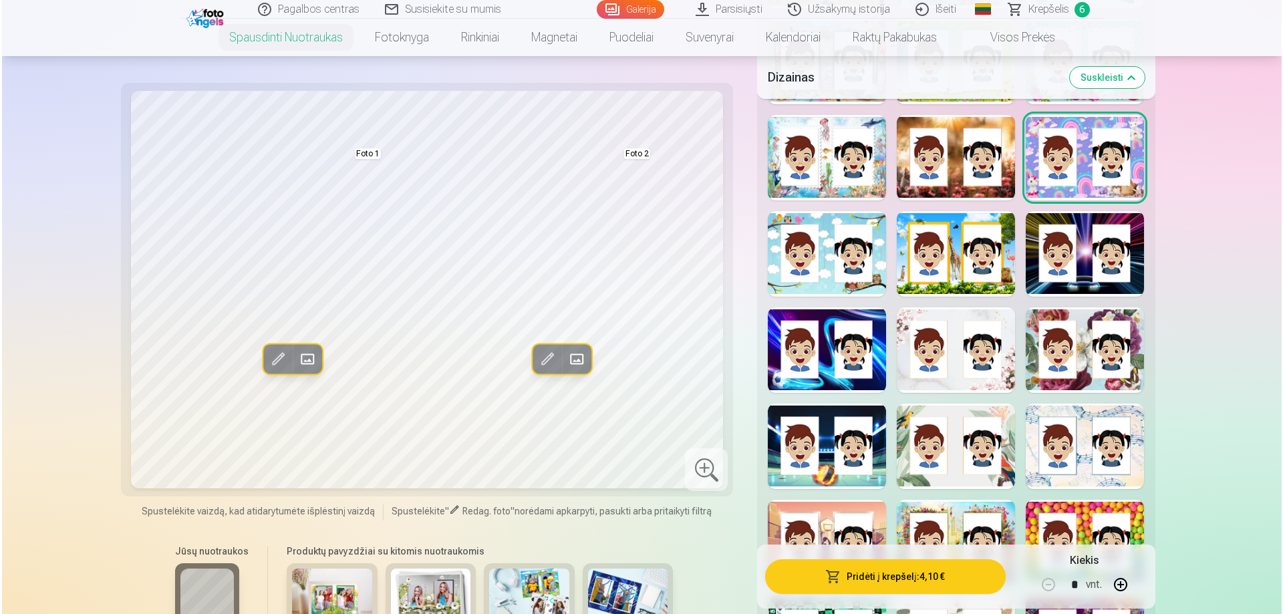
scroll to position [1669, 0]
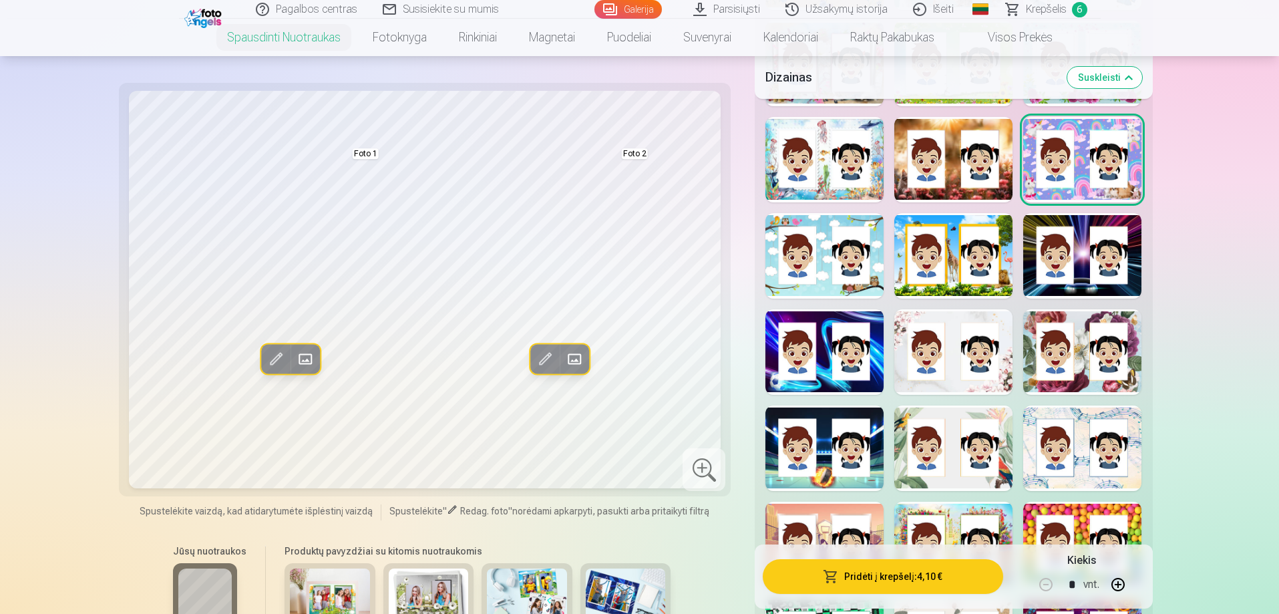
click at [983, 373] on div at bounding box center [953, 352] width 118 height 86
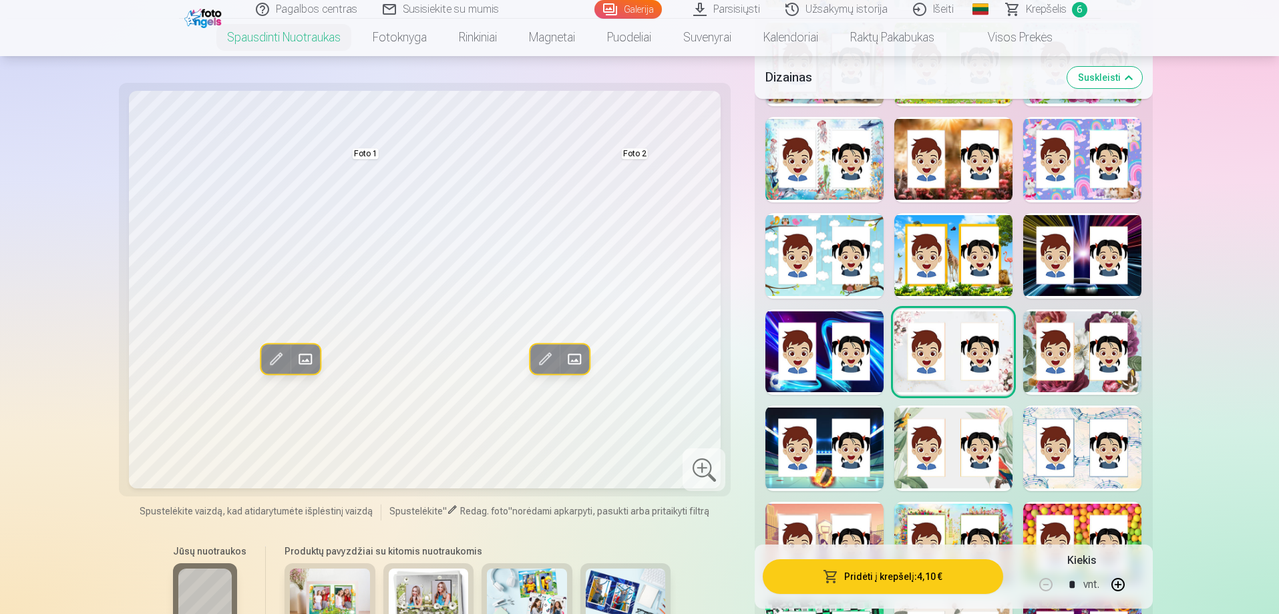
click at [958, 583] on button "Pridėti į krepšelį : 4,10 €" at bounding box center [883, 576] width 240 height 35
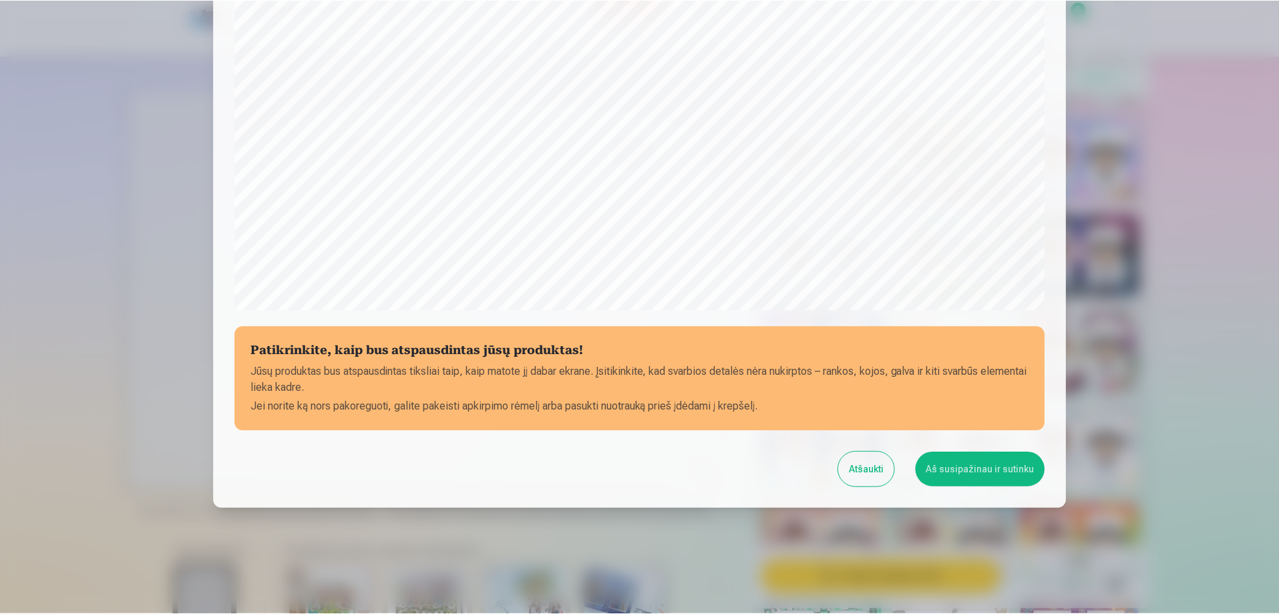
scroll to position [348, 0]
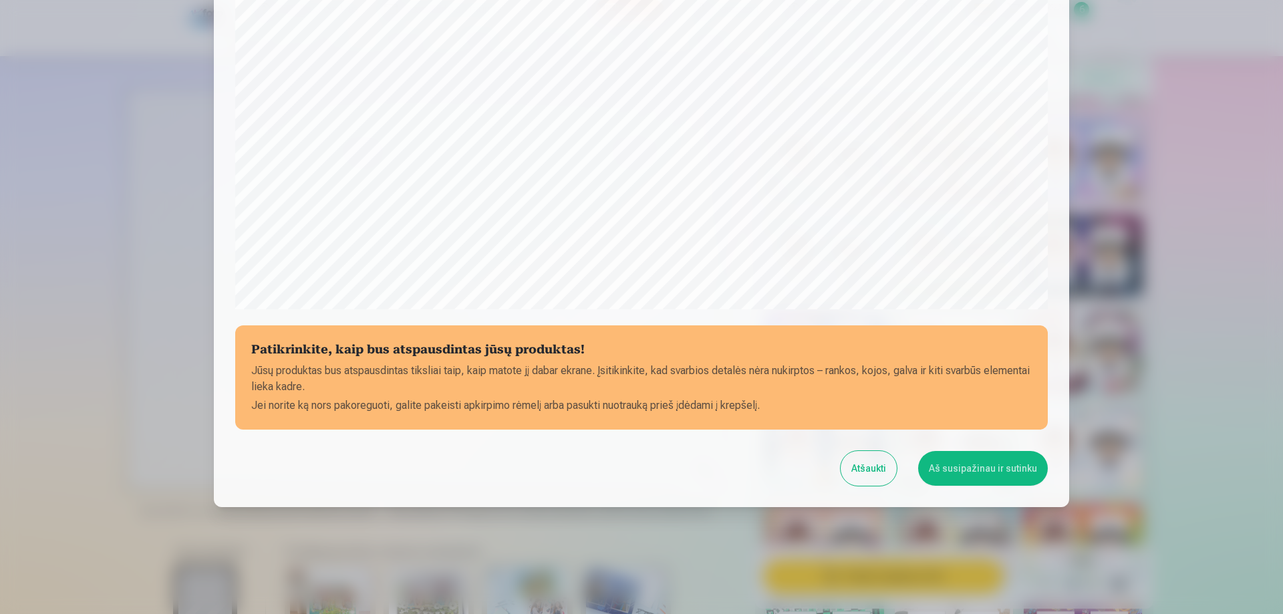
click at [1012, 475] on button "Aš susipažinau ir sutinku" at bounding box center [983, 468] width 130 height 35
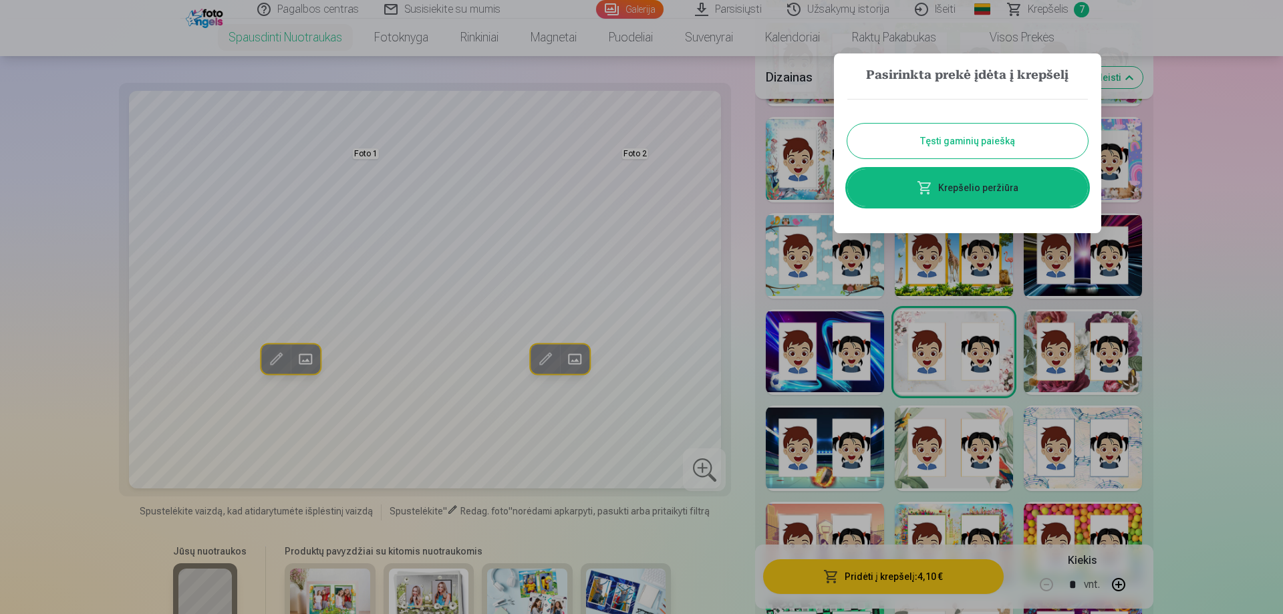
click at [972, 185] on link "Krepšelio peržiūra" at bounding box center [967, 187] width 240 height 37
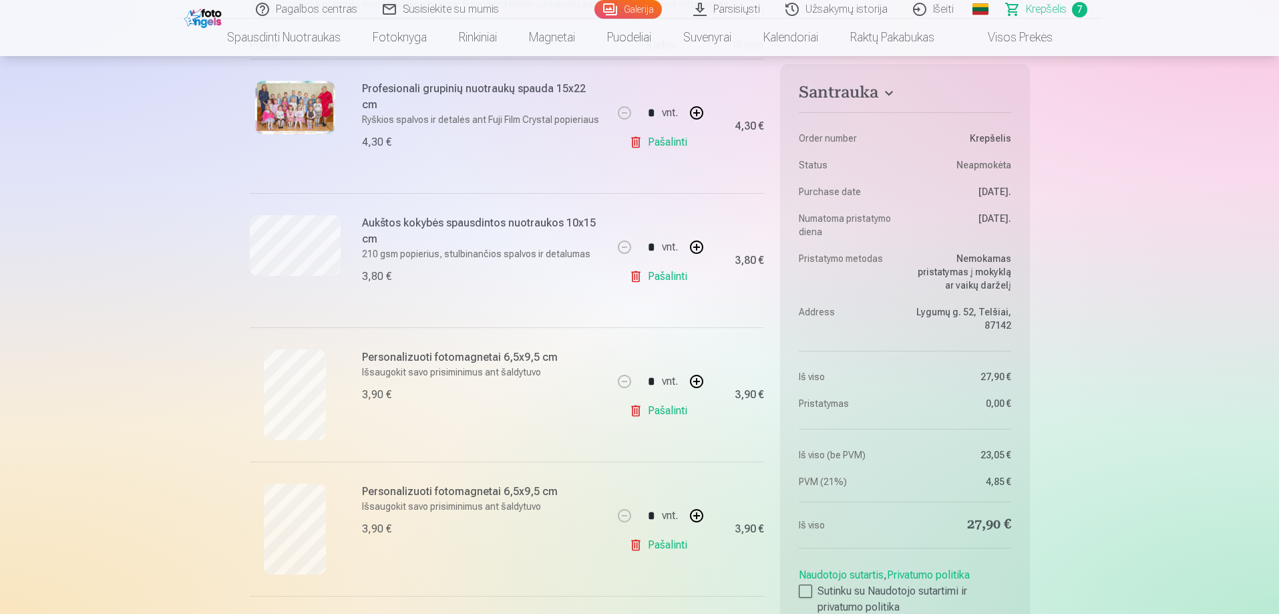
scroll to position [269, 0]
click at [664, 277] on link "Pašalinti" at bounding box center [660, 277] width 63 height 27
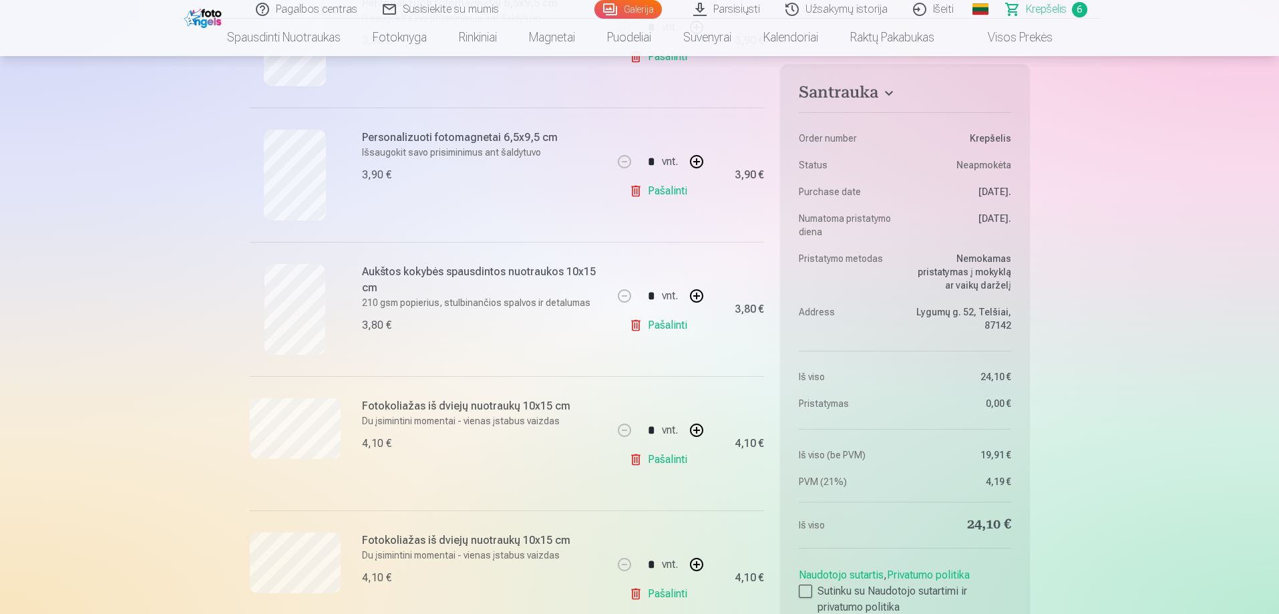
scroll to position [476, 0]
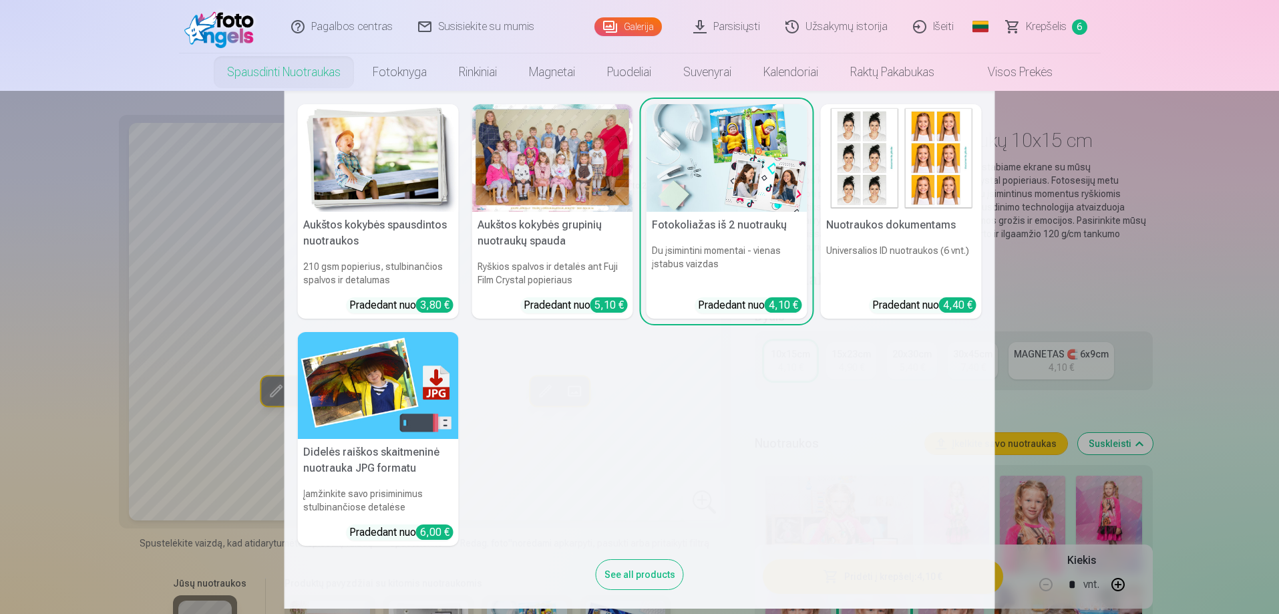
click at [251, 65] on link "Spausdinti nuotraukas" at bounding box center [284, 71] width 146 height 37
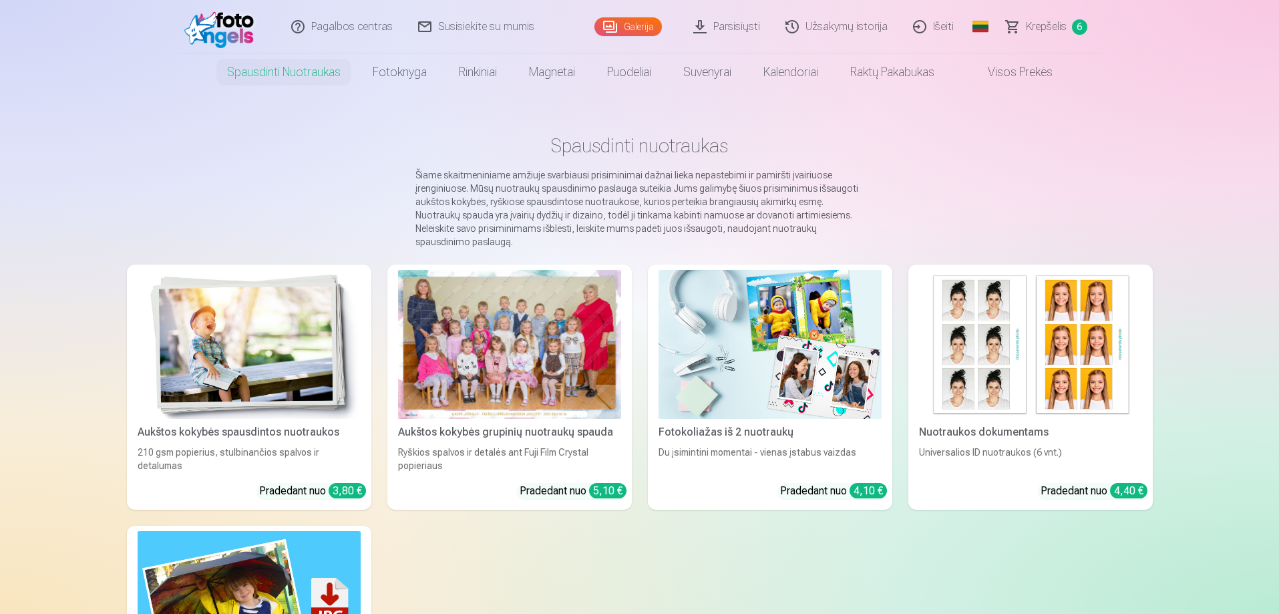
click at [255, 359] on img at bounding box center [249, 344] width 223 height 149
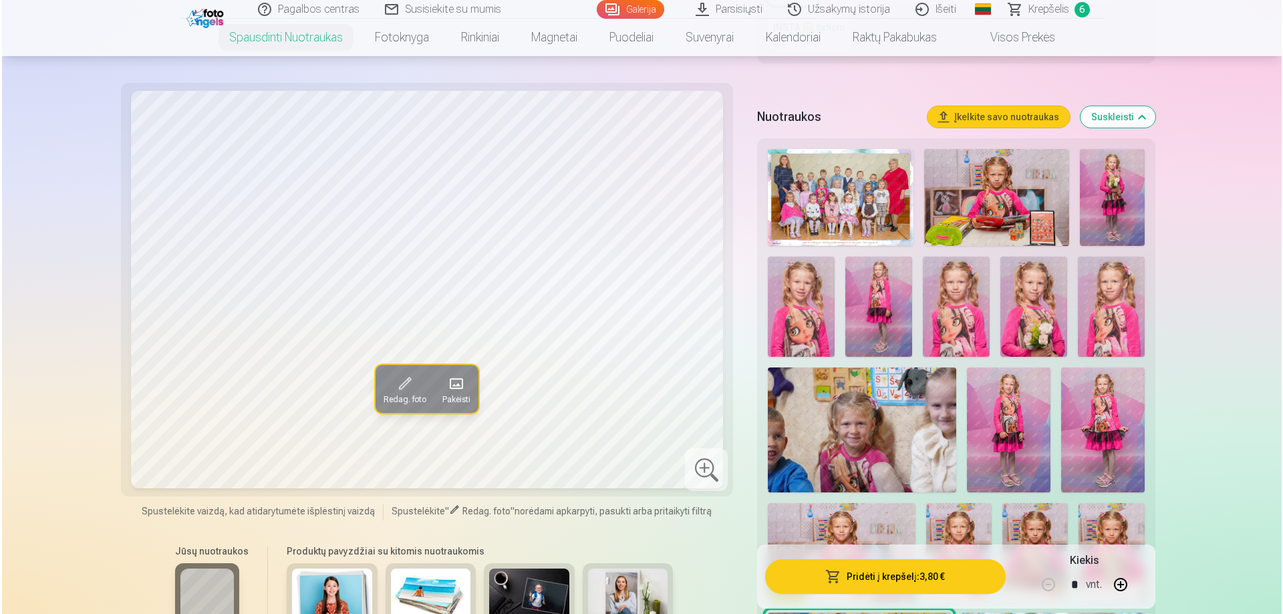
scroll to position [399, 0]
click at [827, 313] on img at bounding box center [799, 306] width 67 height 100
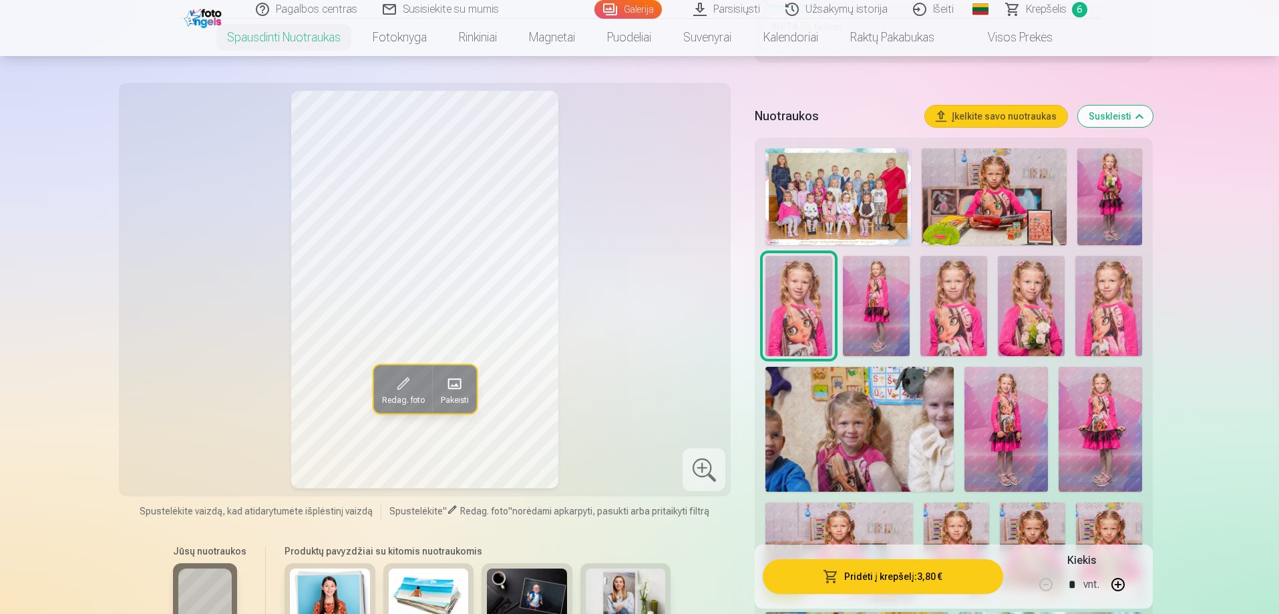
click at [867, 301] on img at bounding box center [876, 306] width 67 height 100
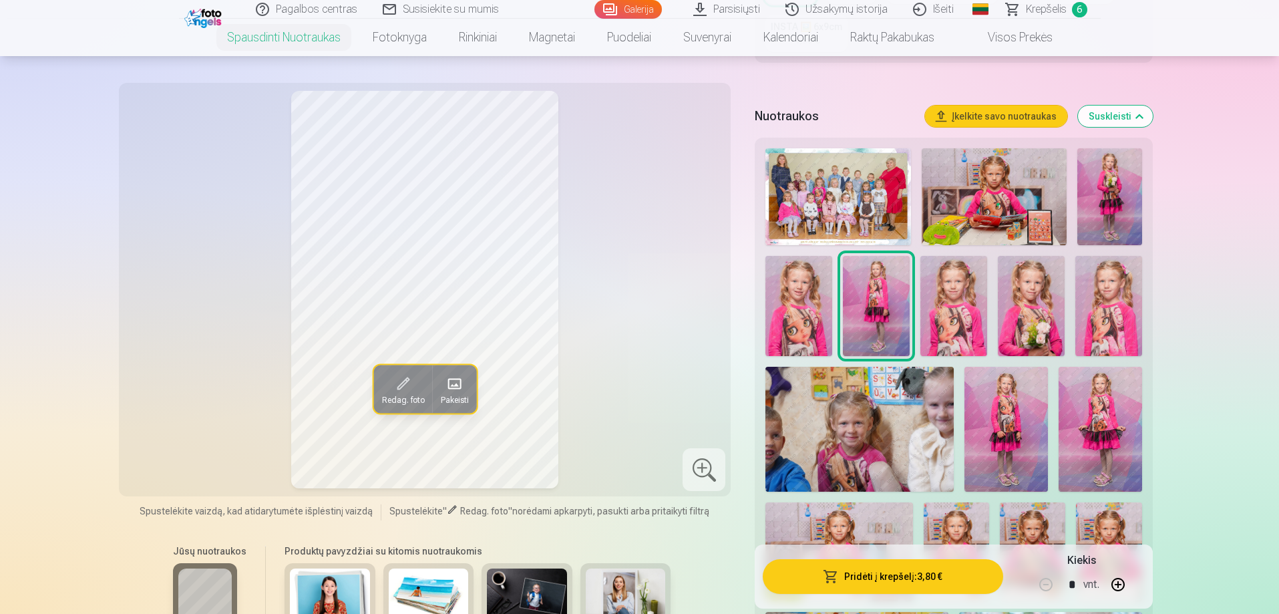
click at [861, 580] on button "Pridėti į krepšelį : 3,80 €" at bounding box center [883, 576] width 240 height 35
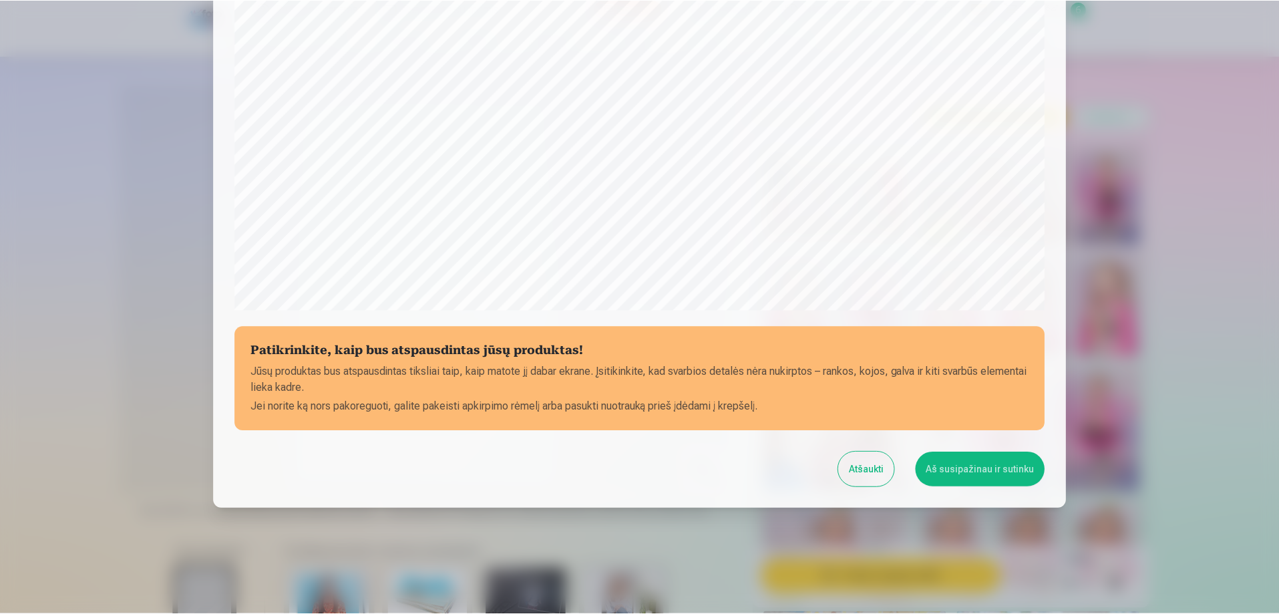
scroll to position [348, 0]
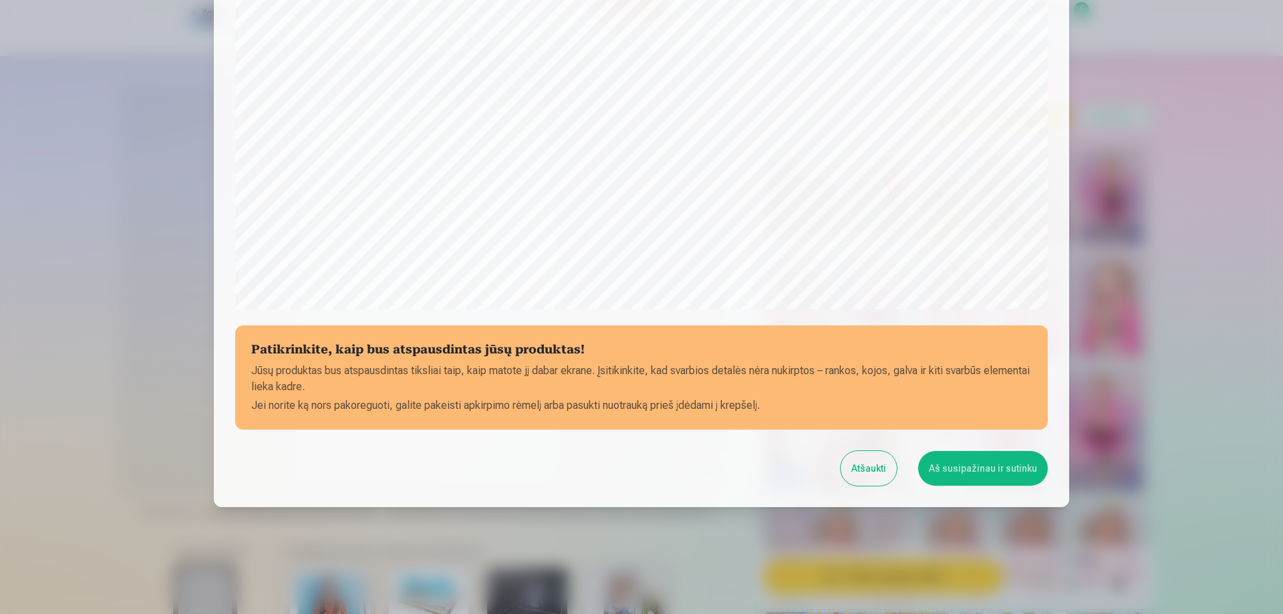
click at [979, 470] on button "Aš susipažinau ir sutinku" at bounding box center [983, 468] width 130 height 35
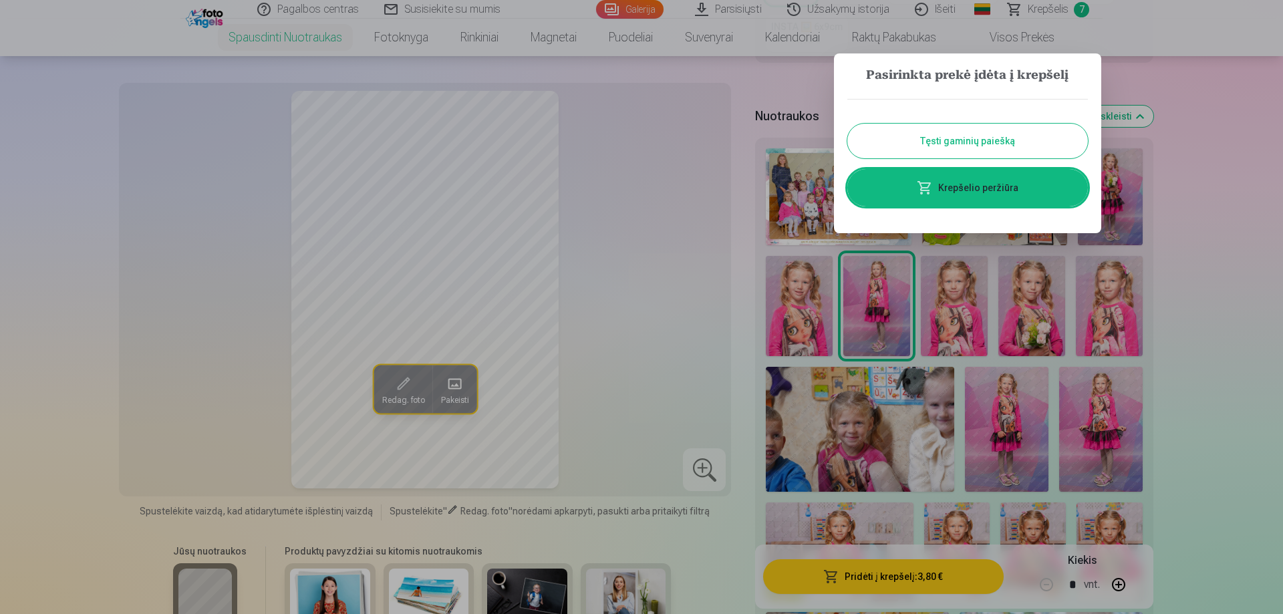
click at [1024, 146] on button "Tęsti gaminių paiešką" at bounding box center [967, 141] width 240 height 35
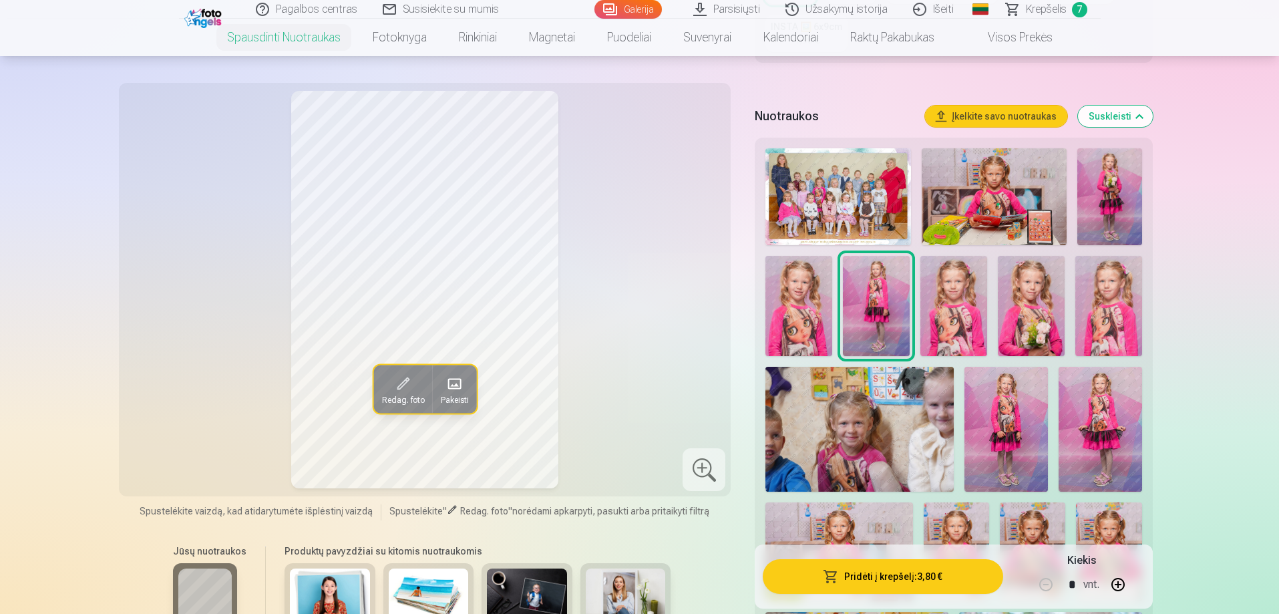
click at [1007, 183] on img at bounding box center [994, 196] width 145 height 97
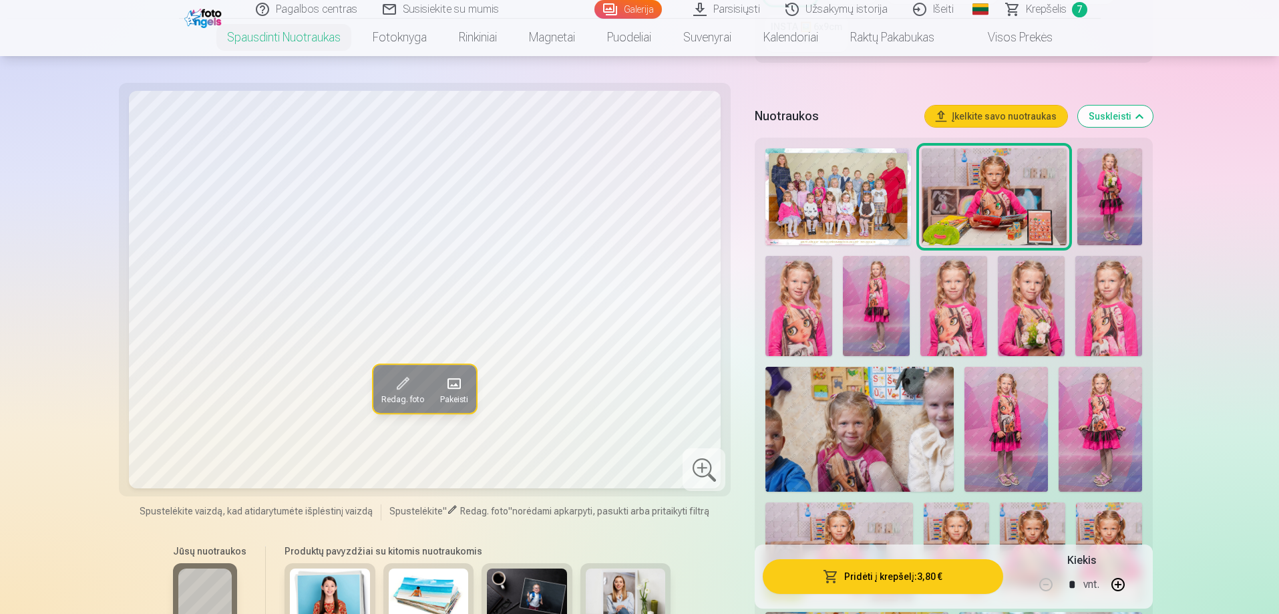
click at [1123, 204] on img at bounding box center [1109, 196] width 65 height 97
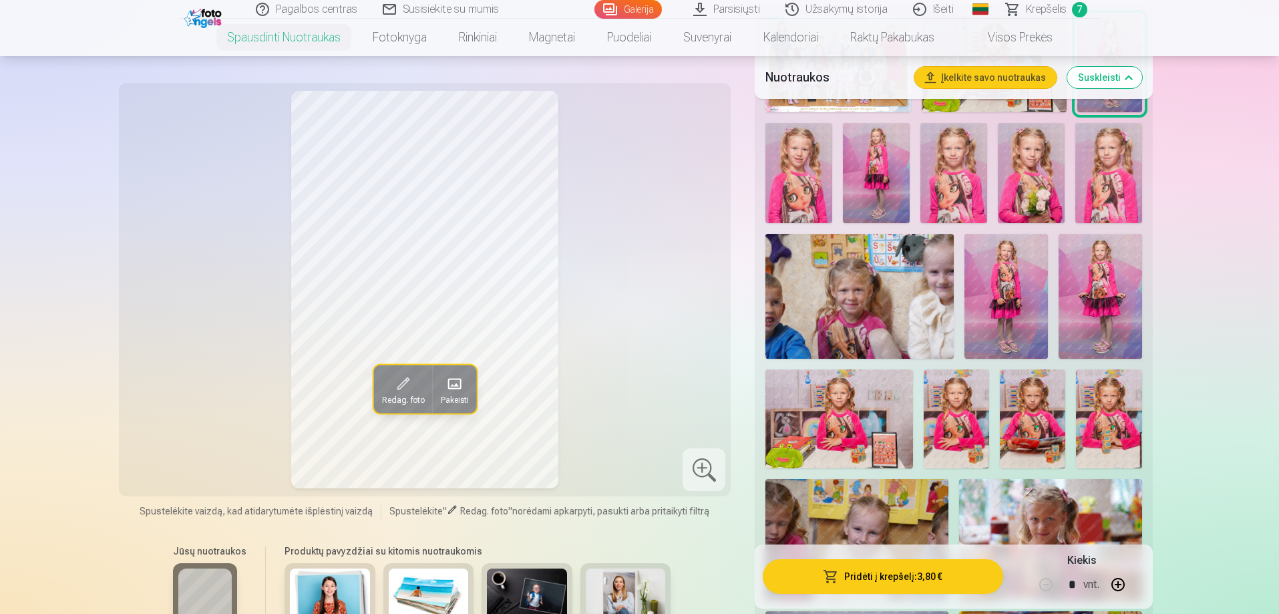
scroll to position [533, 0]
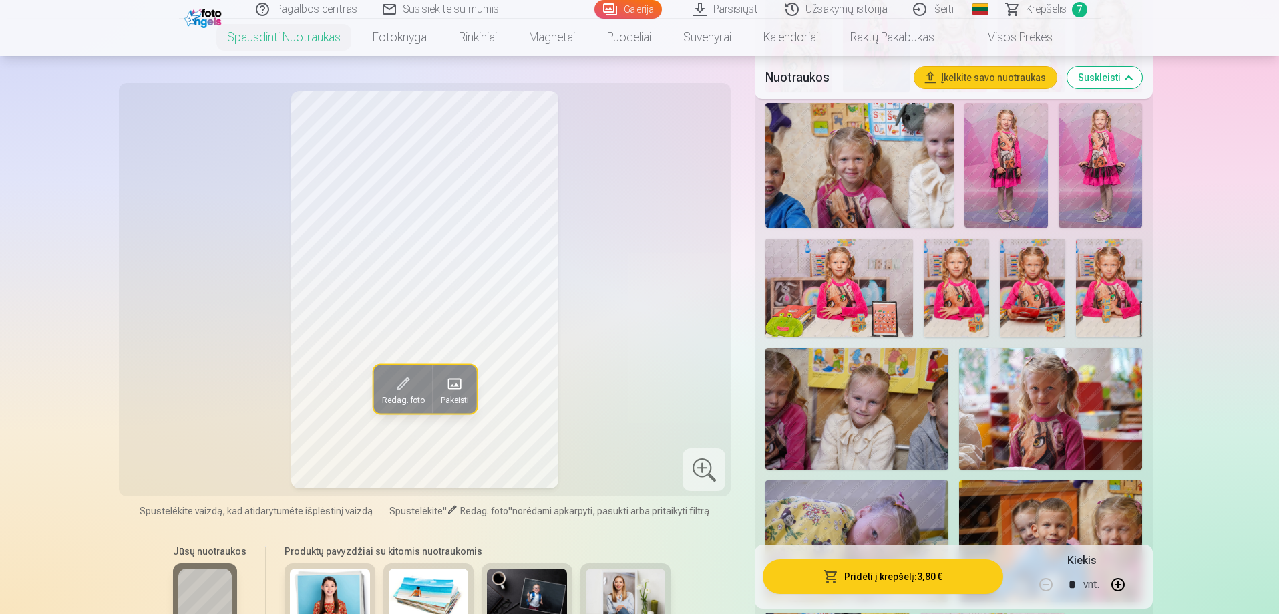
click at [1119, 274] on img at bounding box center [1108, 287] width 65 height 98
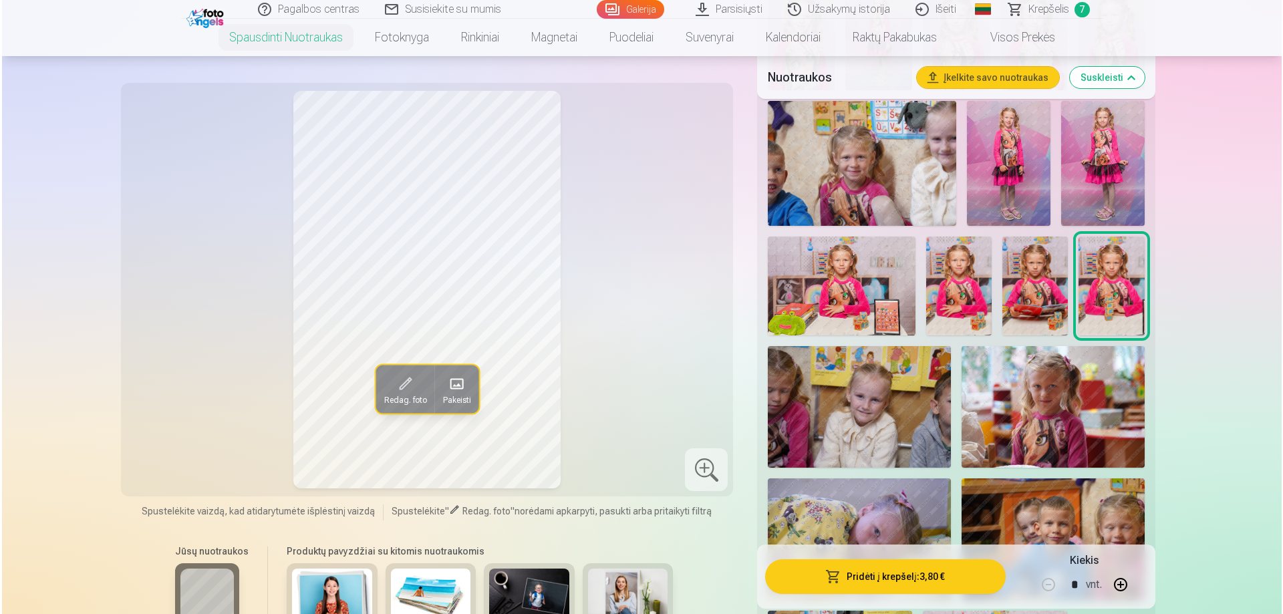
scroll to position [666, 0]
click at [949, 321] on img at bounding box center [956, 285] width 65 height 98
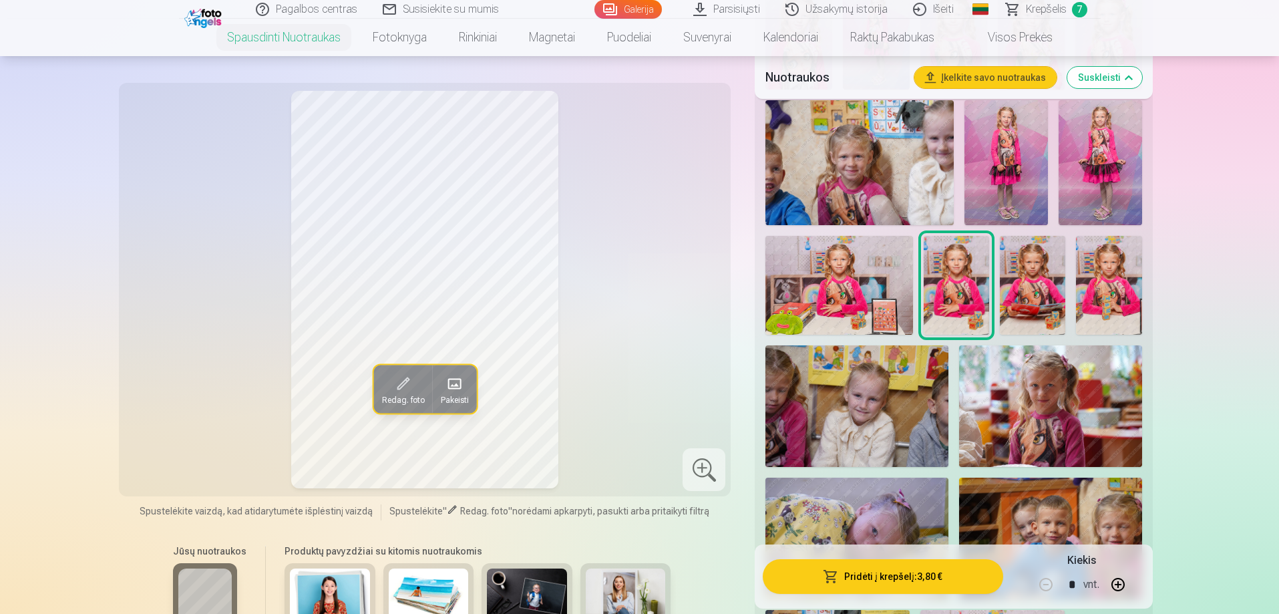
click at [857, 584] on button "Pridėti į krepšelį : 3,80 €" at bounding box center [883, 576] width 240 height 35
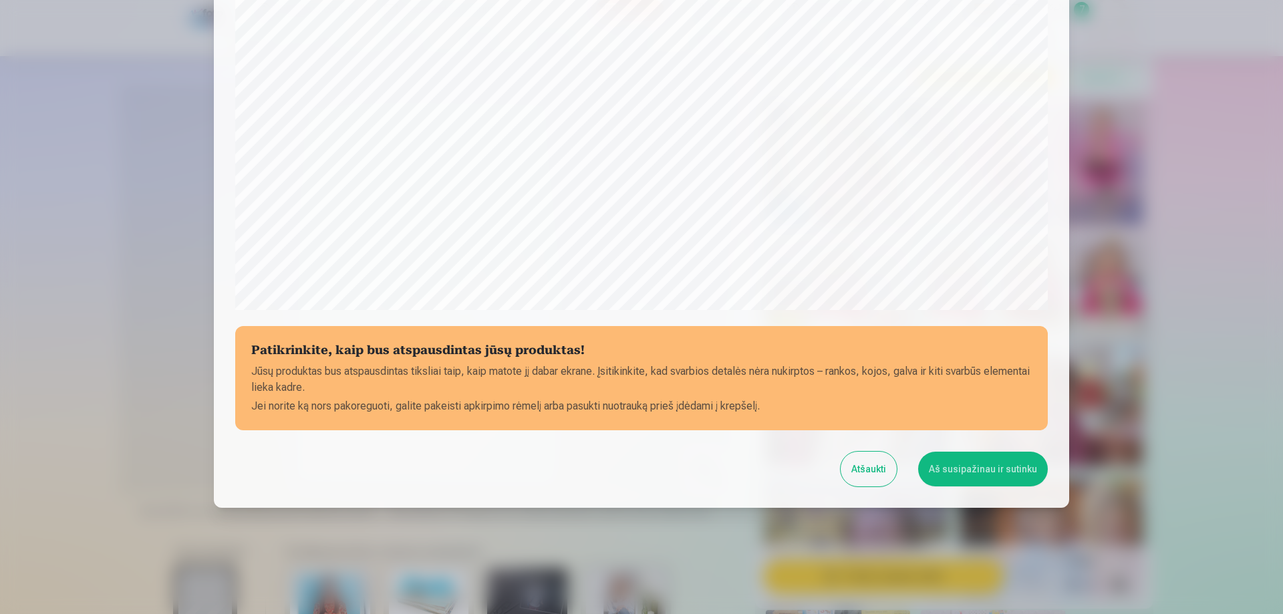
scroll to position [348, 0]
click at [984, 469] on button "Aš susipažinau ir sutinku" at bounding box center [983, 468] width 130 height 35
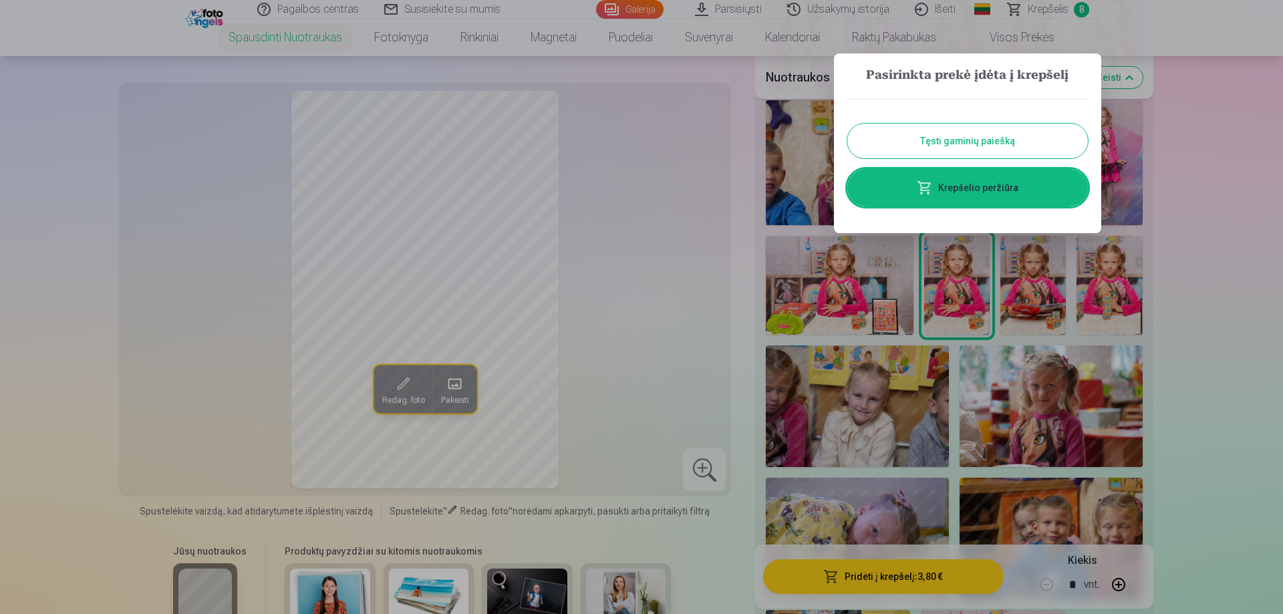
click at [1010, 188] on link "Krepšelio peržiūra" at bounding box center [967, 187] width 240 height 37
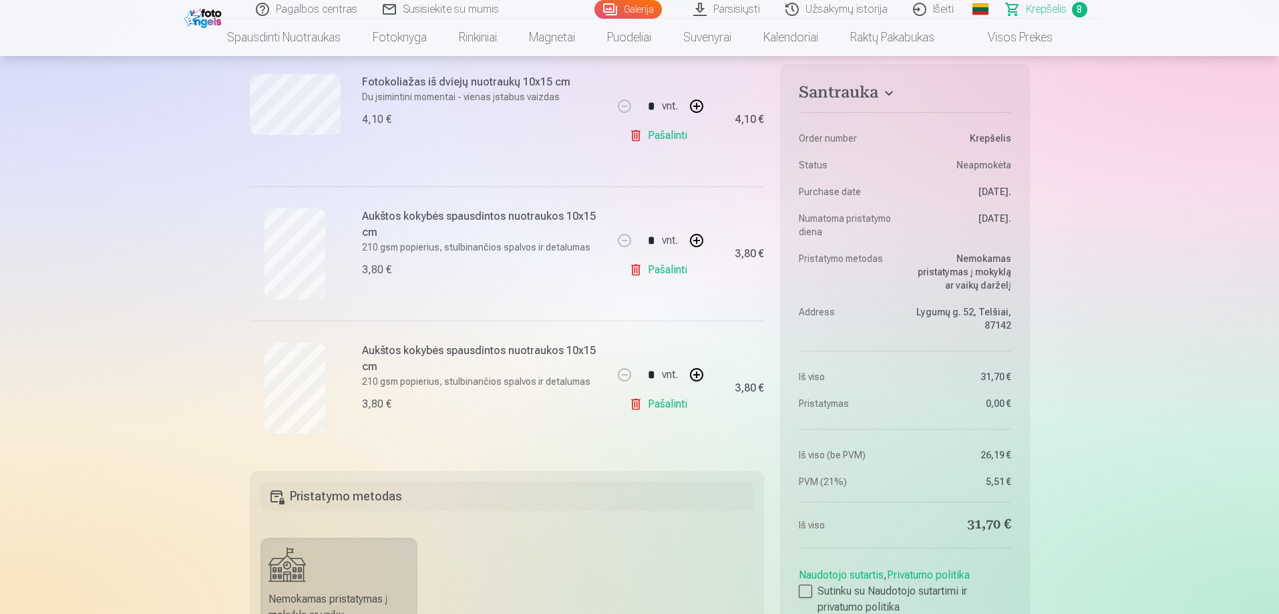
scroll to position [934, 0]
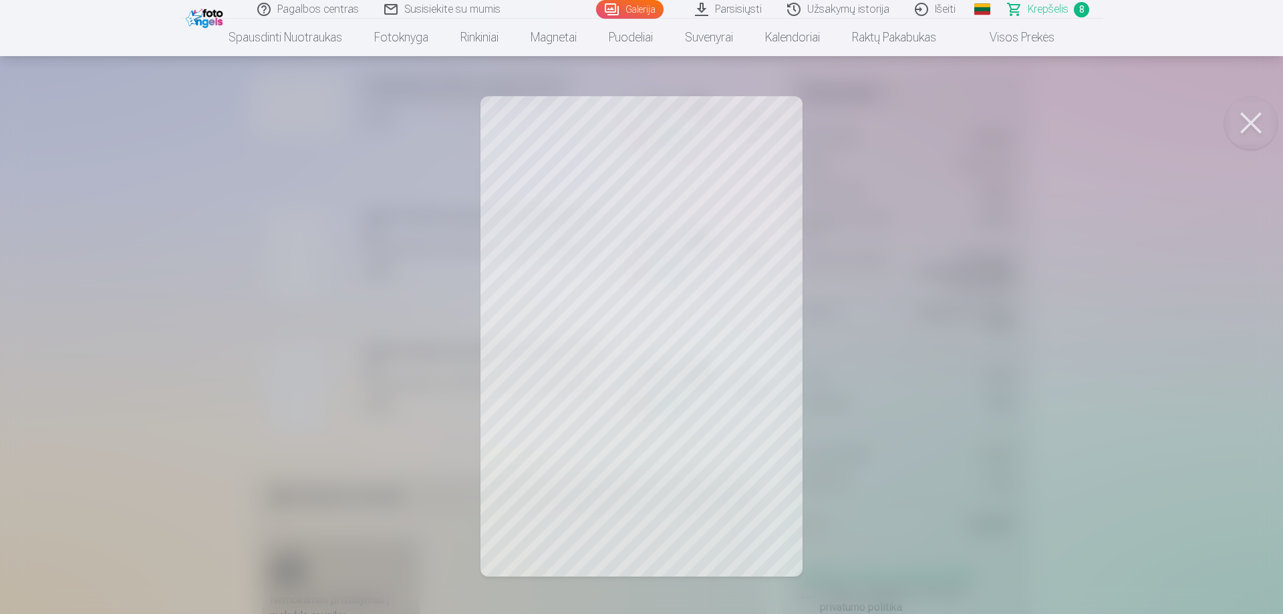
click at [1259, 120] on button at bounding box center [1250, 122] width 53 height 53
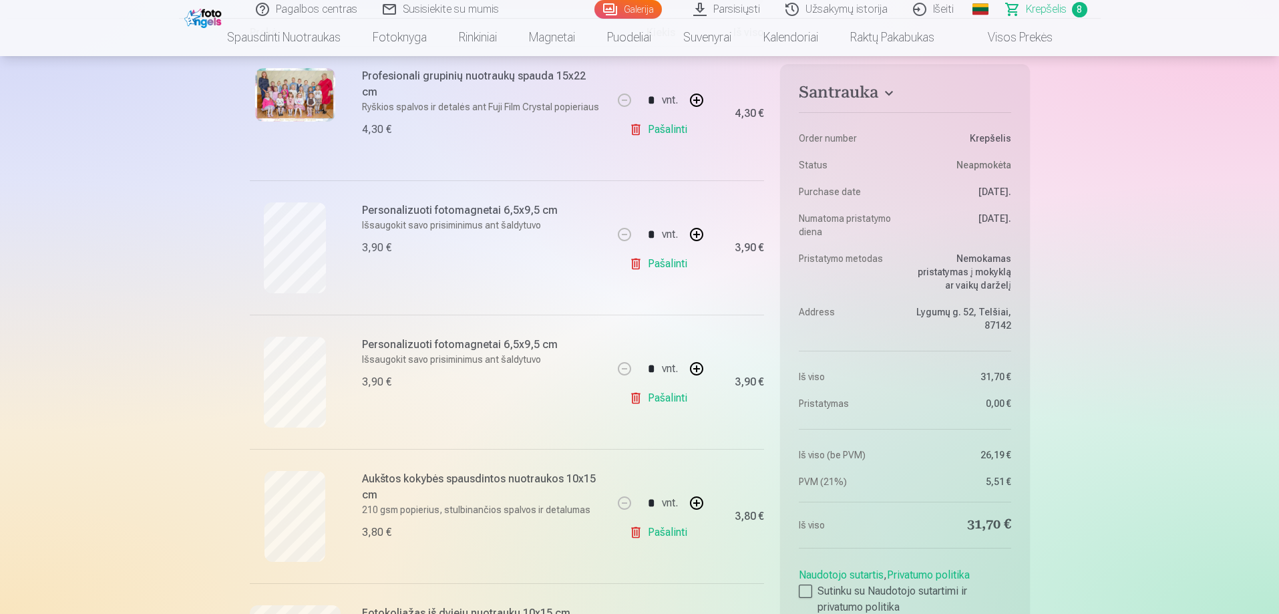
scroll to position [269, 0]
click at [667, 395] on link "Pašalinti" at bounding box center [660, 398] width 63 height 27
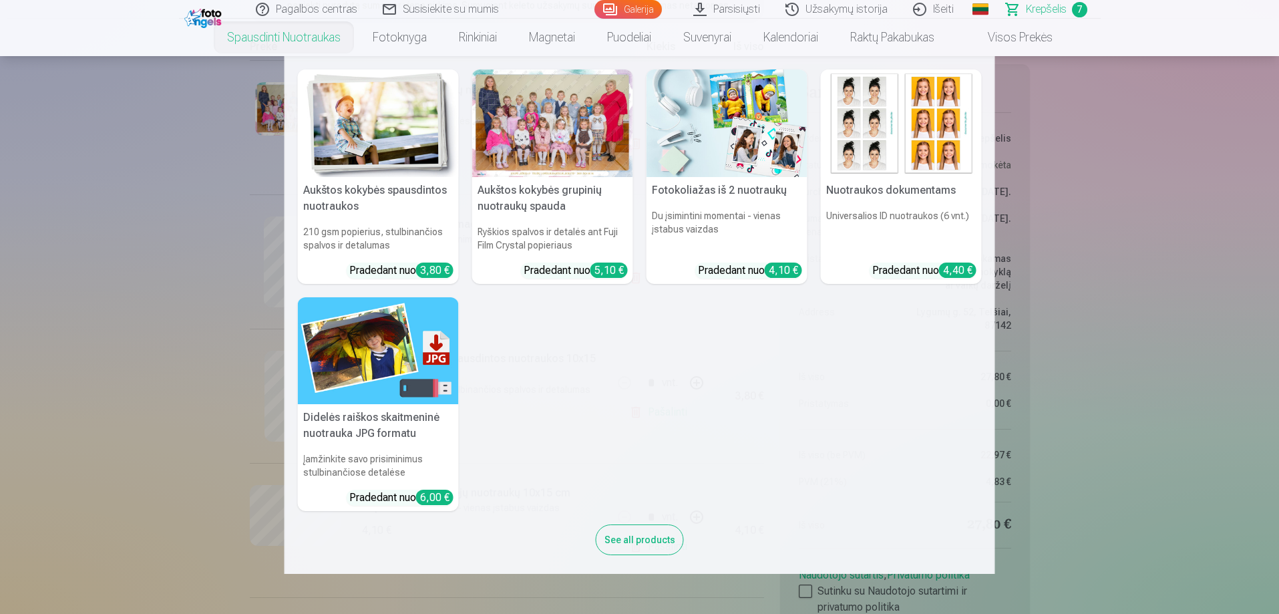
click at [354, 147] on img at bounding box center [378, 123] width 161 height 108
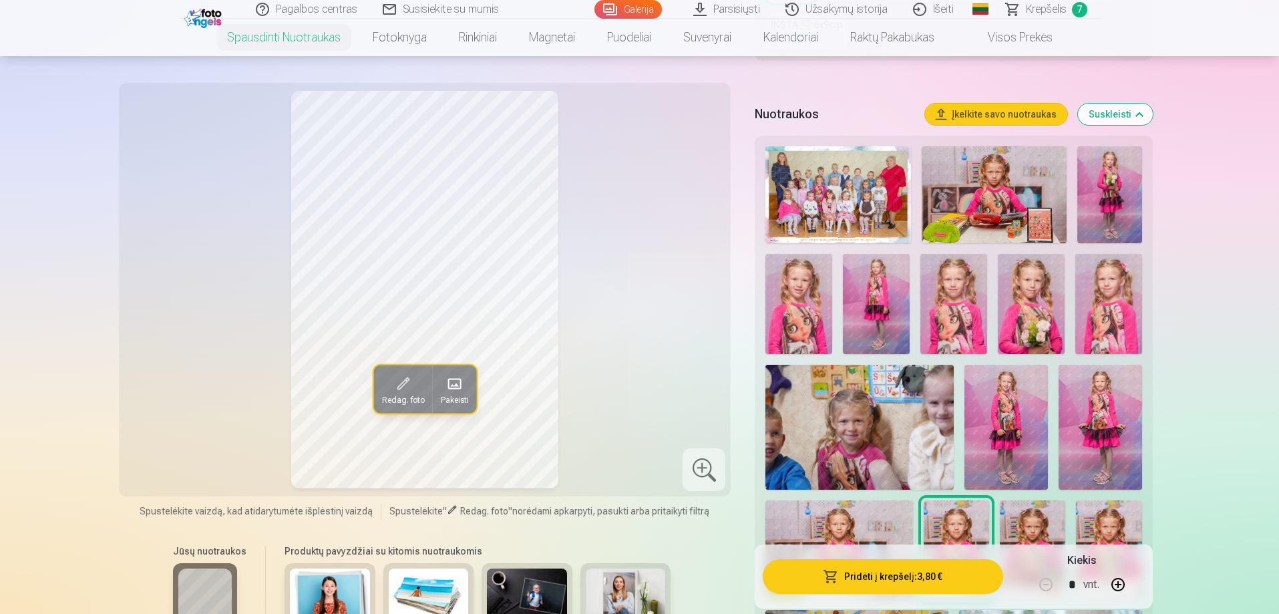
scroll to position [401, 0]
click at [993, 215] on img at bounding box center [994, 195] width 145 height 97
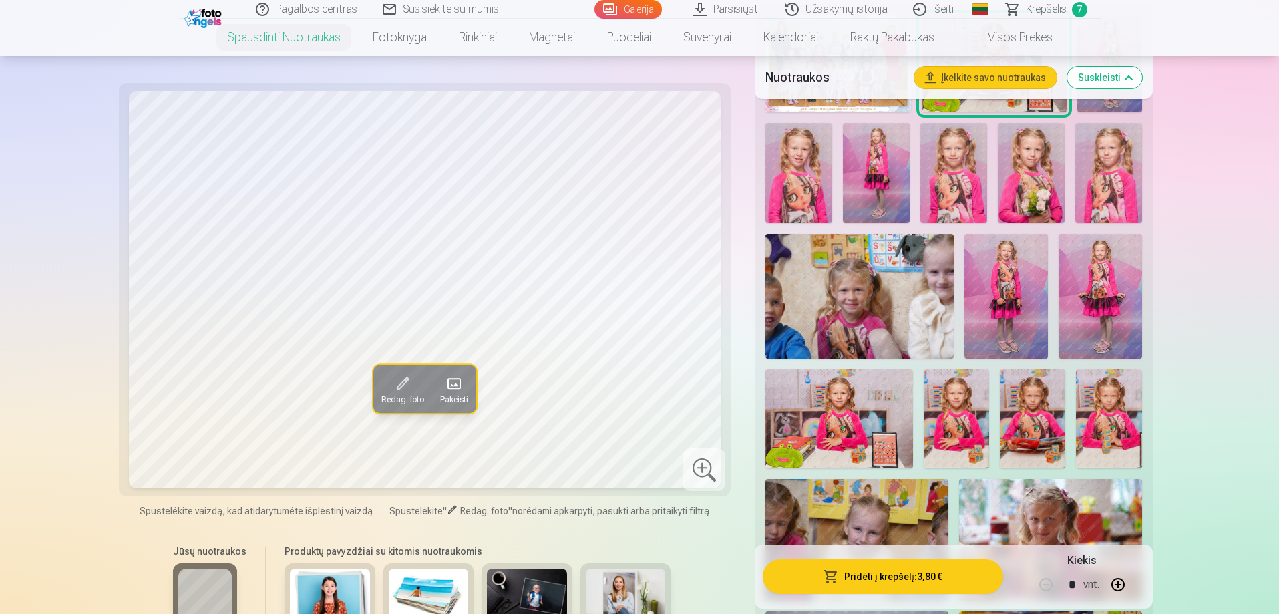
scroll to position [533, 0]
click at [1028, 416] on img at bounding box center [1032, 418] width 65 height 98
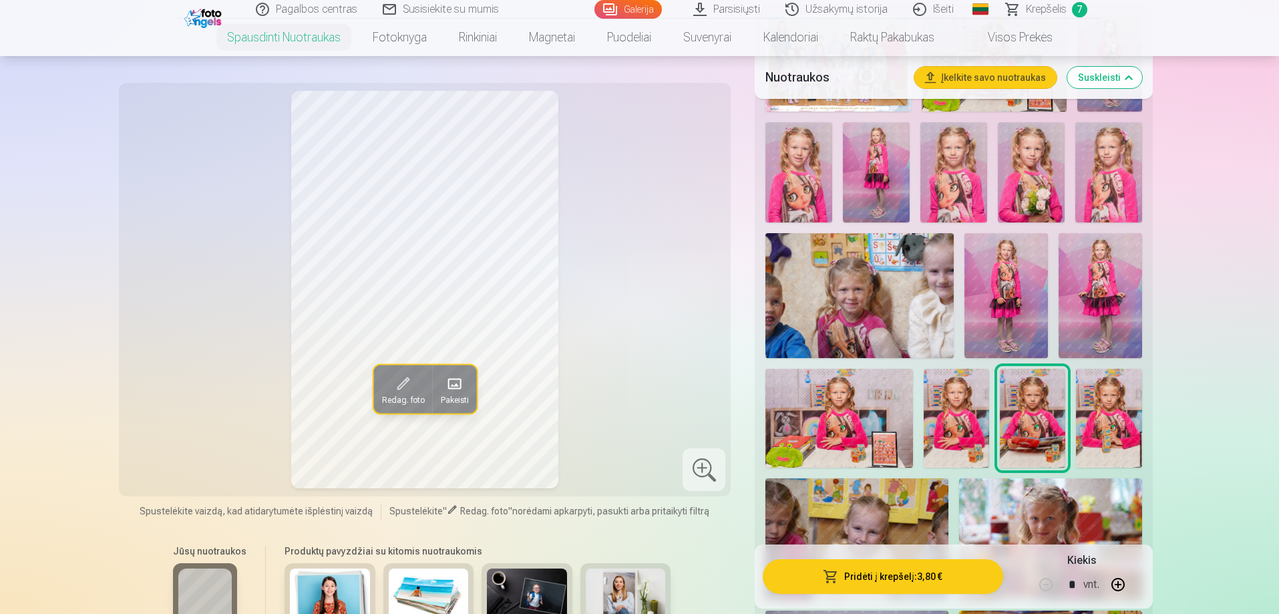
click at [867, 424] on img at bounding box center [840, 418] width 148 height 98
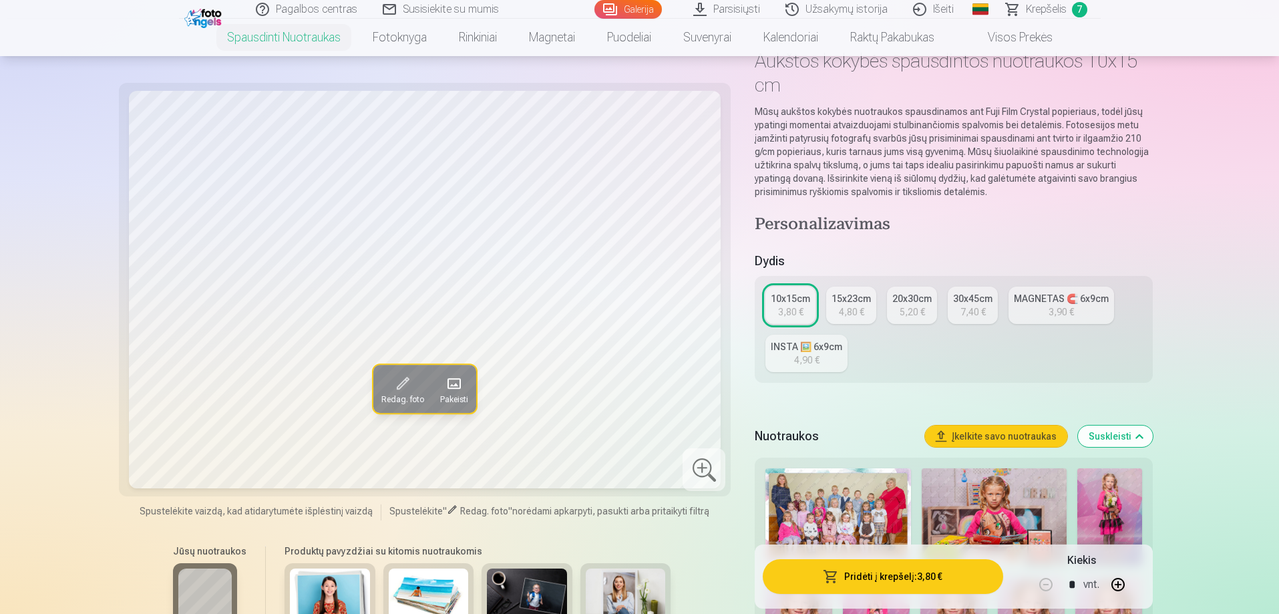
scroll to position [0, 0]
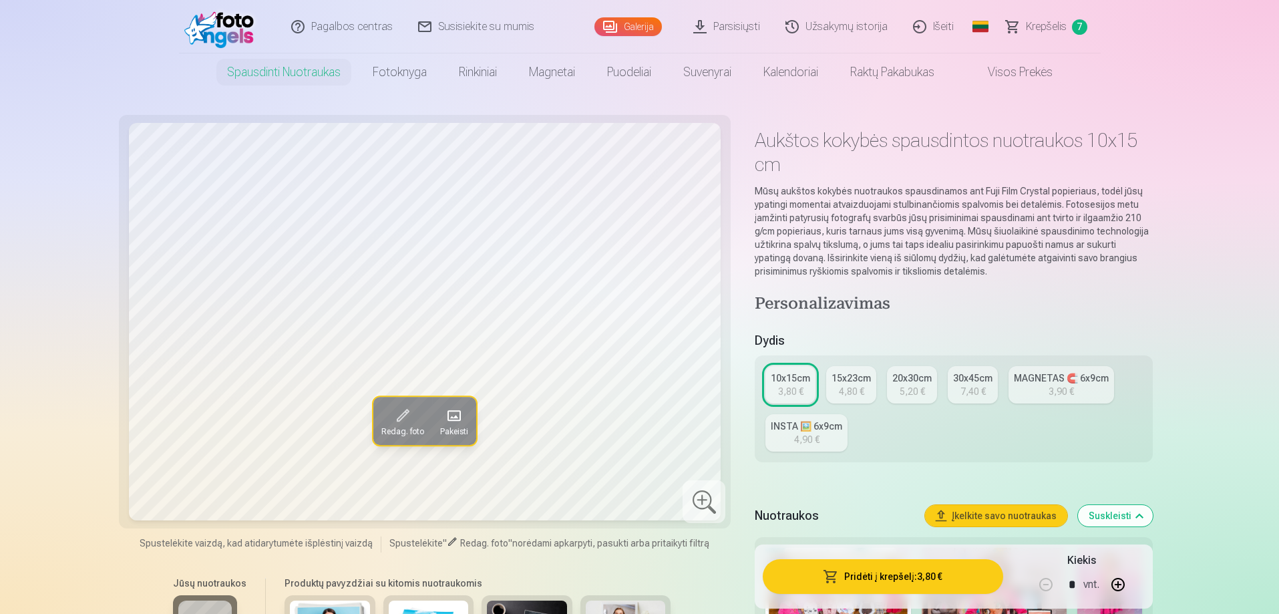
click at [1057, 384] on div "MAGNETAS 🧲 6x9cm" at bounding box center [1061, 377] width 95 height 13
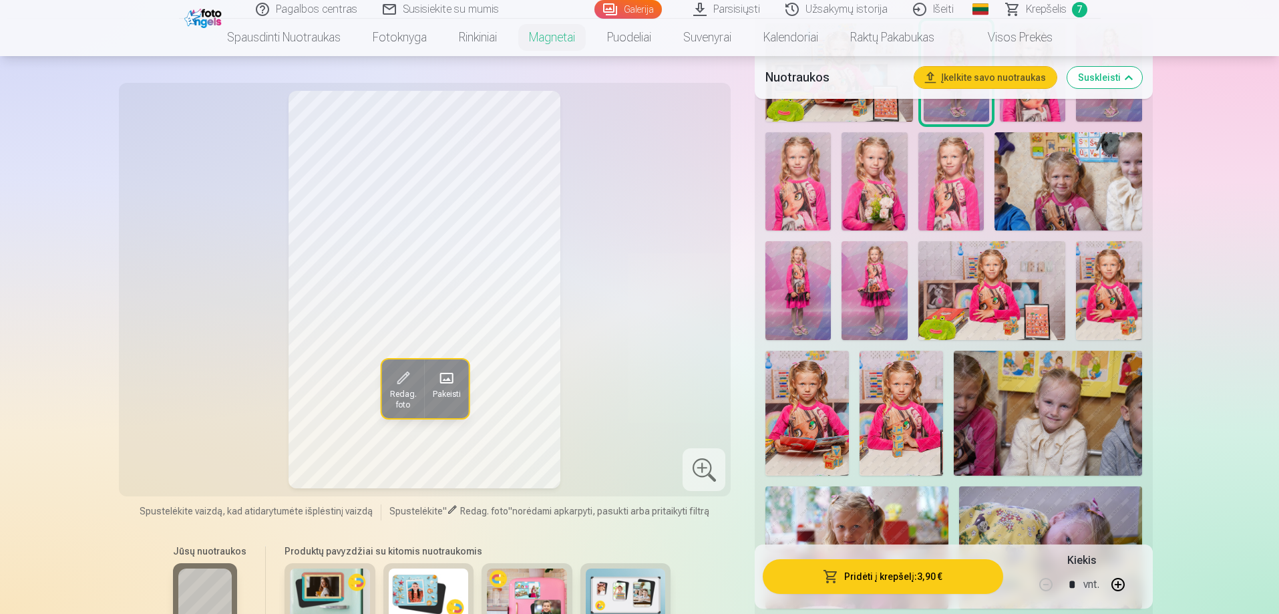
scroll to position [466, 0]
click at [1022, 293] on img at bounding box center [993, 289] width 148 height 98
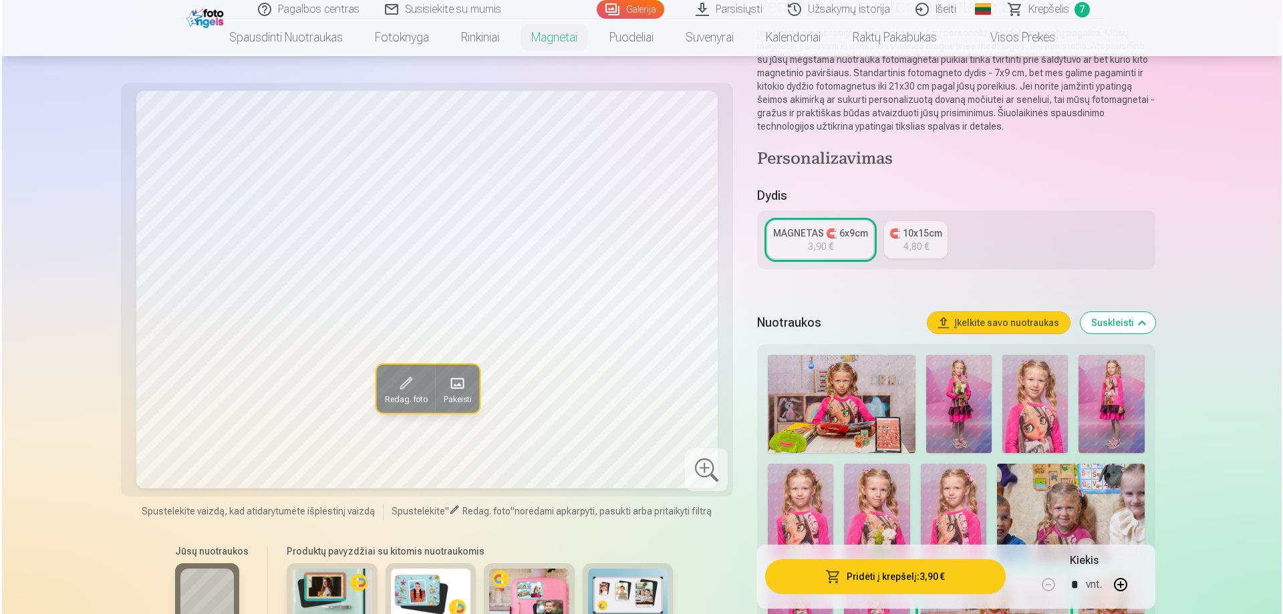
scroll to position [133, 0]
click at [927, 576] on button "Pridėti į krepšelį : 3,90 €" at bounding box center [883, 576] width 240 height 35
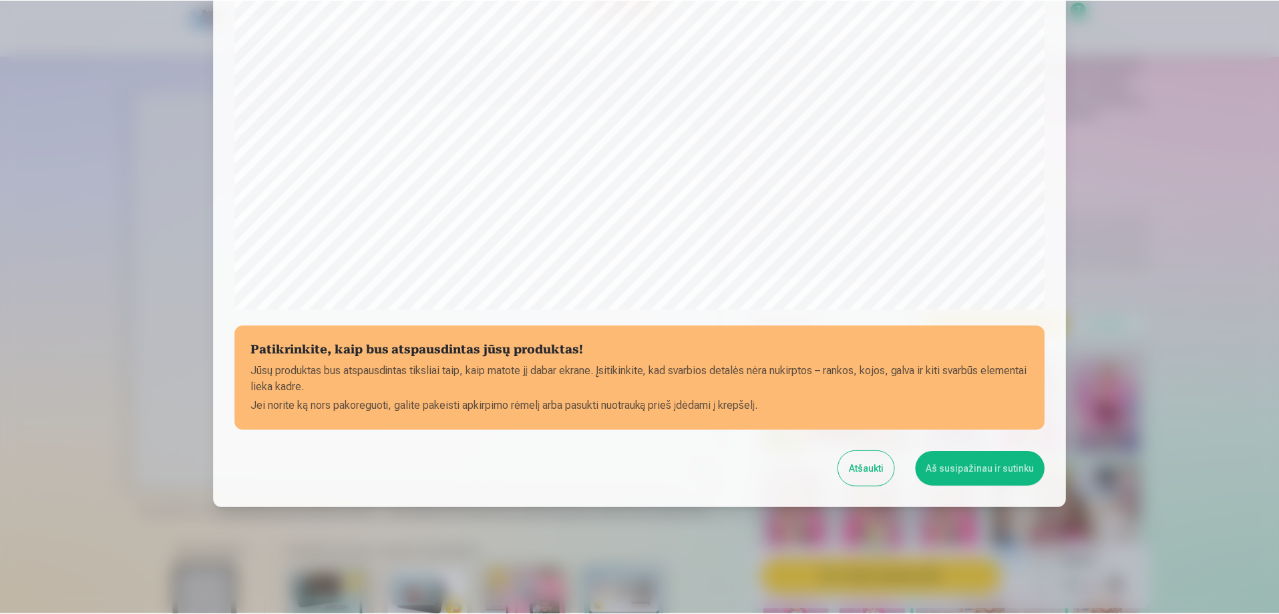
scroll to position [348, 0]
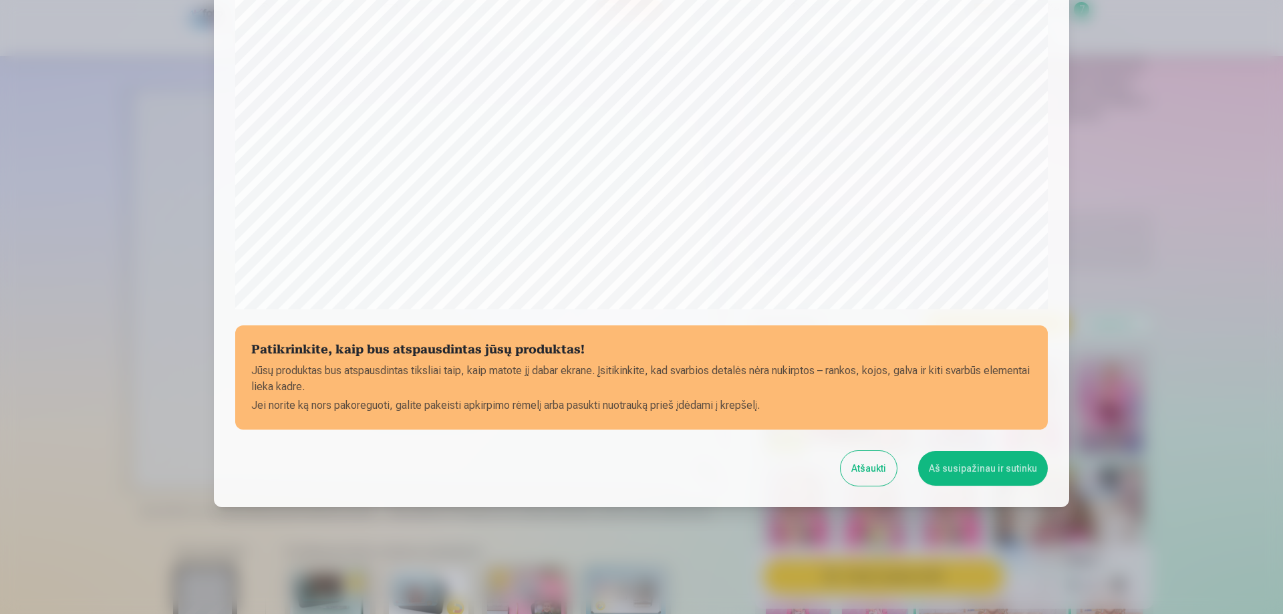
click at [974, 462] on button "Aš susipažinau ir sutinku" at bounding box center [983, 468] width 130 height 35
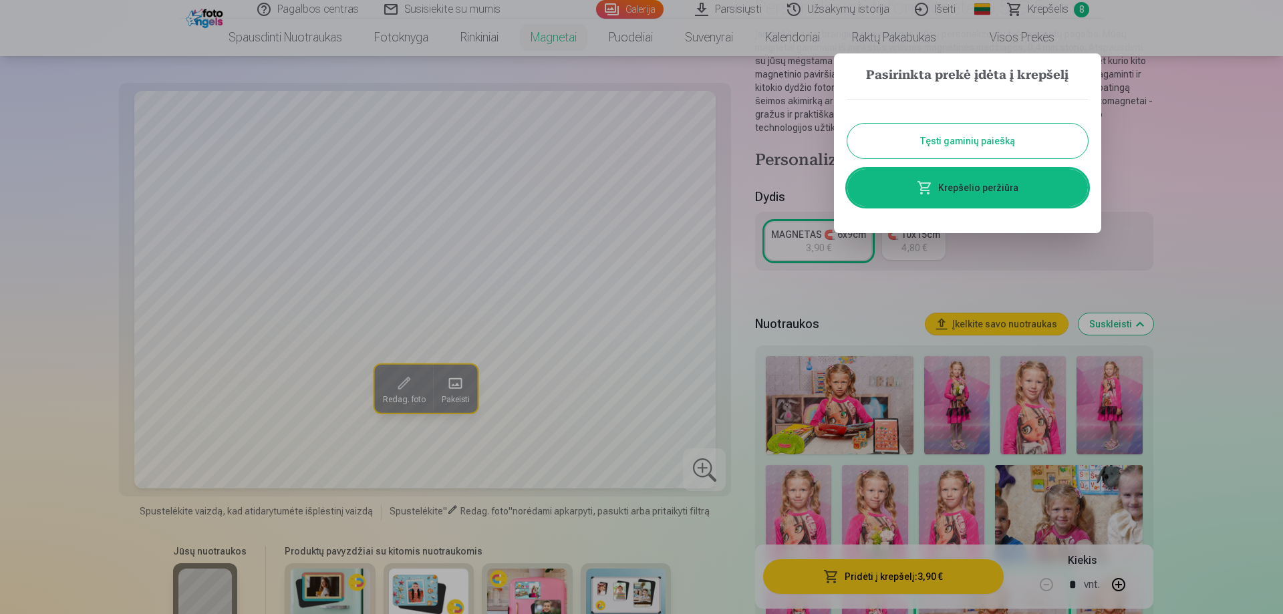
click at [1011, 182] on link "Krepšelio peržiūra" at bounding box center [967, 187] width 240 height 37
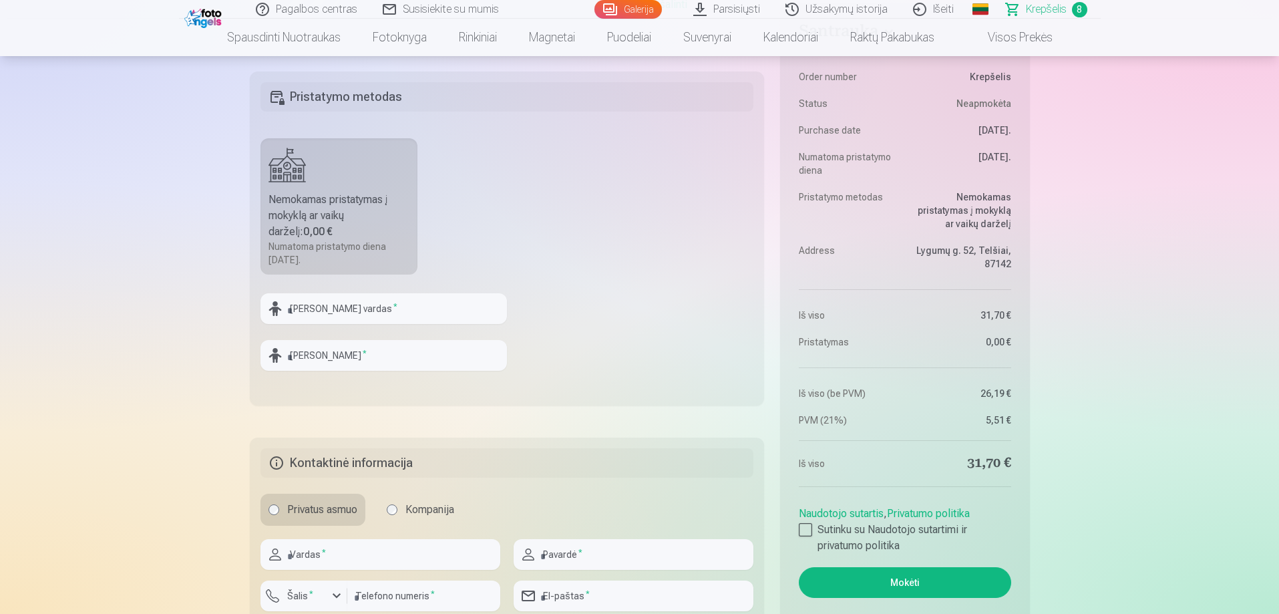
scroll to position [1335, 0]
click at [816, 530] on label "Sutinku su Naudotojo sutartimi ir privatumo politika" at bounding box center [905, 537] width 212 height 32
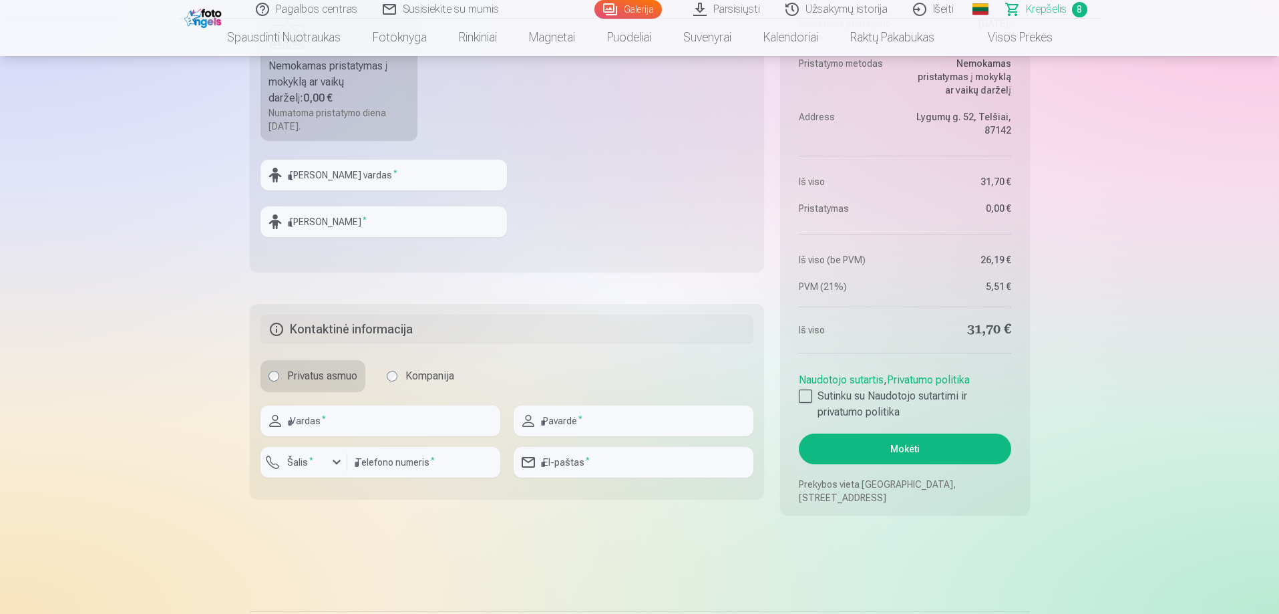
scroll to position [1468, 0]
click at [372, 411] on input "text" at bounding box center [381, 420] width 240 height 31
type input "*"
type input "*****"
click at [568, 424] on input "text" at bounding box center [634, 420] width 240 height 31
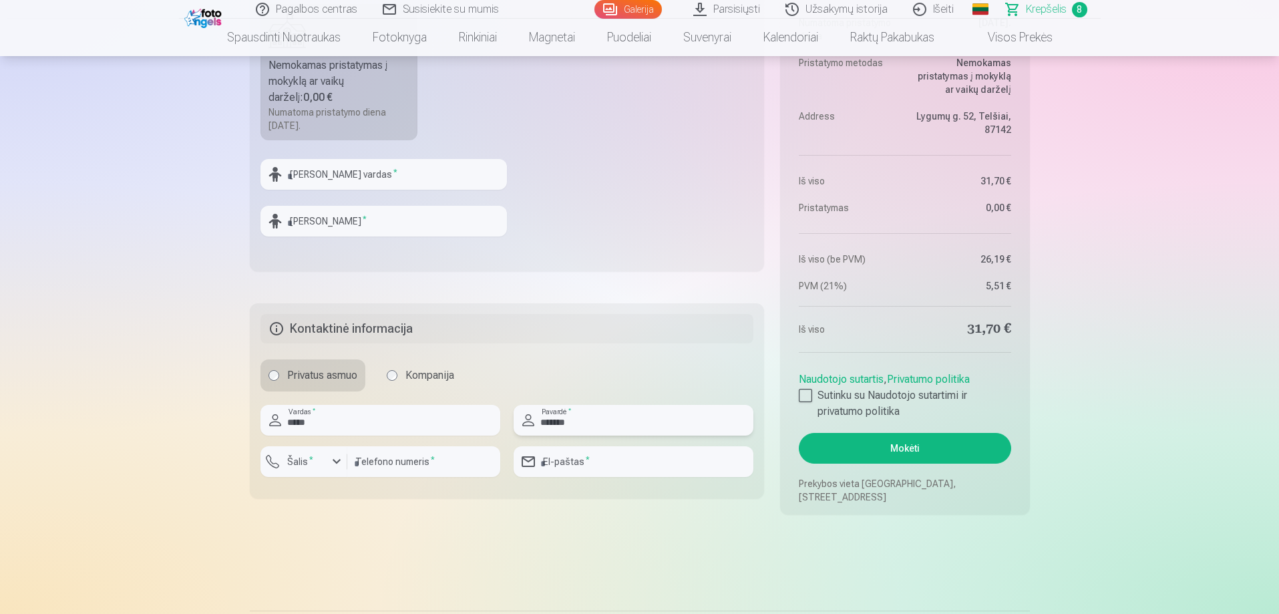
type input "*******"
click at [385, 464] on input "number" at bounding box center [423, 461] width 153 height 31
type input "*********"
click at [595, 467] on input "email" at bounding box center [634, 461] width 240 height 31
type input "**********"
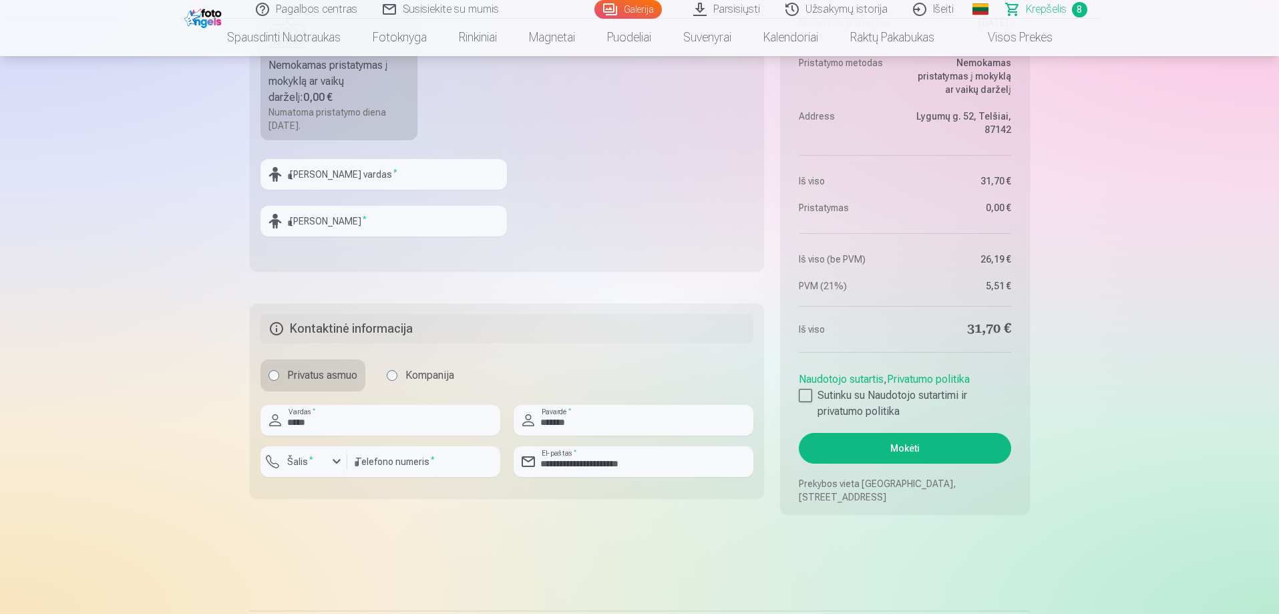
click at [844, 438] on button "Mokėti" at bounding box center [905, 448] width 212 height 31
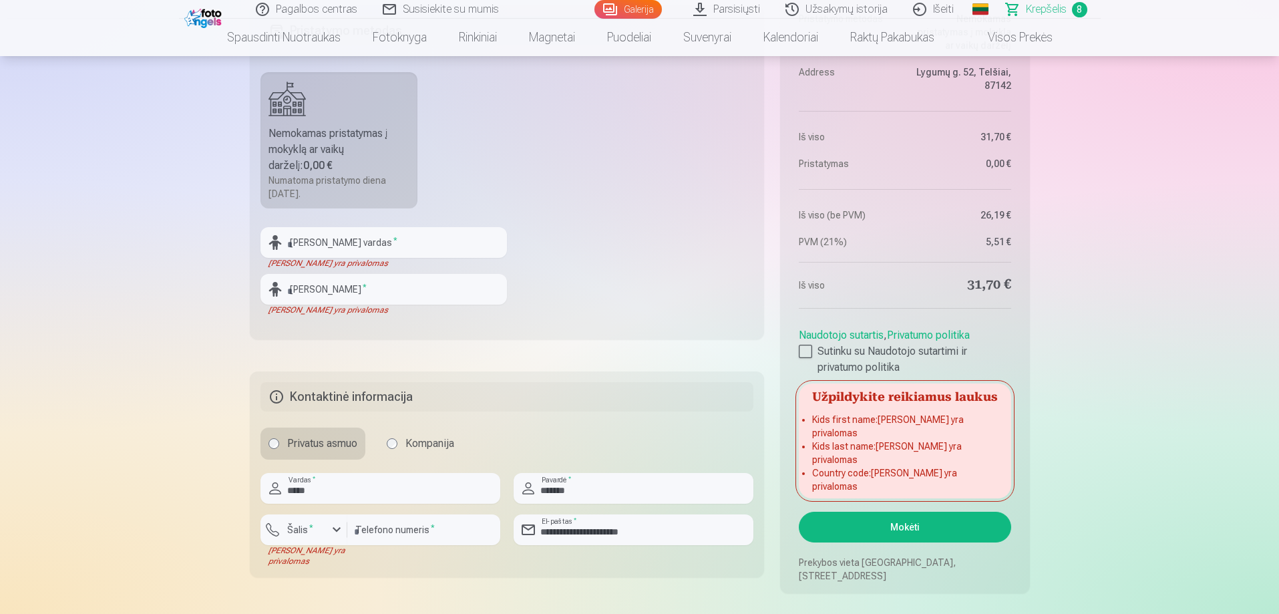
scroll to position [1401, 0]
click at [430, 244] on input "text" at bounding box center [384, 241] width 246 height 31
type input "*"
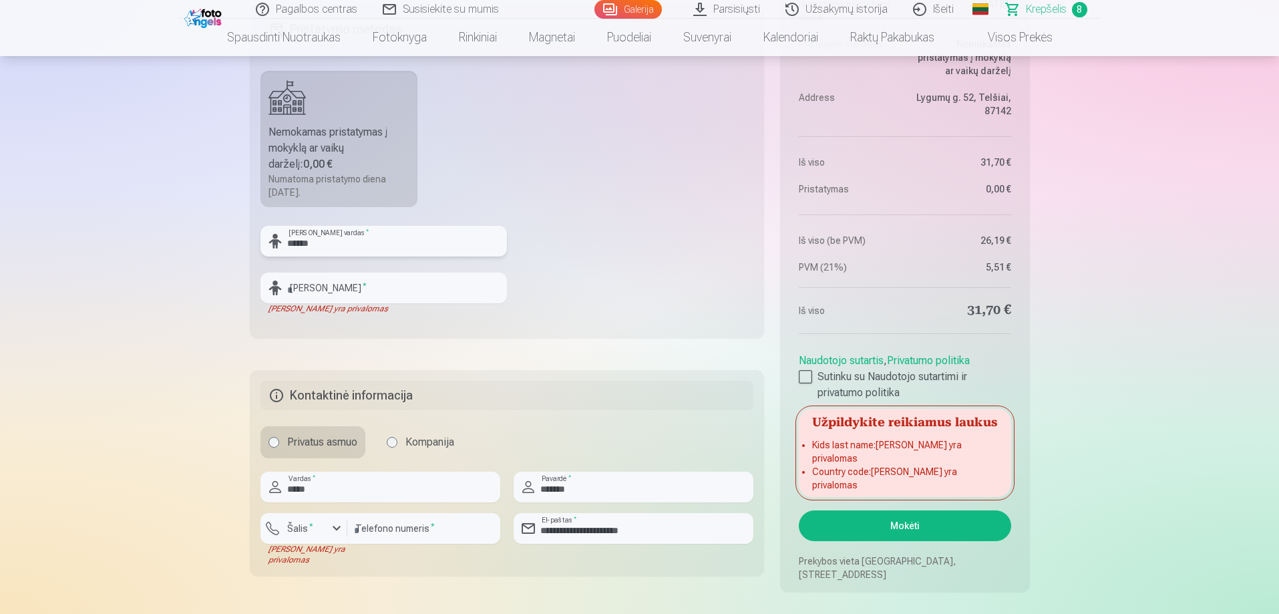
type input "******"
drag, startPoint x: 407, startPoint y: 296, endPoint x: 415, endPoint y: 295, distance: 8.1
click at [407, 296] on input "text" at bounding box center [384, 288] width 246 height 31
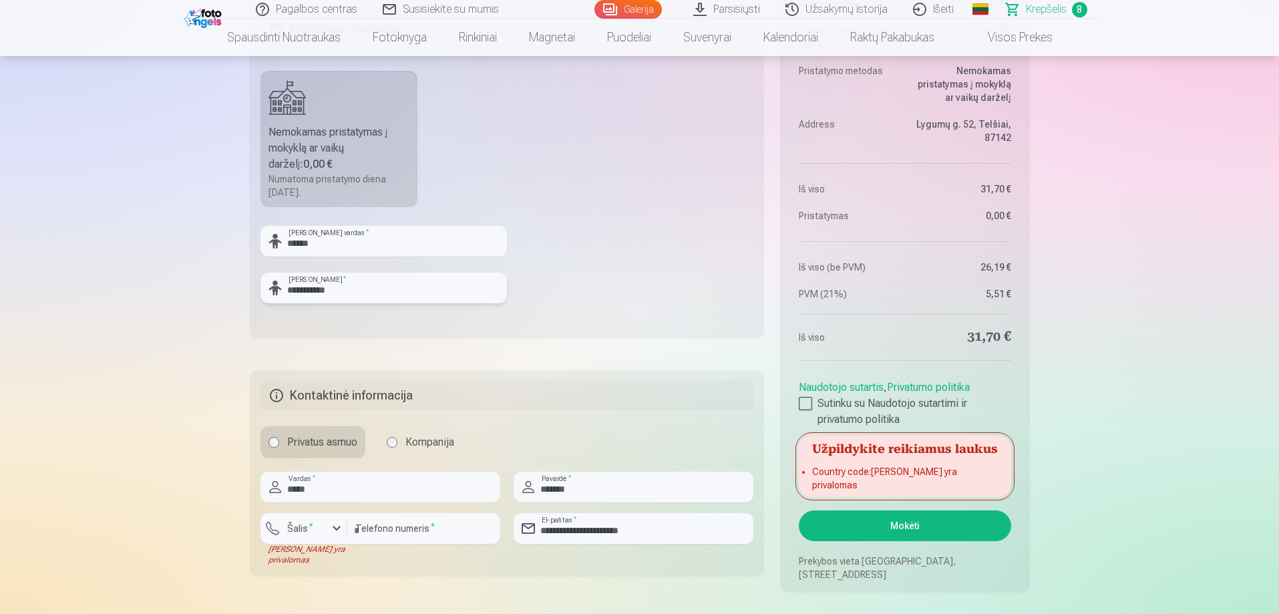
type input "**********"
click at [943, 524] on button "Mokėti" at bounding box center [905, 525] width 212 height 31
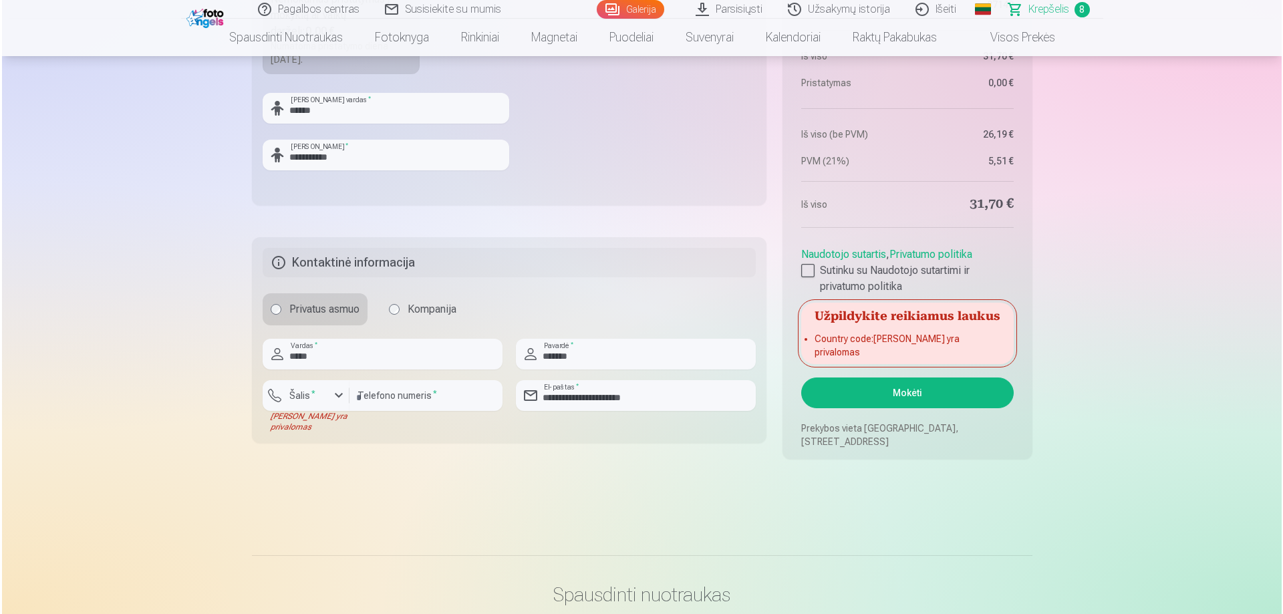
scroll to position [1535, 0]
click at [311, 391] on sup "*" at bounding box center [311, 392] width 4 height 9
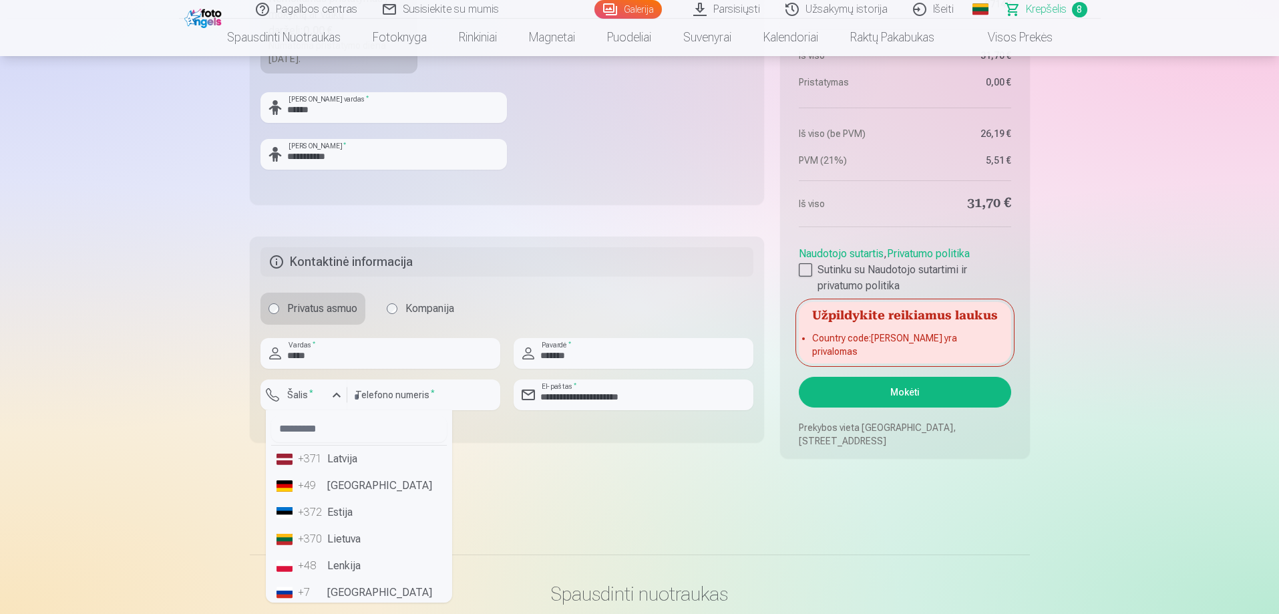
click at [339, 540] on li "+370 Lietuva" at bounding box center [359, 539] width 176 height 27
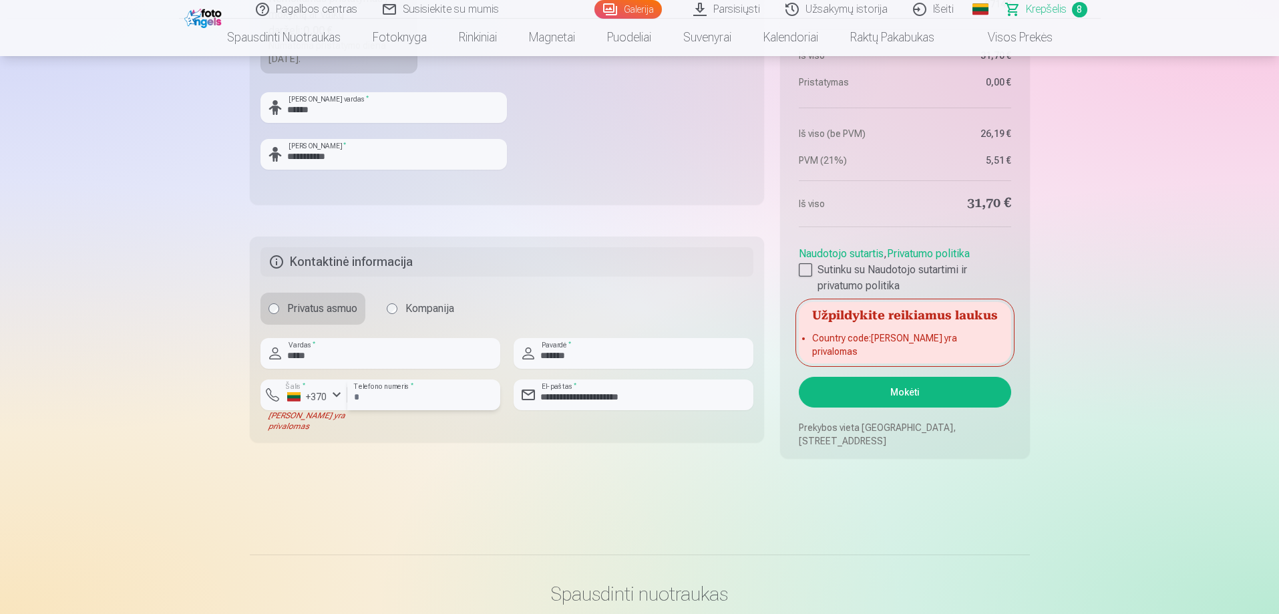
click at [357, 398] on input "*********" at bounding box center [423, 394] width 153 height 31
type input "********"
click at [900, 398] on button "Mokėti" at bounding box center [905, 392] width 212 height 31
